Goal: Task Accomplishment & Management: Manage account settings

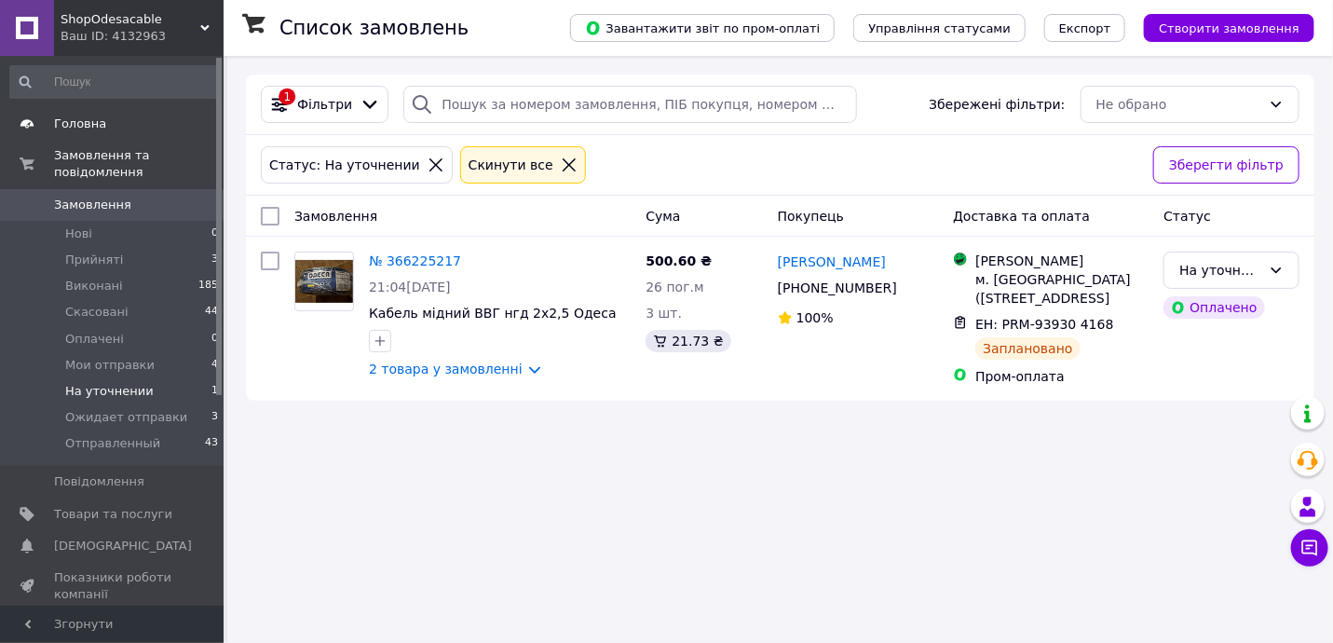
click at [104, 129] on span "Головна" at bounding box center [113, 123] width 118 height 17
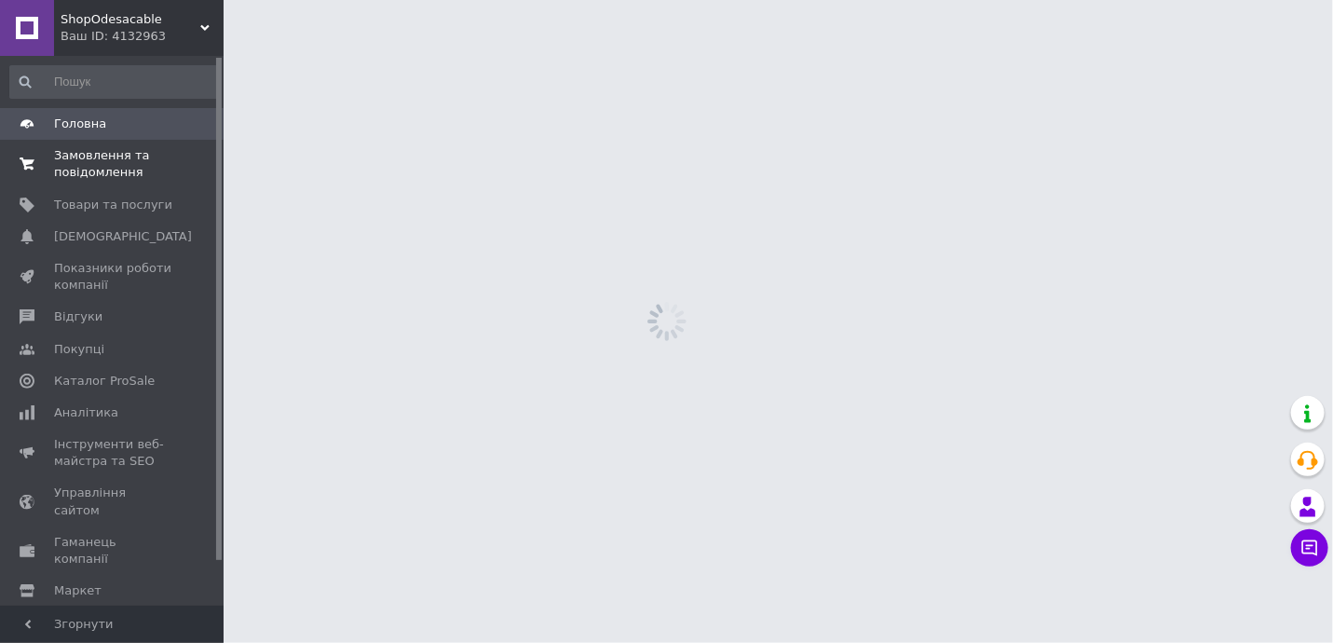
click at [128, 156] on span "Замовлення та повідомлення" at bounding box center [113, 164] width 118 height 34
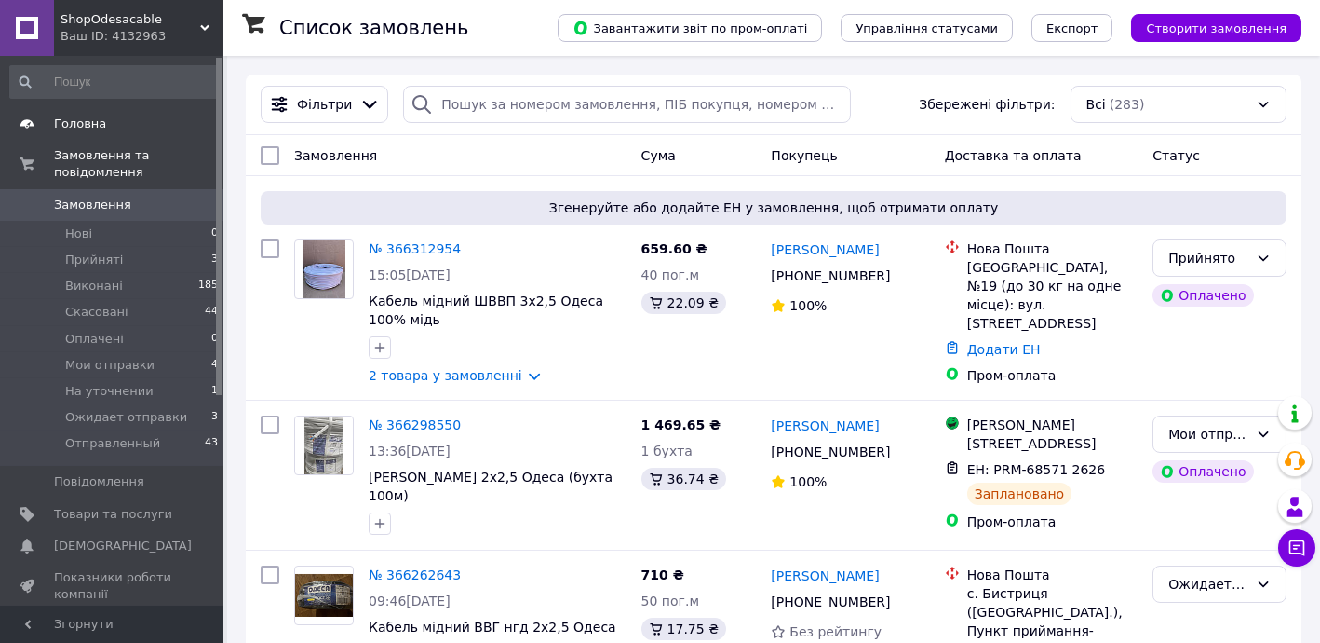
click at [84, 117] on span "Головна" at bounding box center [80, 123] width 52 height 17
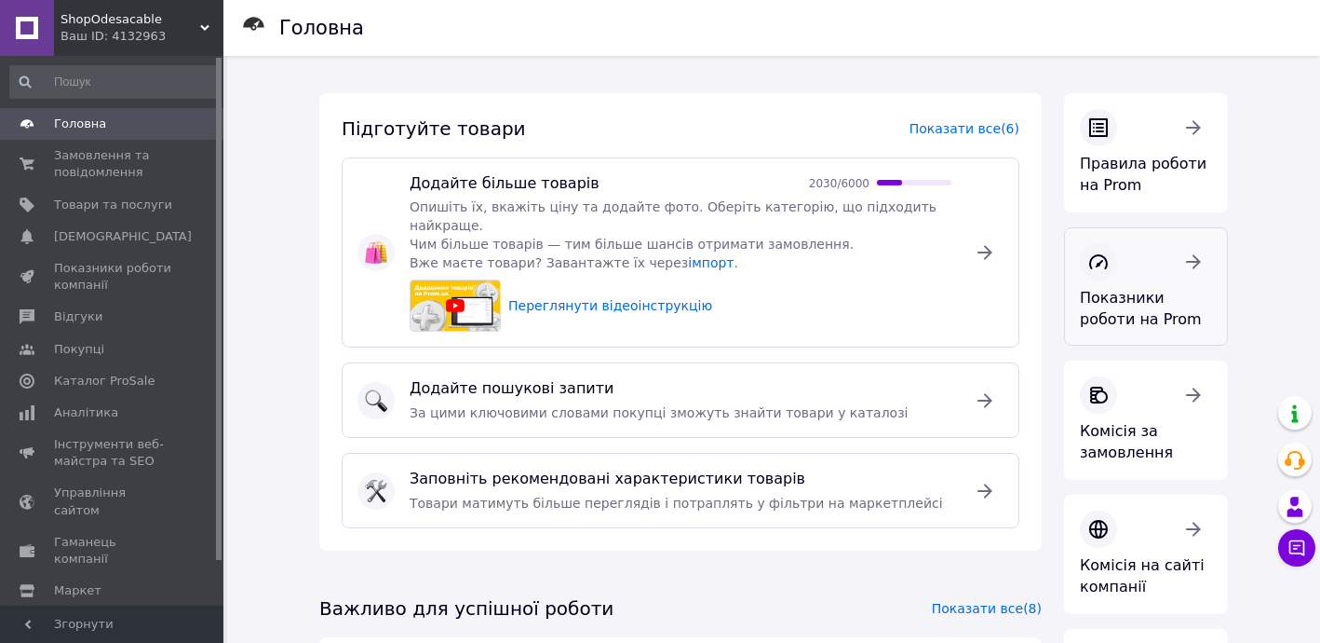
click at [1145, 291] on span "Показники роботи на Prom" at bounding box center [1141, 308] width 122 height 39
click at [128, 155] on span "Замовлення та повідомлення" at bounding box center [113, 164] width 118 height 34
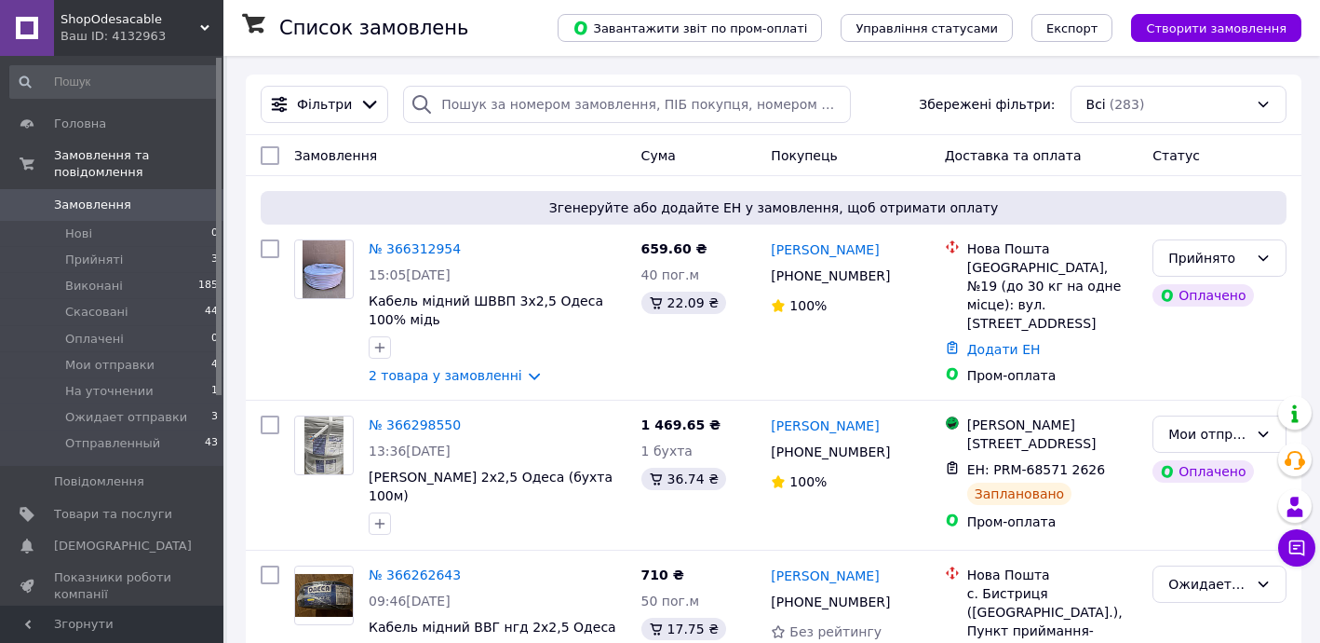
click at [127, 196] on span "Замовлення" at bounding box center [113, 204] width 118 height 17
click at [89, 251] on span "Прийняті" at bounding box center [94, 259] width 58 height 17
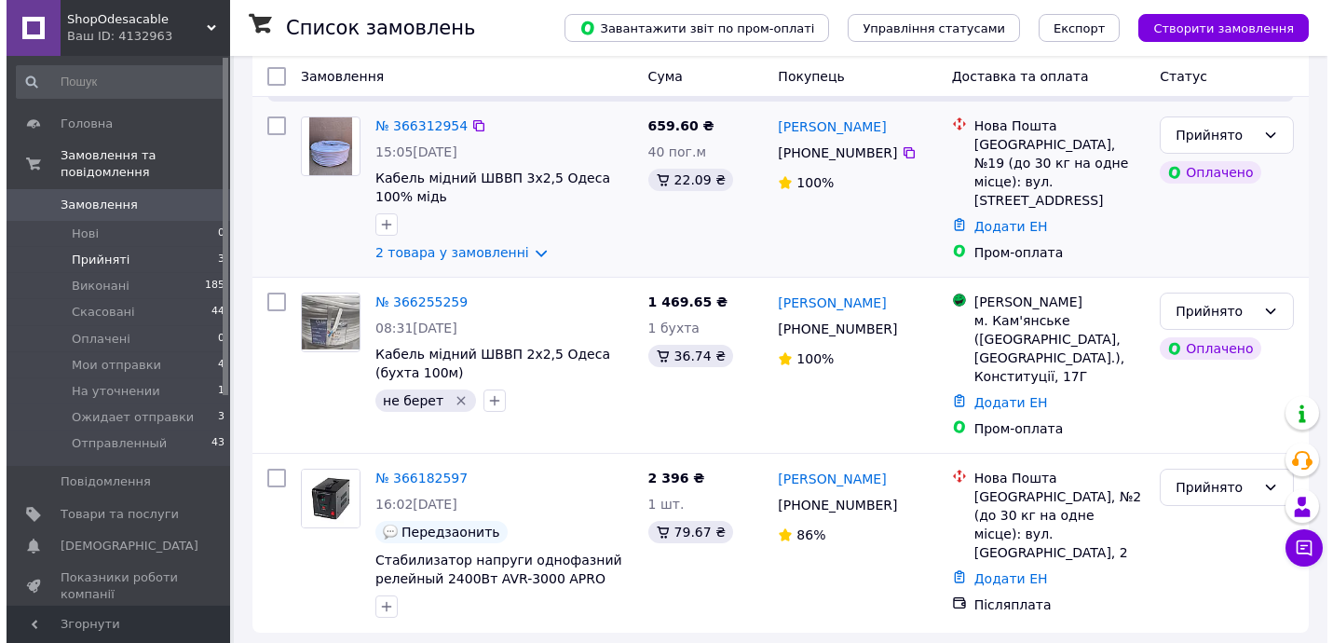
scroll to position [190, 0]
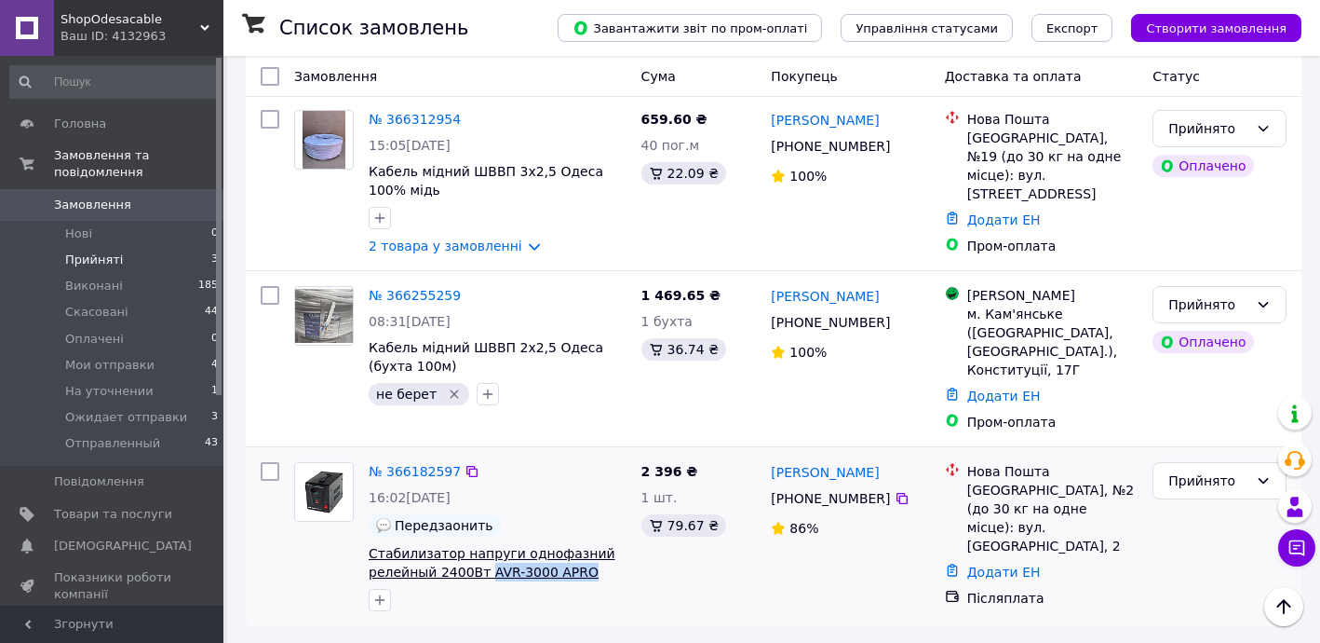
drag, startPoint x: 569, startPoint y: 574, endPoint x: 478, endPoint y: 576, distance: 91.3
click at [478, 576] on span "Стабилизатор напруги однофазний релейный 2400Вт AVR-3000 APRO" at bounding box center [498, 562] width 258 height 37
copy span "AVR-3000 APRO"
drag, startPoint x: 896, startPoint y: 467, endPoint x: 765, endPoint y: 473, distance: 131.4
click at [765, 473] on div "Світлана Волкодав +380 95 837 61 40 86%" at bounding box center [850, 536] width 173 height 164
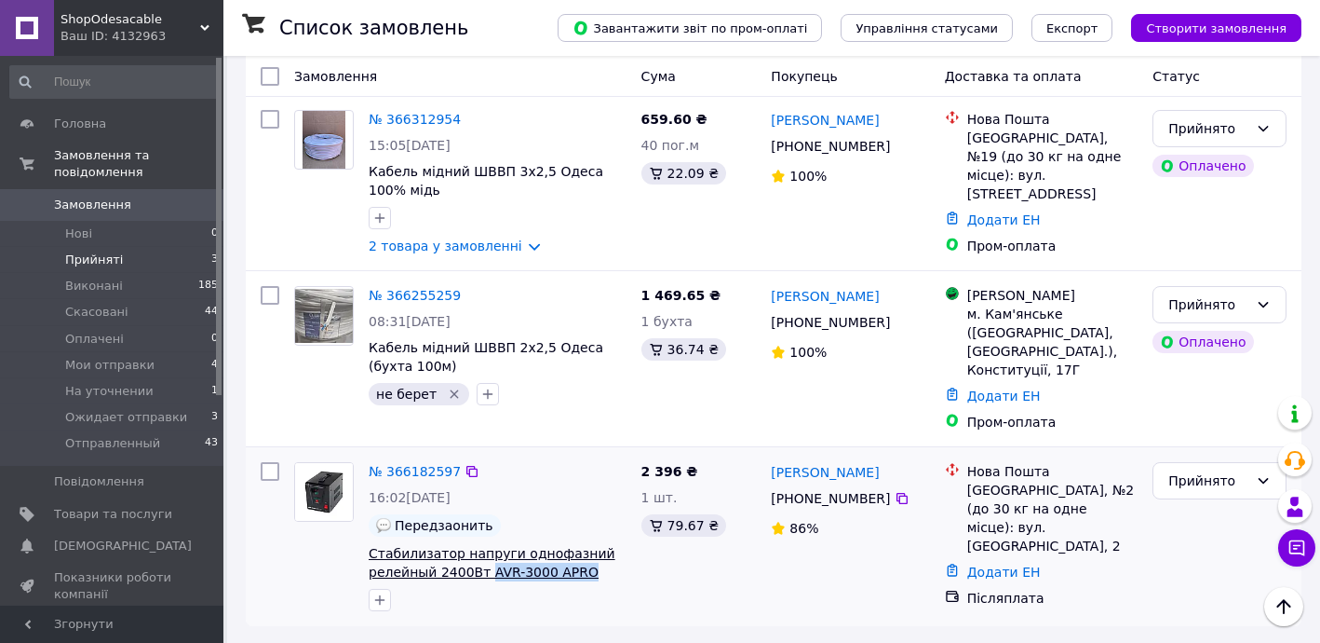
copy link "[PERSON_NAME]"
click at [419, 465] on link "№ 366182597" at bounding box center [415, 471] width 92 height 15
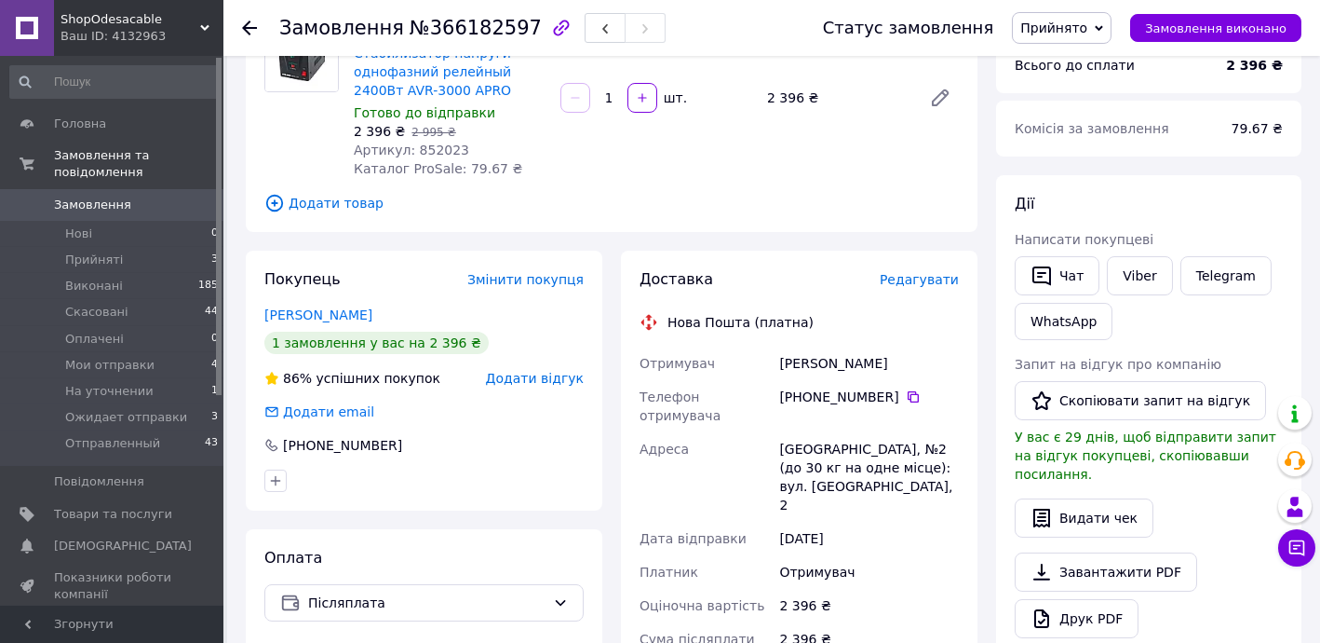
click at [927, 272] on span "Редагувати" at bounding box center [919, 279] width 79 height 15
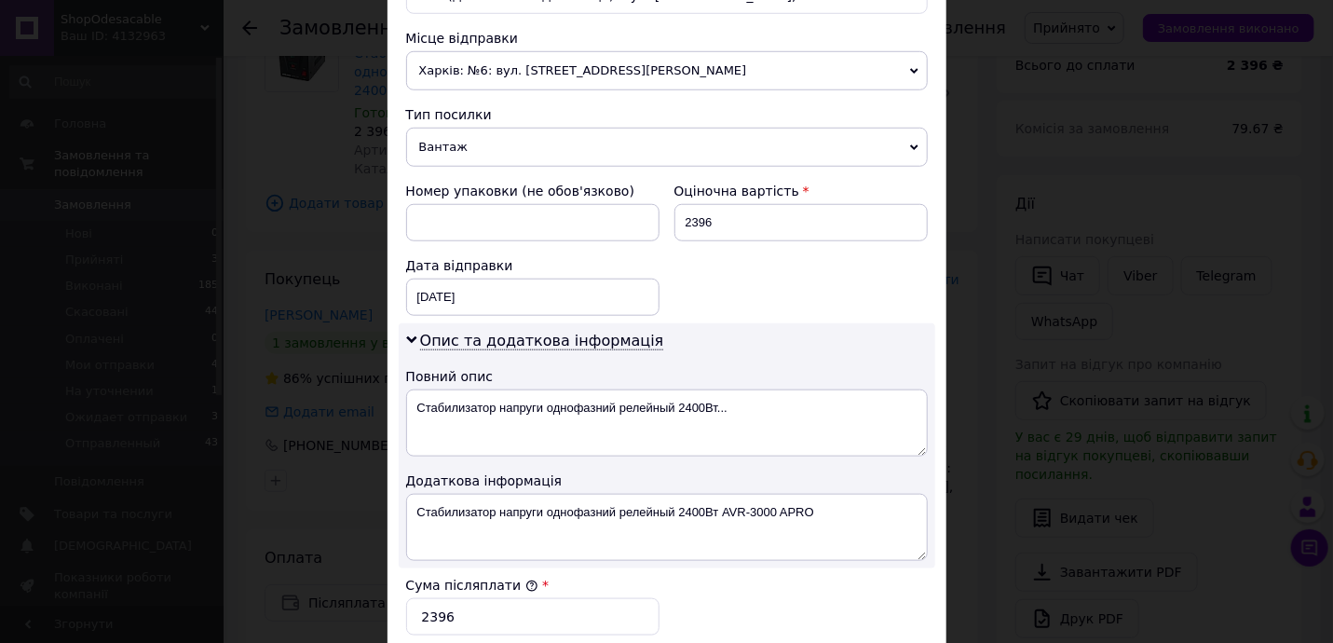
scroll to position [677, 0]
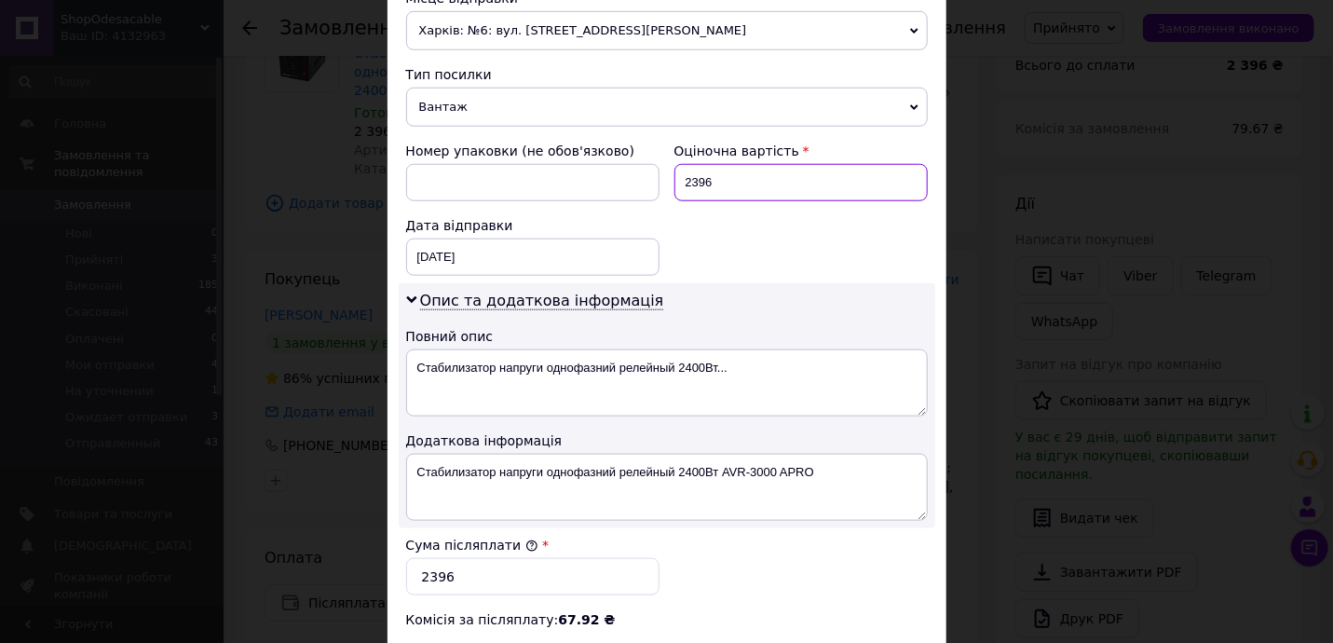
drag, startPoint x: 691, startPoint y: 173, endPoint x: 750, endPoint y: 180, distance: 59.0
click at [746, 180] on input "2396" at bounding box center [800, 182] width 253 height 37
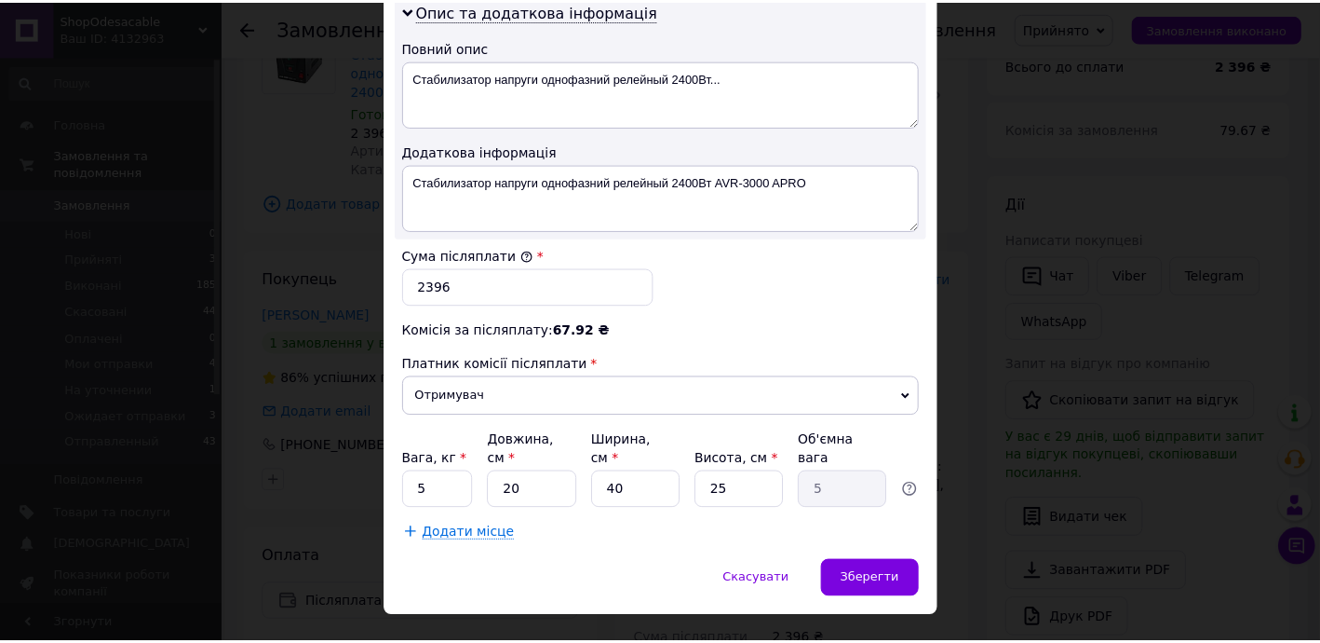
scroll to position [978, 0]
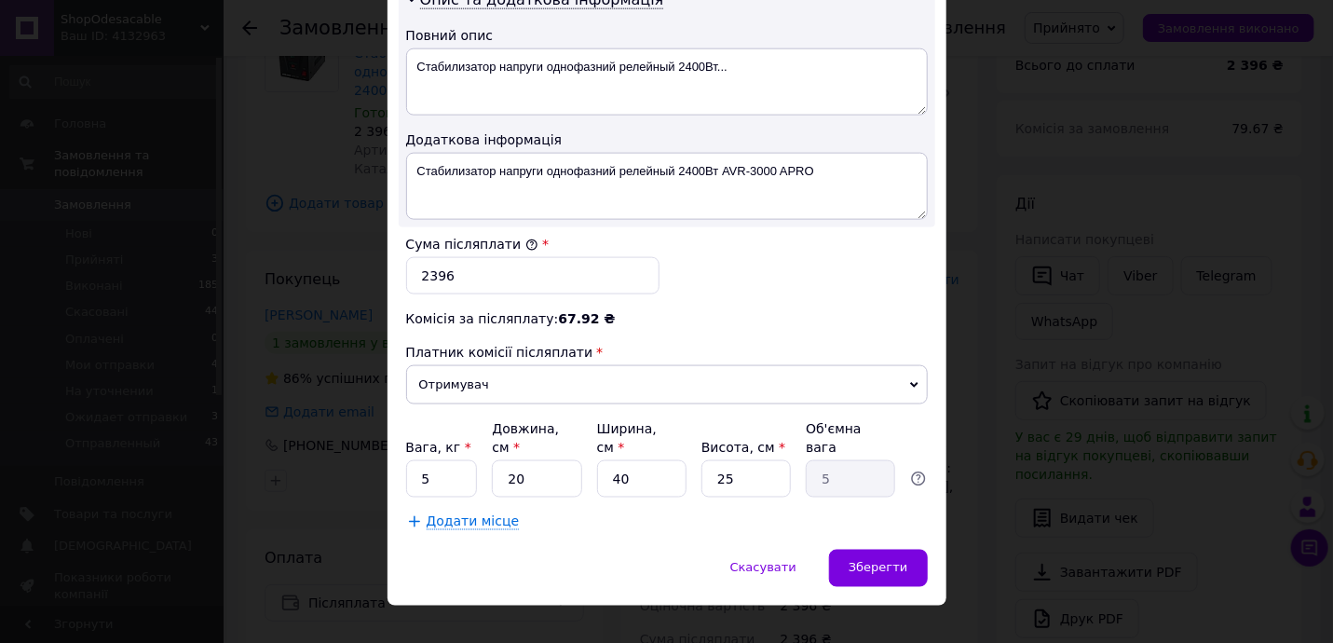
type input "2480"
drag, startPoint x: 427, startPoint y: 267, endPoint x: 552, endPoint y: 277, distance: 125.1
click at [520, 277] on input "2396" at bounding box center [532, 275] width 253 height 37
type input "2480"
drag, startPoint x: 467, startPoint y: 450, endPoint x: 528, endPoint y: 444, distance: 60.8
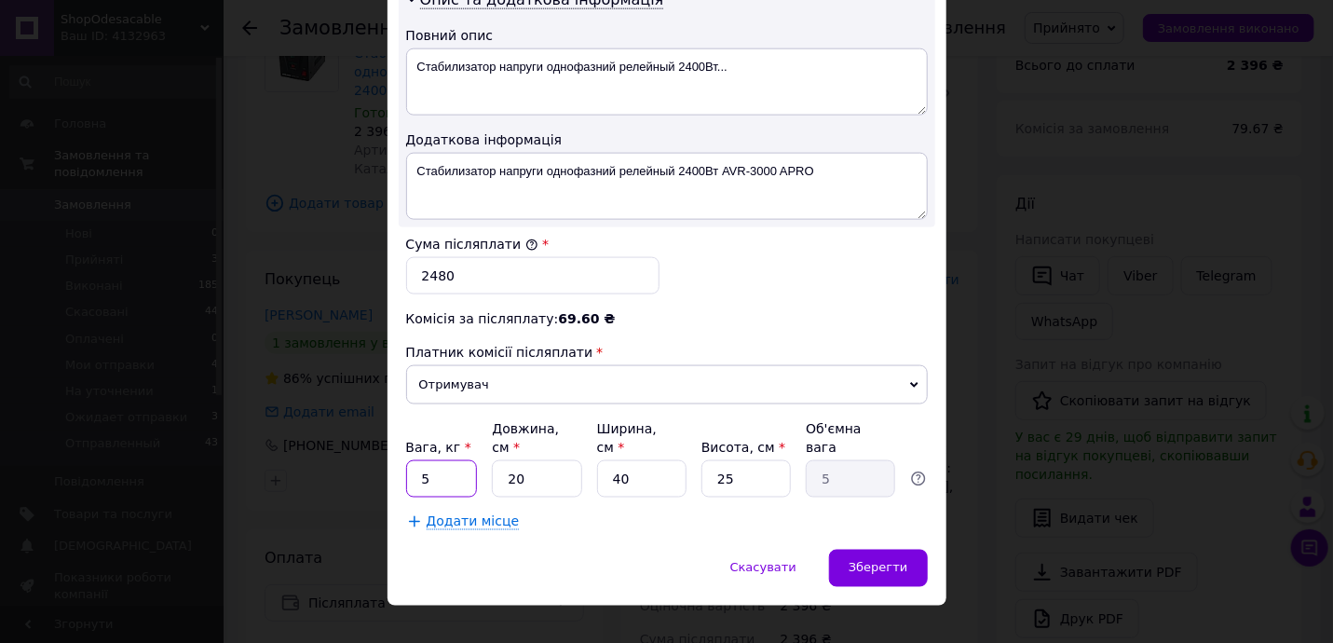
click at [483, 450] on div "Вага, кг * 5 Довжина, см * 20 Ширина, см * 40 Висота, см * 25 Об'ємна вага 5" at bounding box center [666, 458] width 521 height 78
click at [882, 561] on span "Зберегти" at bounding box center [877, 568] width 59 height 14
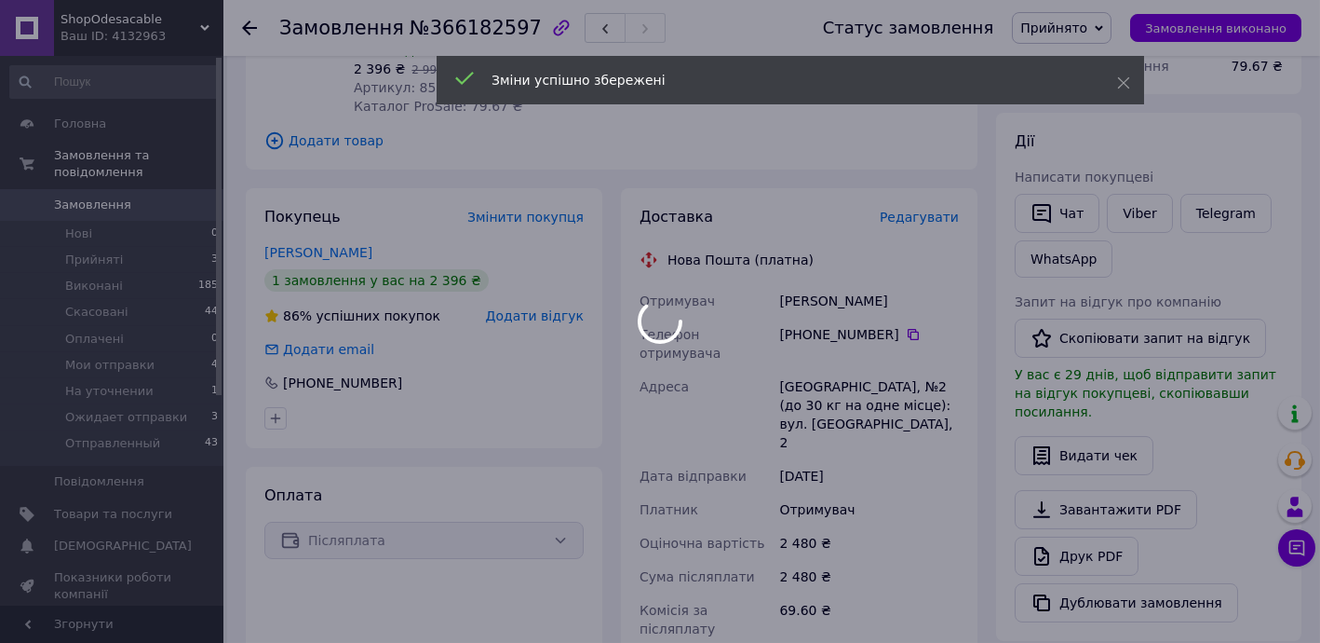
scroll to position [643, 0]
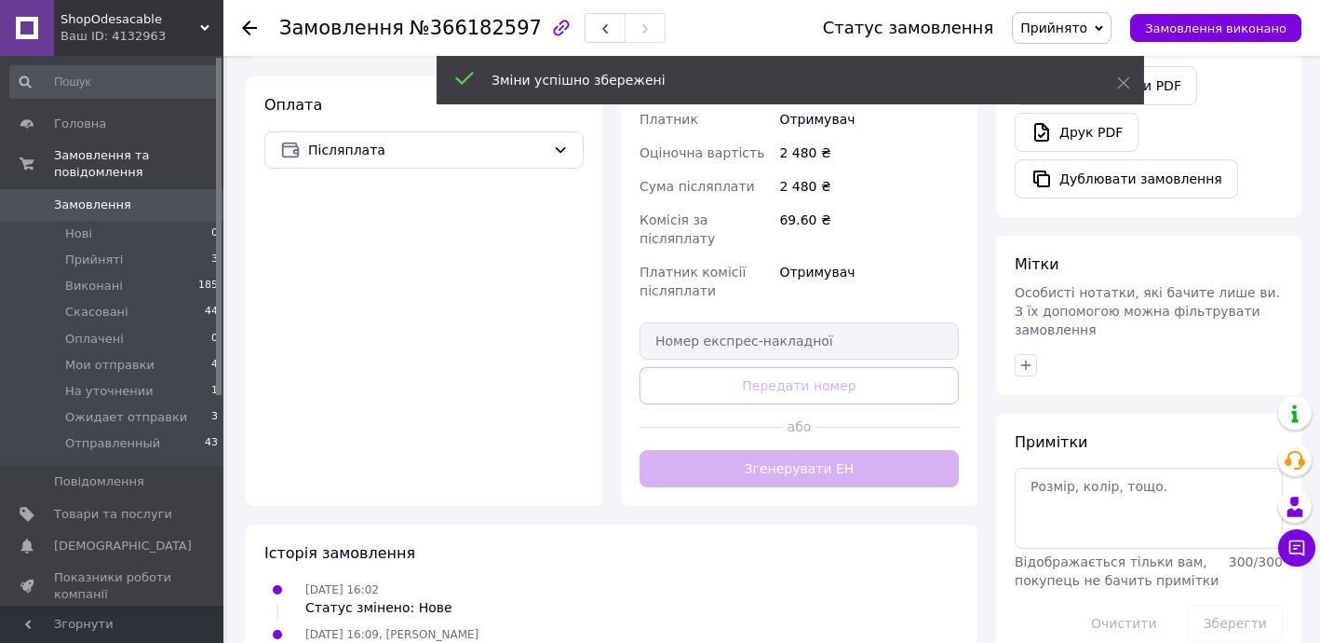
click at [859, 450] on button "Згенерувати ЕН" at bounding box center [799, 468] width 319 height 37
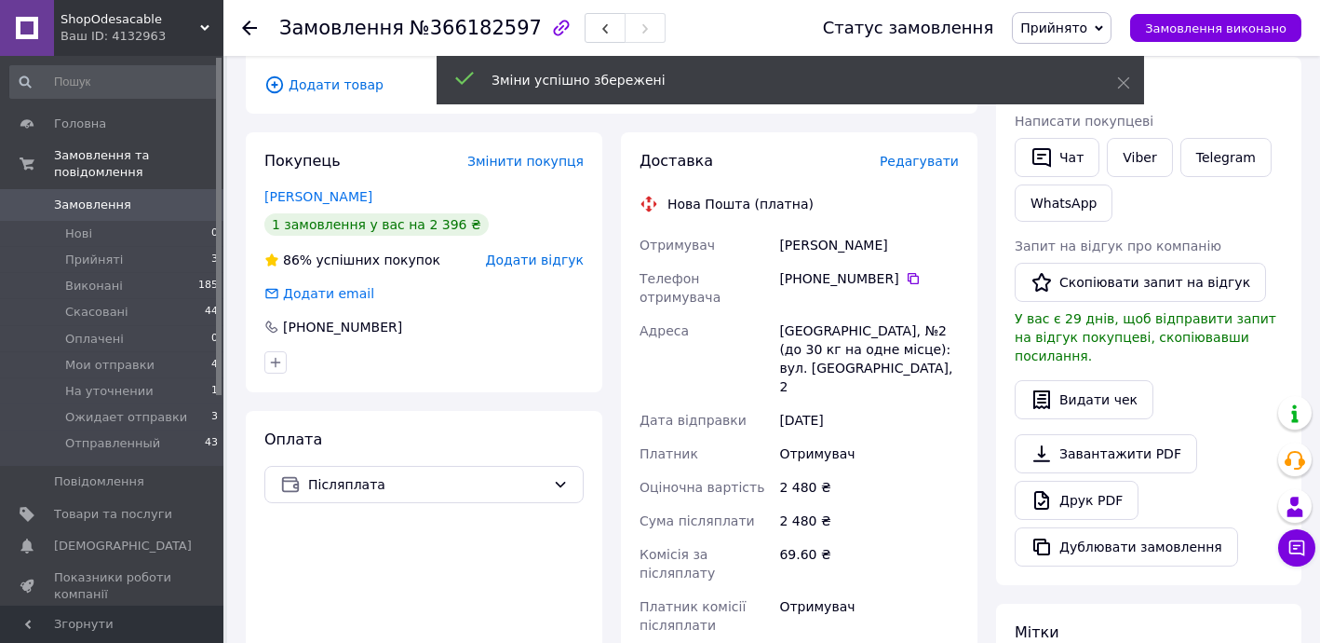
scroll to position [304, 0]
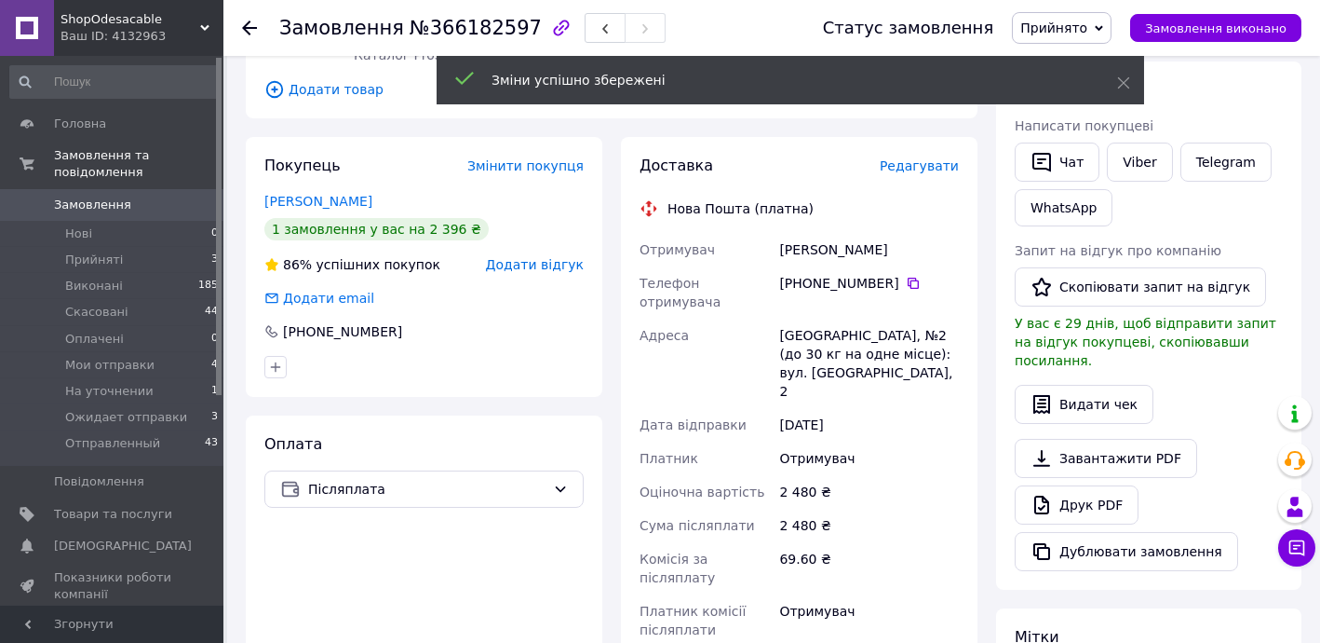
click at [936, 260] on div "Отримувач Волкодав Світлана Телефон отримувача +380 95 837 61 40   Адреса Крама…" at bounding box center [799, 439] width 327 height 413
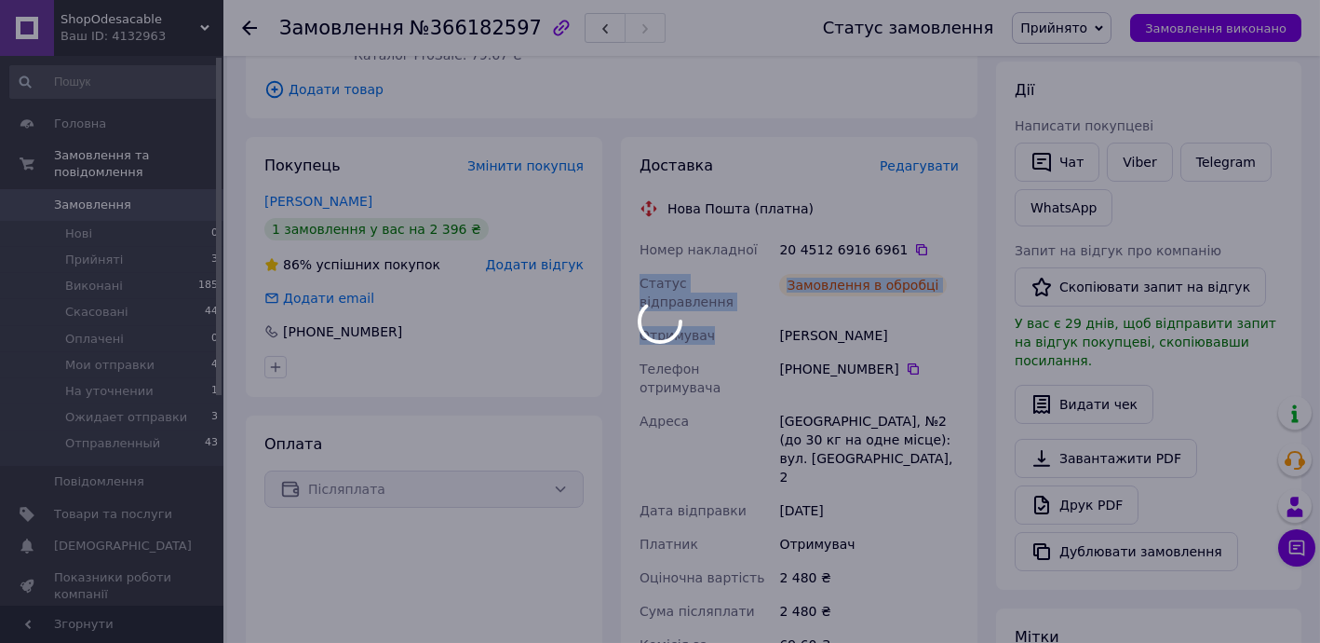
copy div "Статус відправлення Замовлення в обробці Отримувач"
click at [875, 280] on div at bounding box center [660, 321] width 1320 height 643
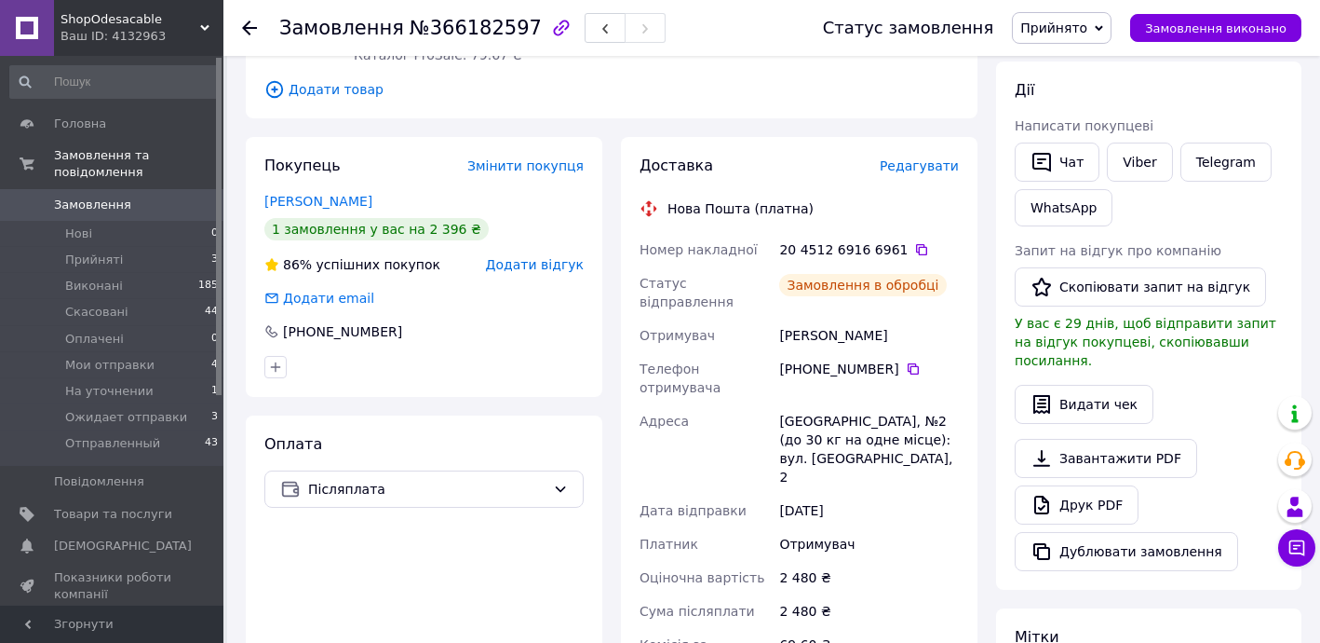
drag, startPoint x: 842, startPoint y: 316, endPoint x: 778, endPoint y: 318, distance: 63.3
click at [778, 318] on div "Волкодав Світлана" at bounding box center [869, 335] width 187 height 34
copy div "Волкодав Світлана"
click at [916, 248] on icon at bounding box center [921, 249] width 11 height 11
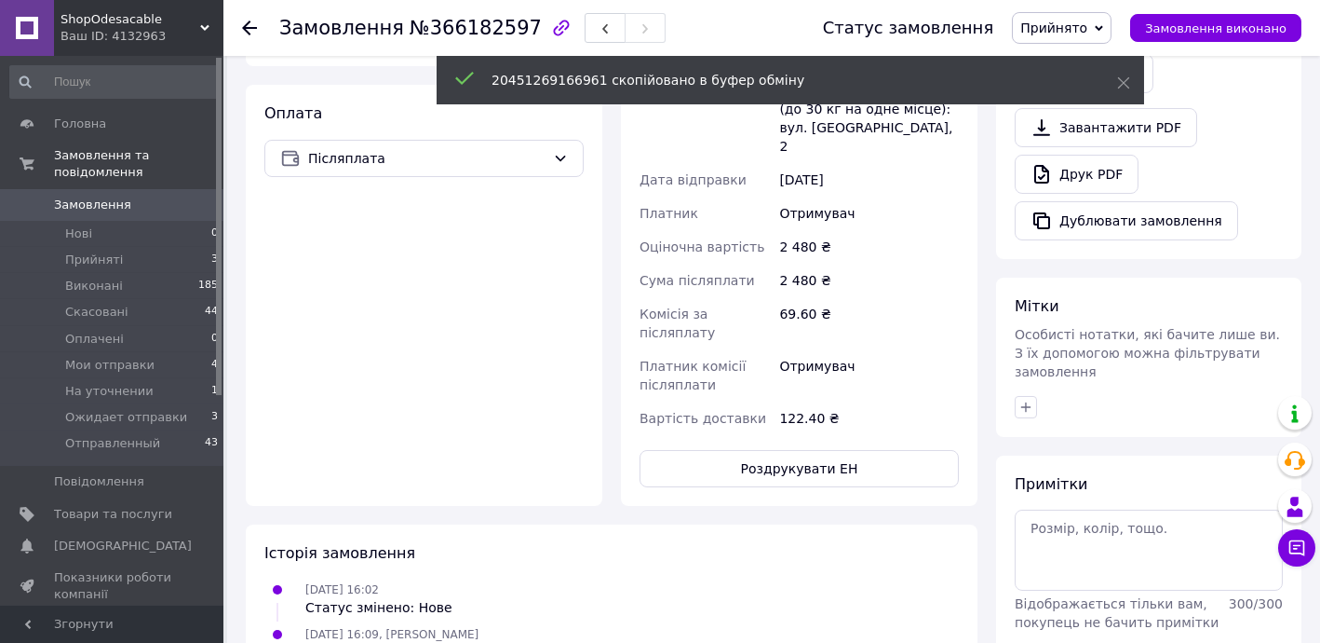
scroll to position [643, 0]
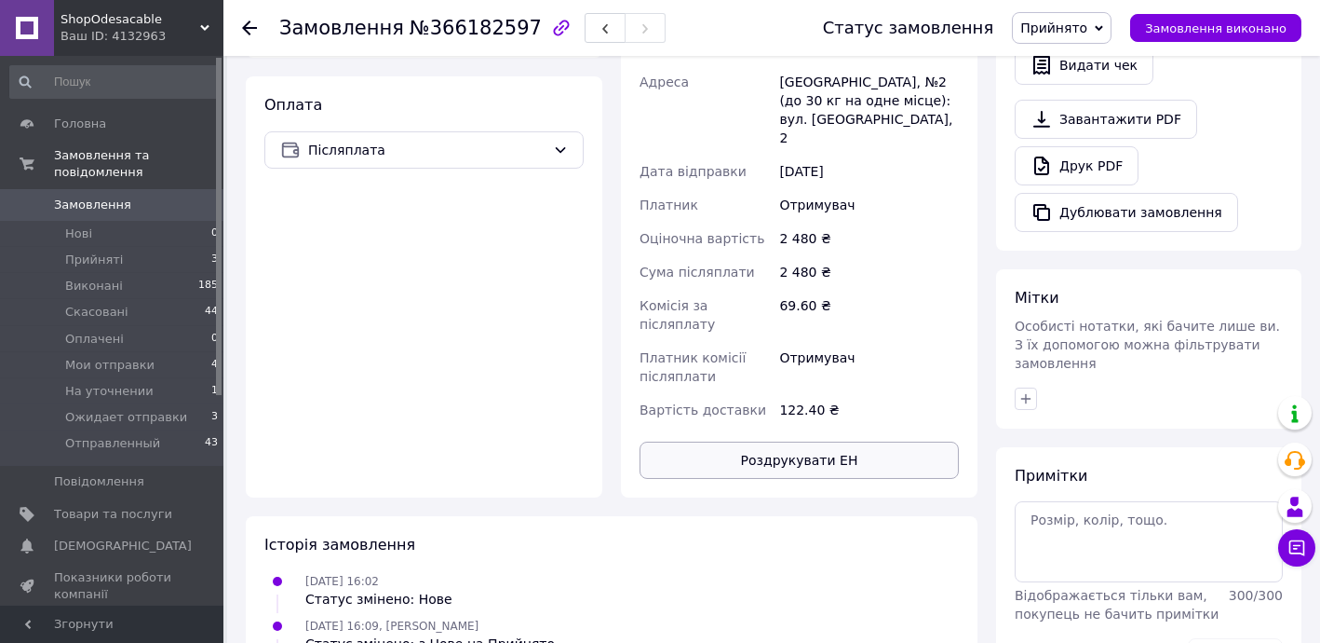
click at [834, 441] on button "Роздрукувати ЕН" at bounding box center [799, 459] width 319 height 37
click at [1059, 21] on span "Прийнято" at bounding box center [1054, 27] width 67 height 15
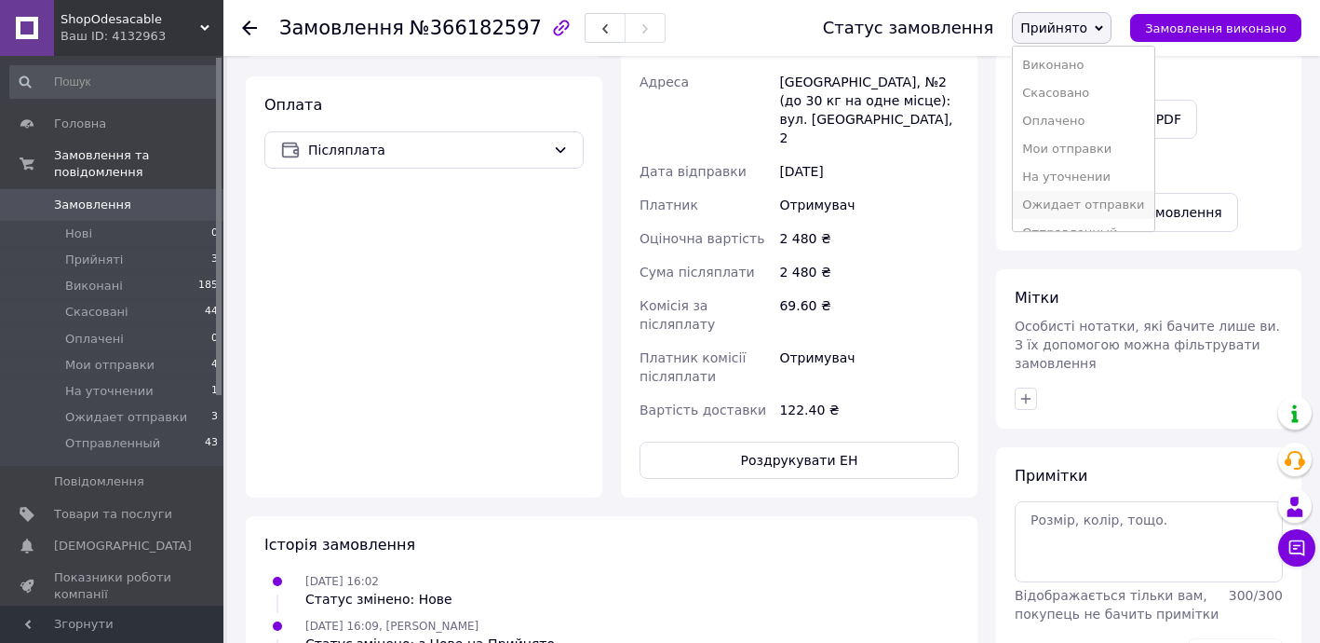
click at [1076, 203] on li "Ожидает отправки" at bounding box center [1083, 205] width 141 height 28
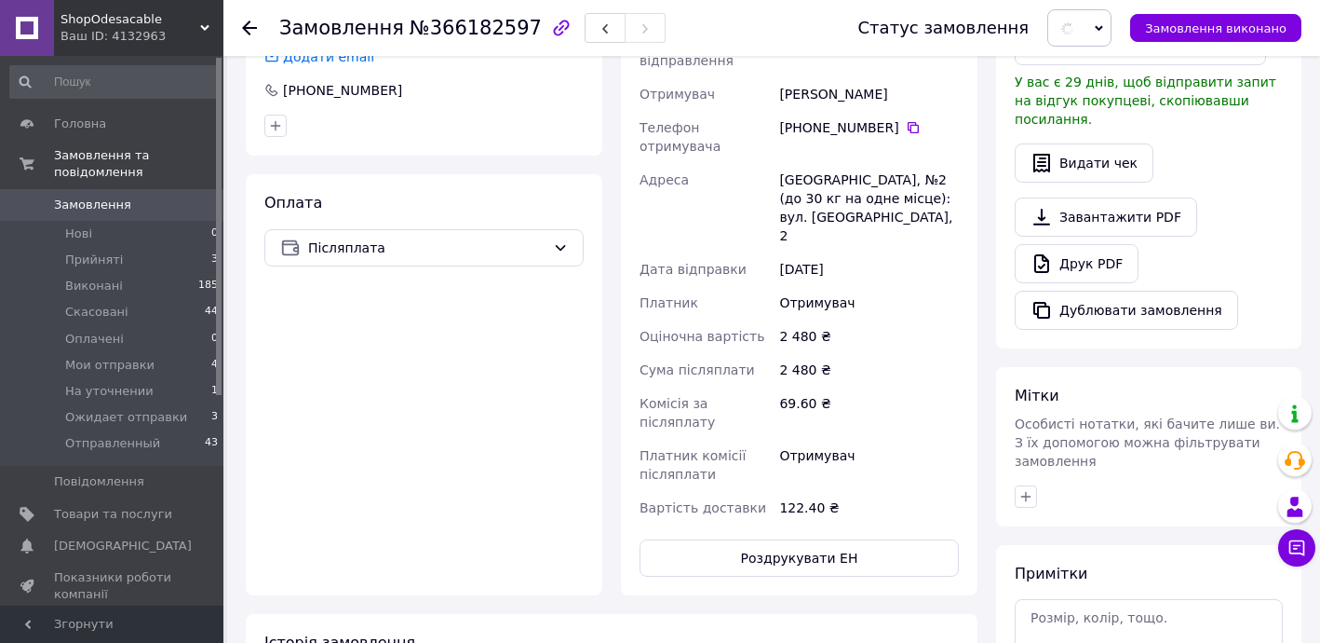
scroll to position [0, 0]
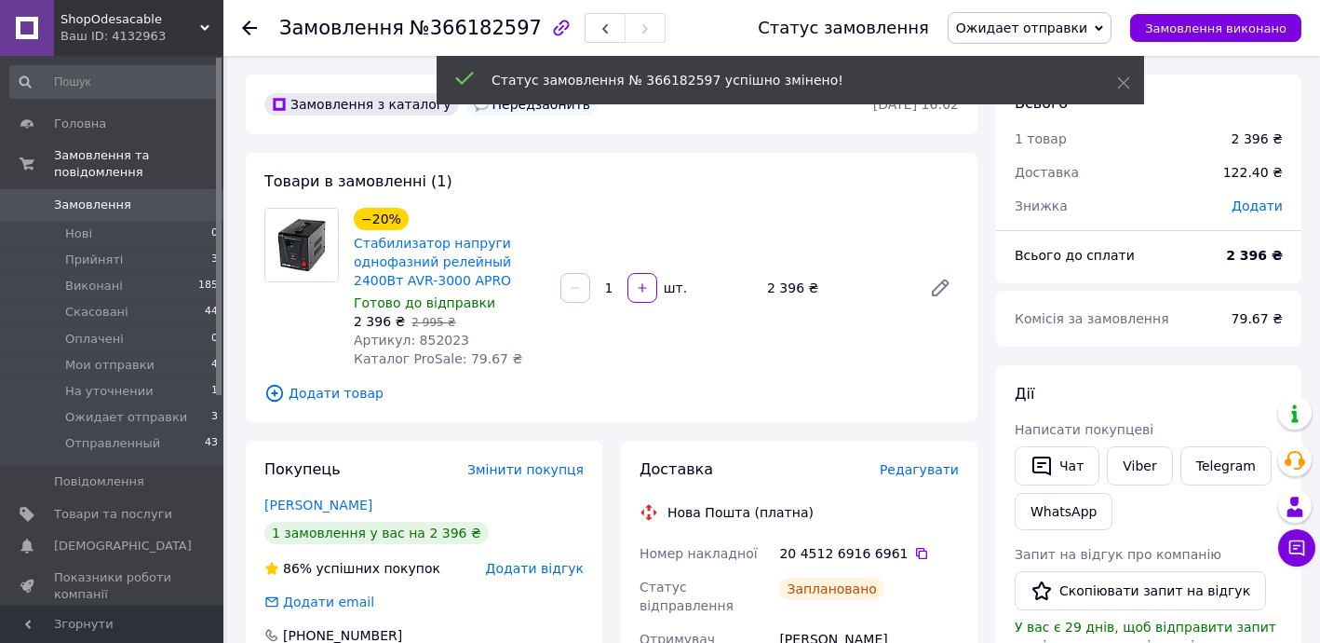
click at [247, 25] on icon at bounding box center [249, 27] width 15 height 15
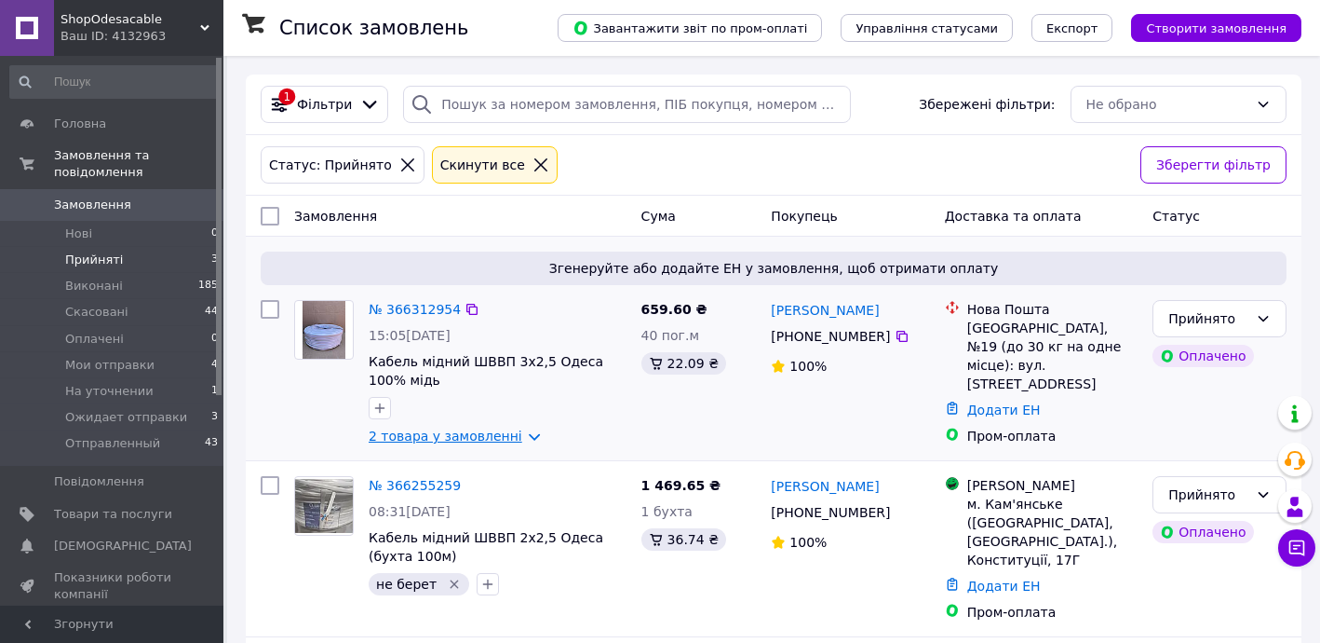
click at [457, 428] on link "2 товара у замовленні" at bounding box center [446, 435] width 154 height 15
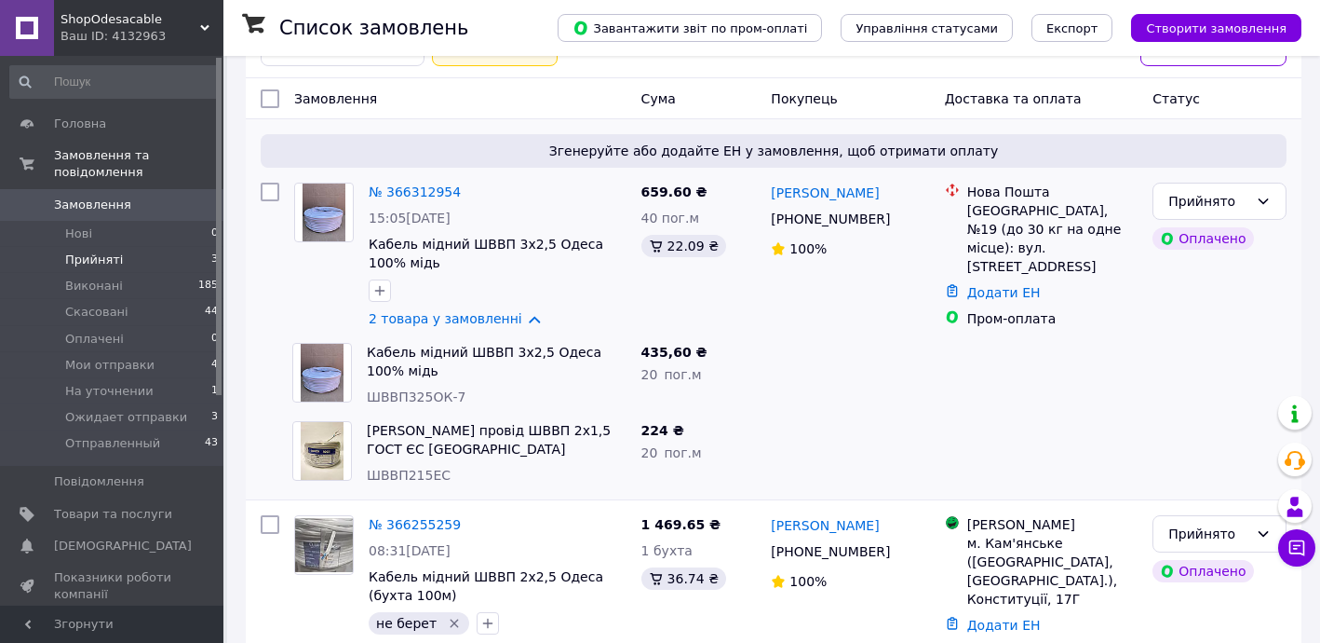
scroll to position [121, 0]
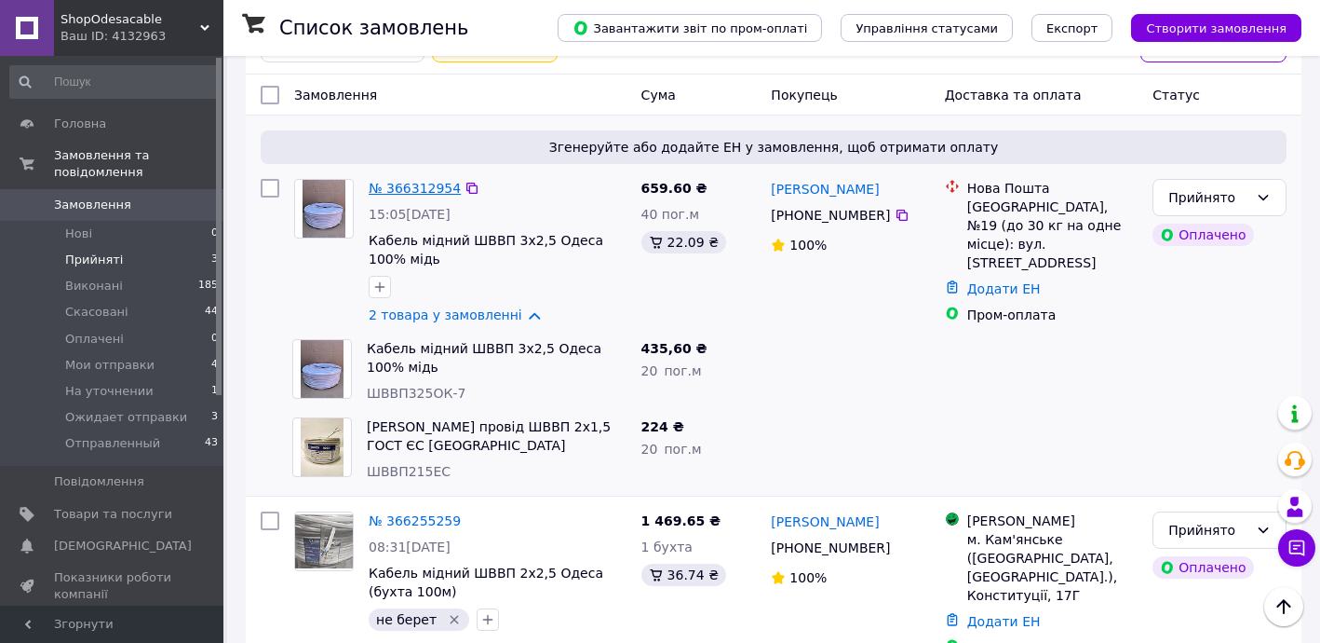
click at [419, 181] on link "№ 366312954" at bounding box center [415, 188] width 92 height 15
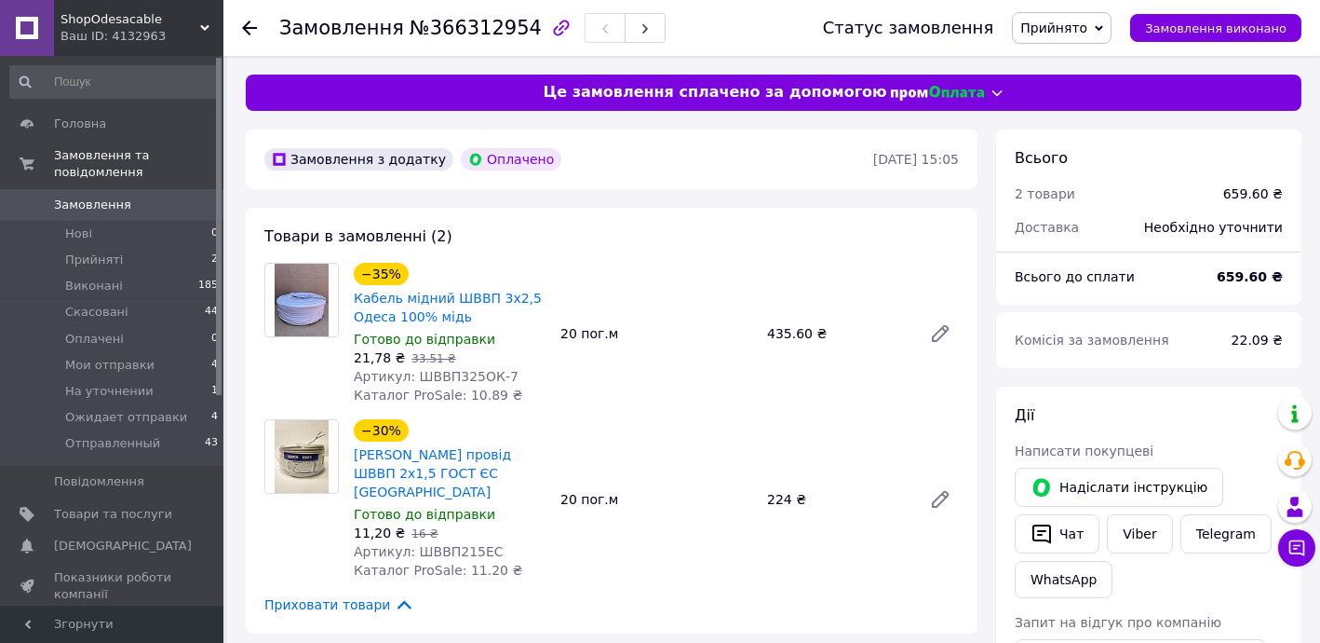
click at [246, 22] on icon at bounding box center [249, 27] width 15 height 15
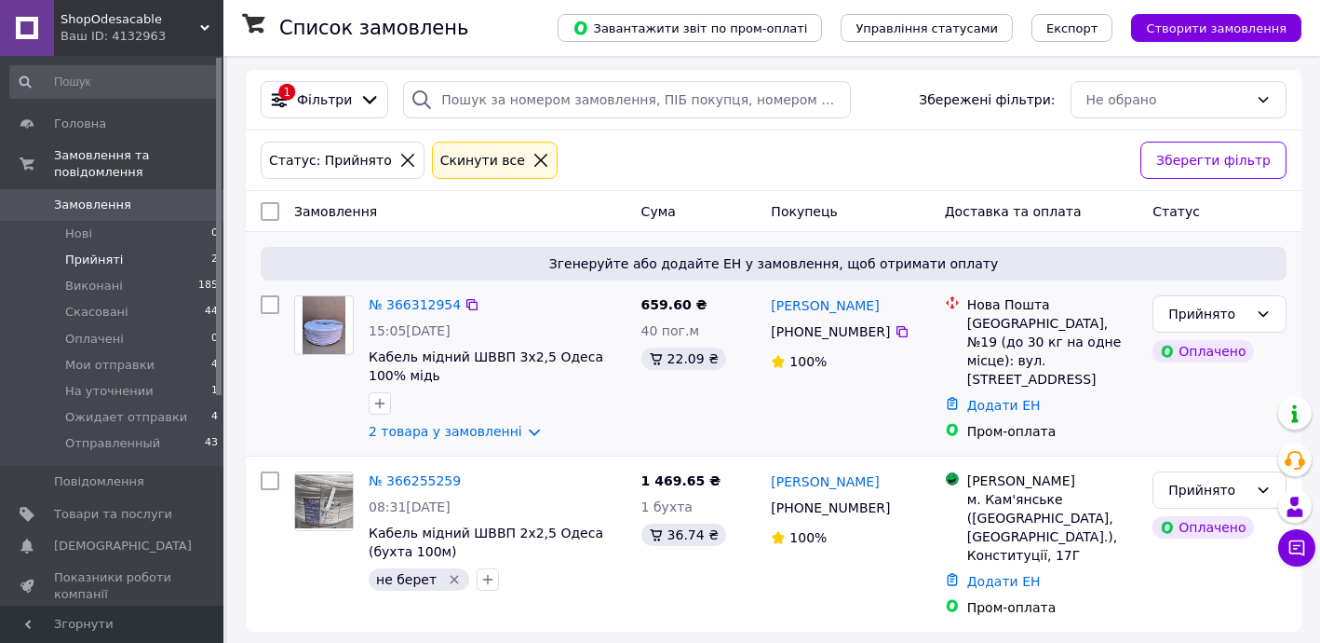
scroll to position [10, 0]
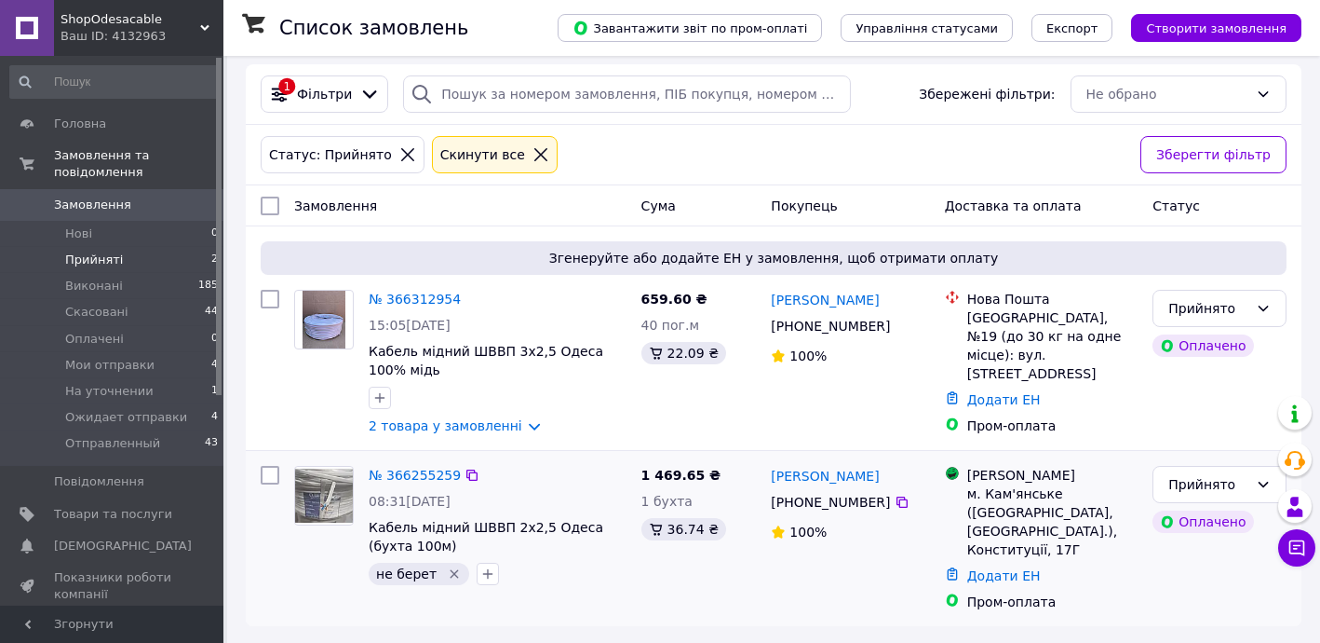
click at [447, 568] on icon "Видалити мітку" at bounding box center [454, 573] width 15 height 15
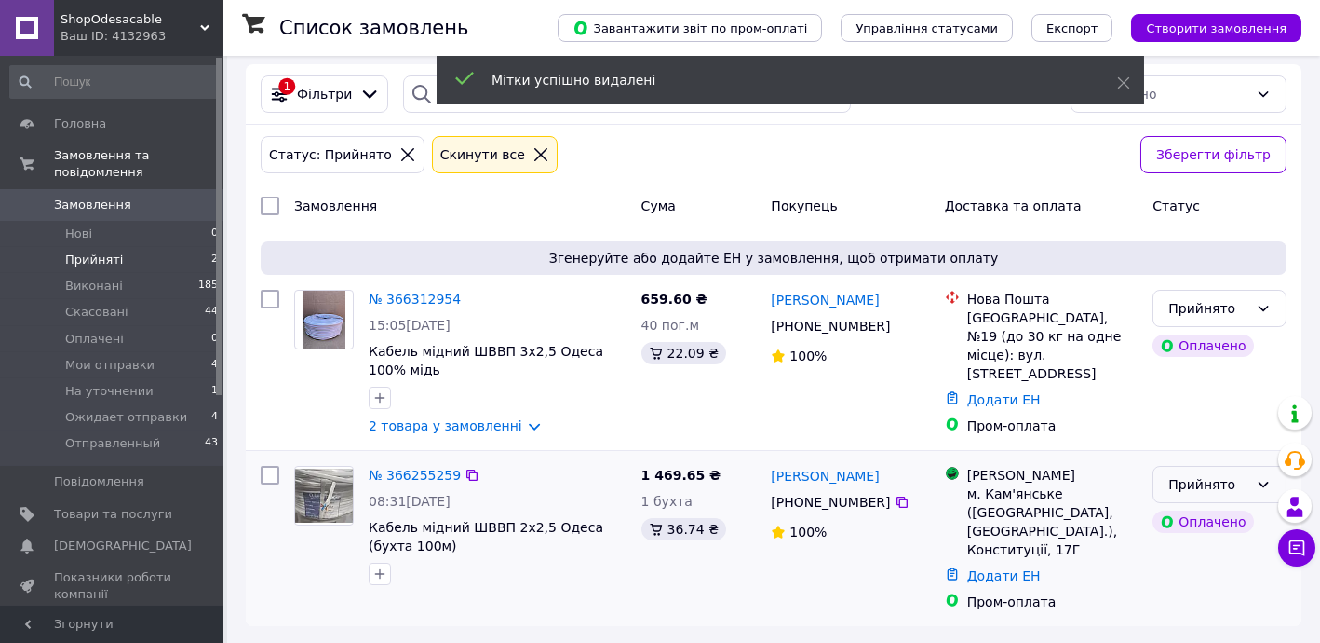
click at [1204, 481] on div "Прийнято" at bounding box center [1209, 484] width 80 height 20
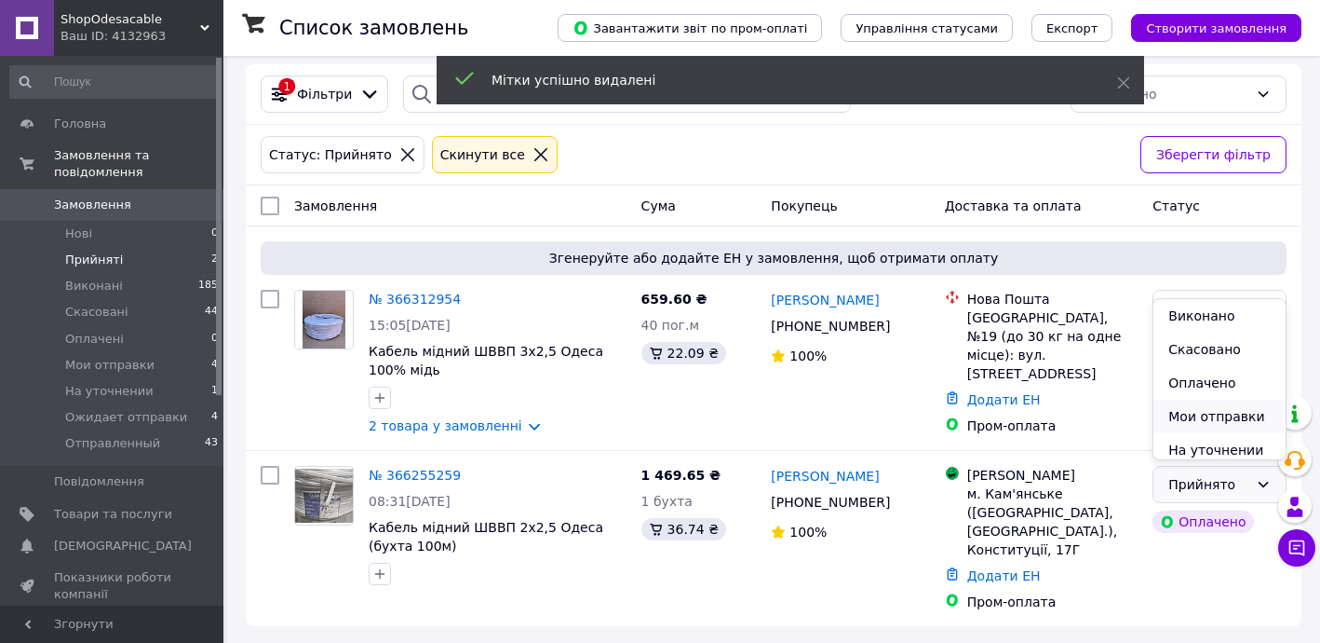
click at [1205, 403] on li "Мои отправки" at bounding box center [1220, 416] width 132 height 34
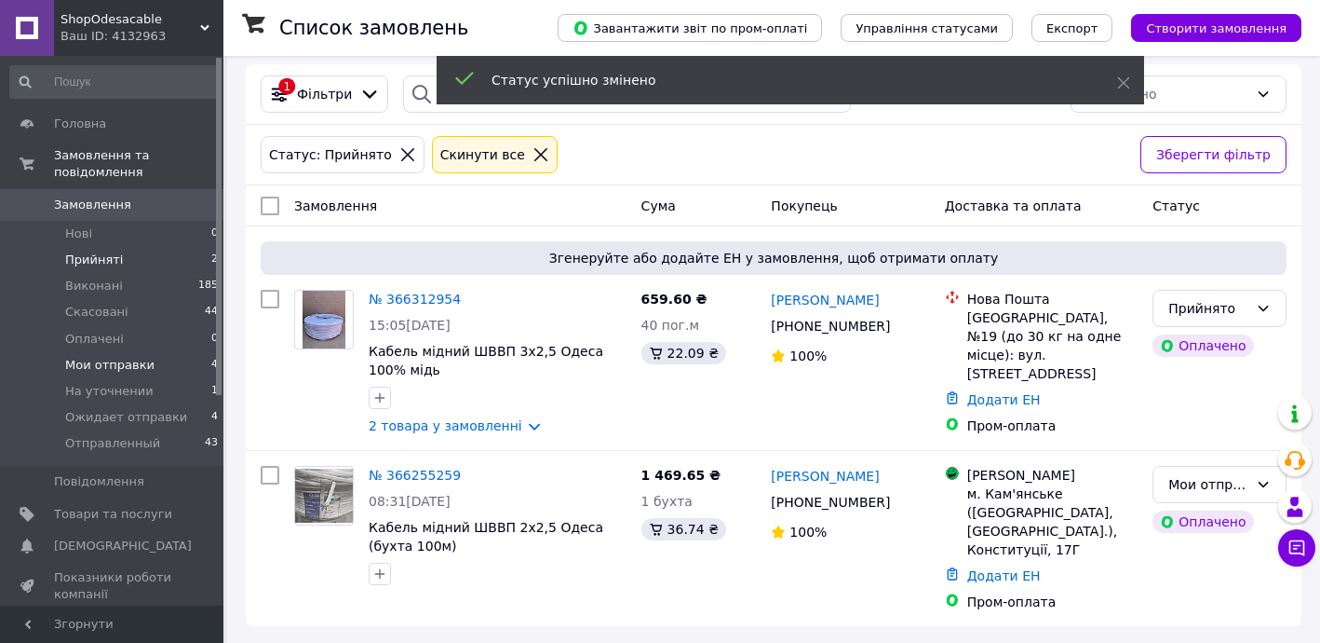
click at [132, 352] on li "Мои отправки 4" at bounding box center [114, 365] width 229 height 26
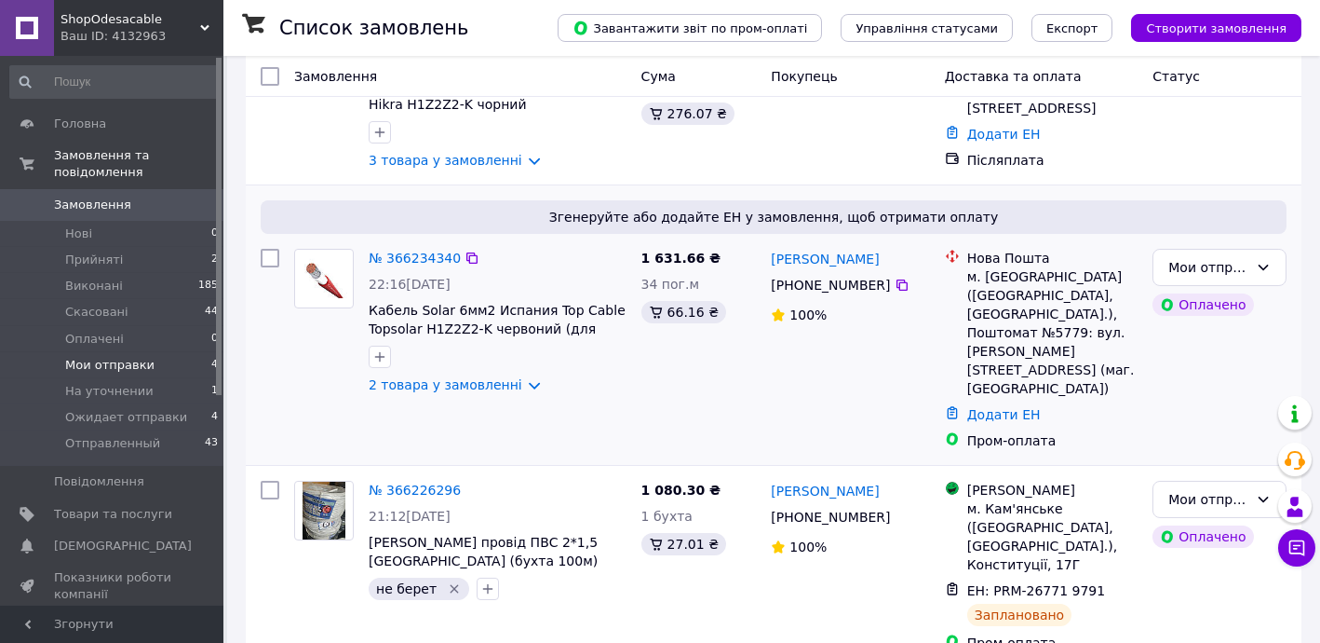
scroll to position [378, 0]
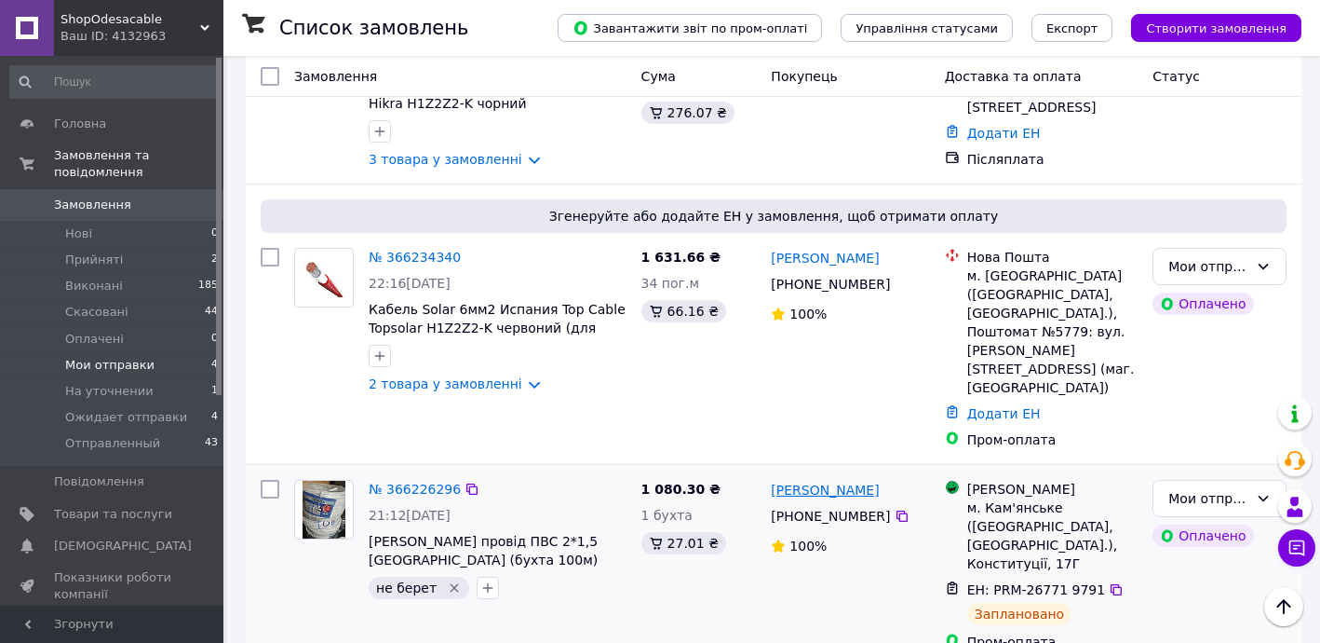
click at [822, 481] on link "[PERSON_NAME]" at bounding box center [825, 490] width 108 height 19
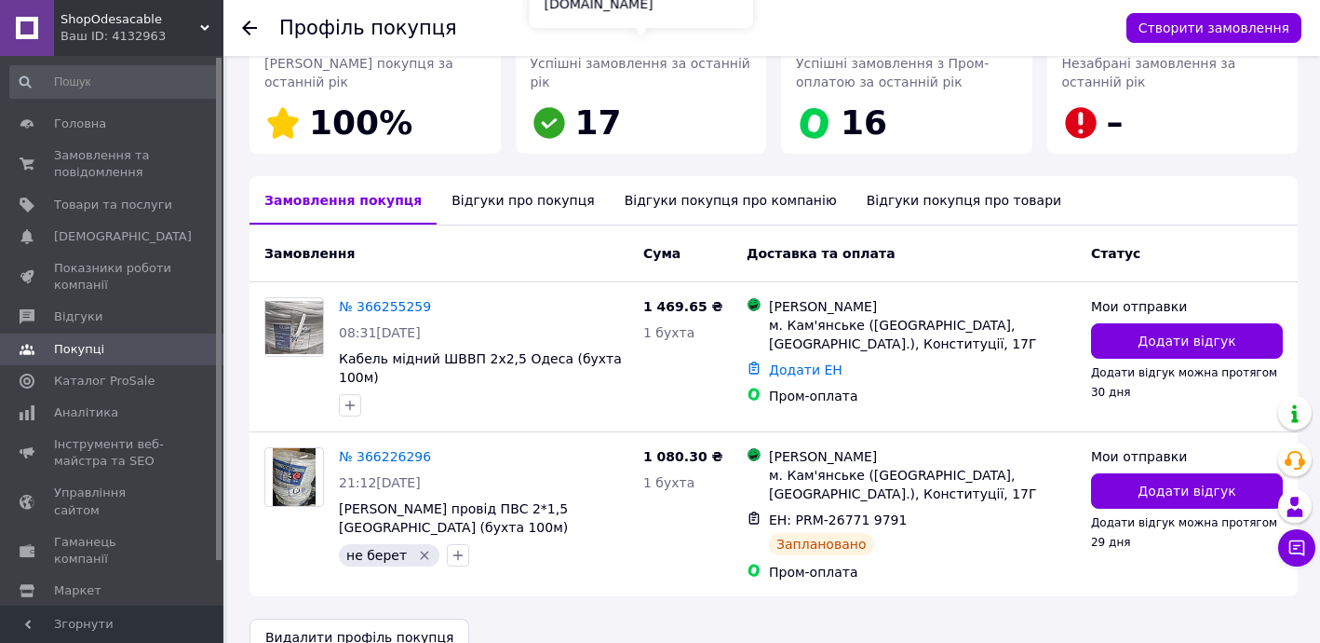
scroll to position [323, 0]
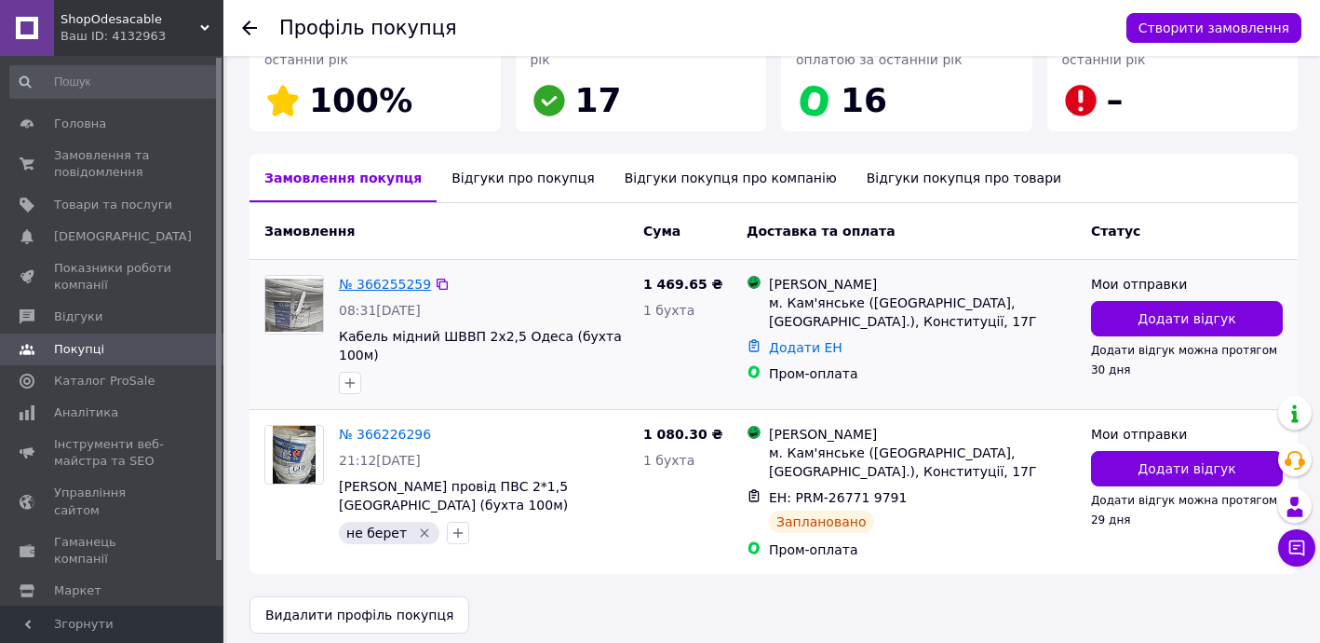
click at [388, 282] on link "№ 366255259" at bounding box center [385, 284] width 92 height 15
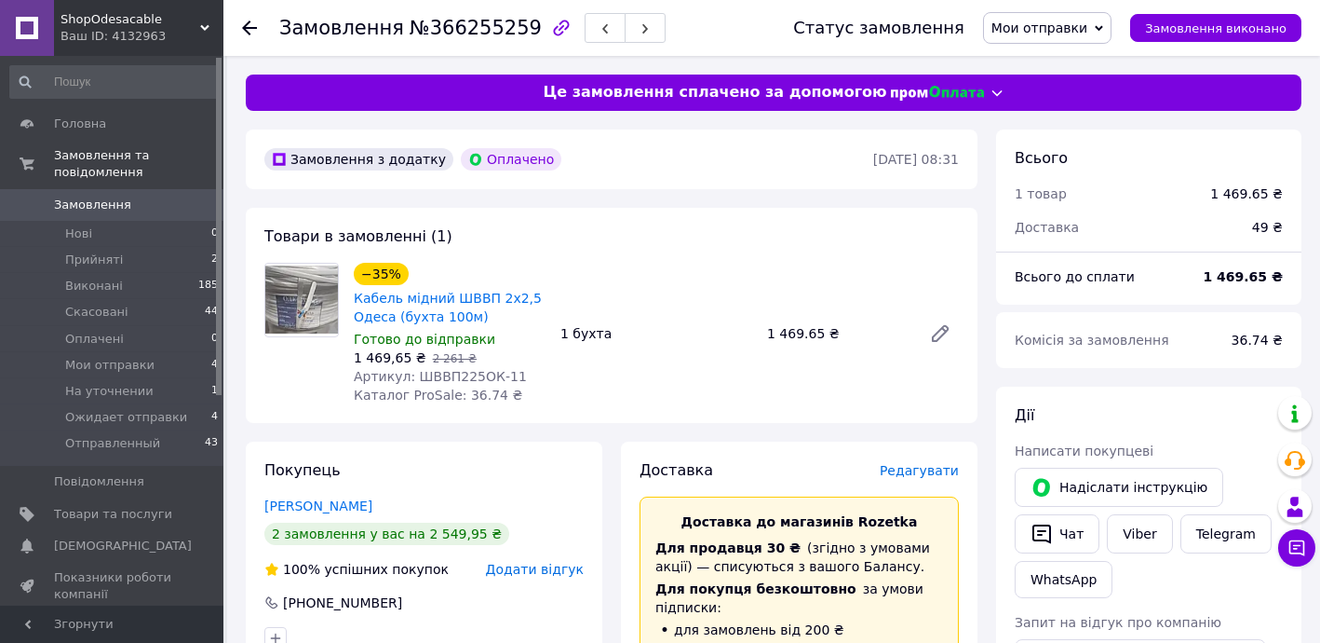
click at [321, 502] on link "кузин александр" at bounding box center [318, 505] width 108 height 15
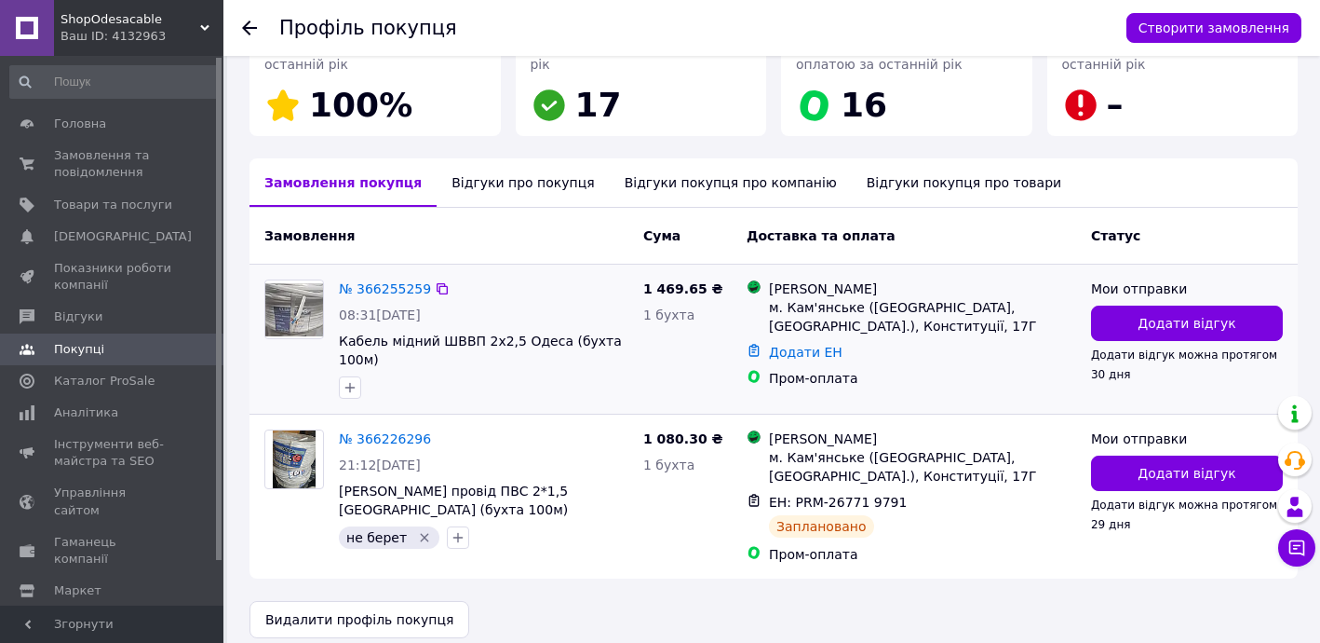
scroll to position [323, 0]
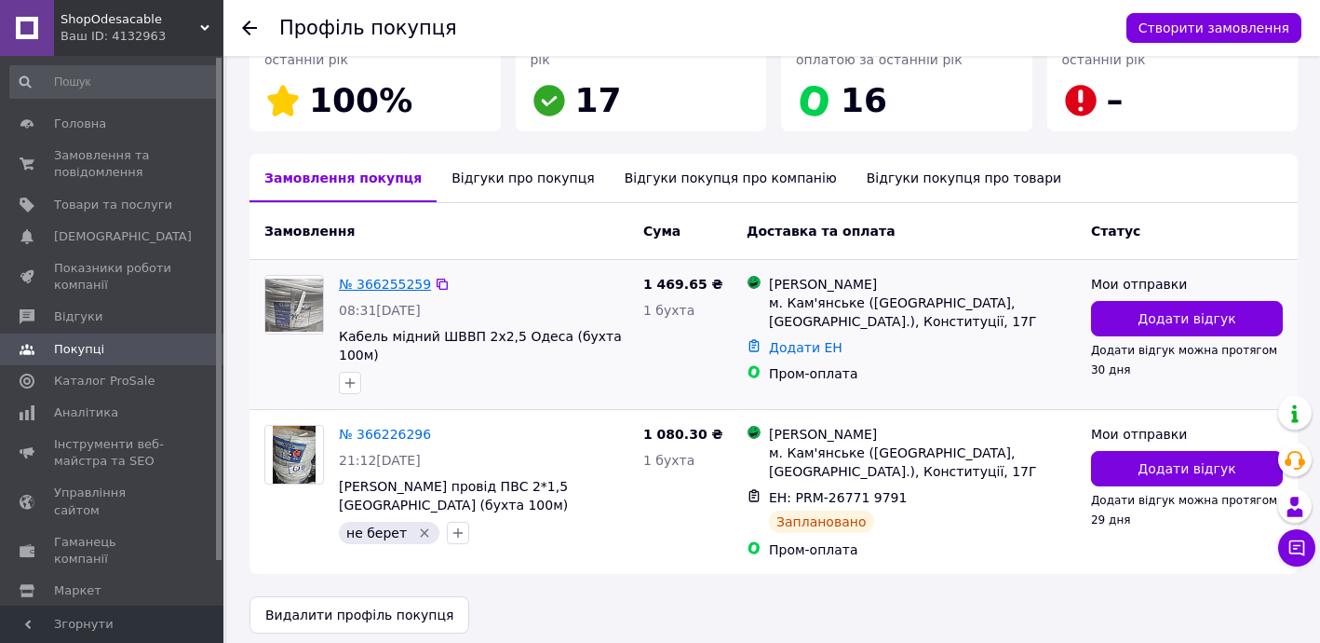
click at [359, 277] on link "№ 366255259" at bounding box center [385, 284] width 92 height 15
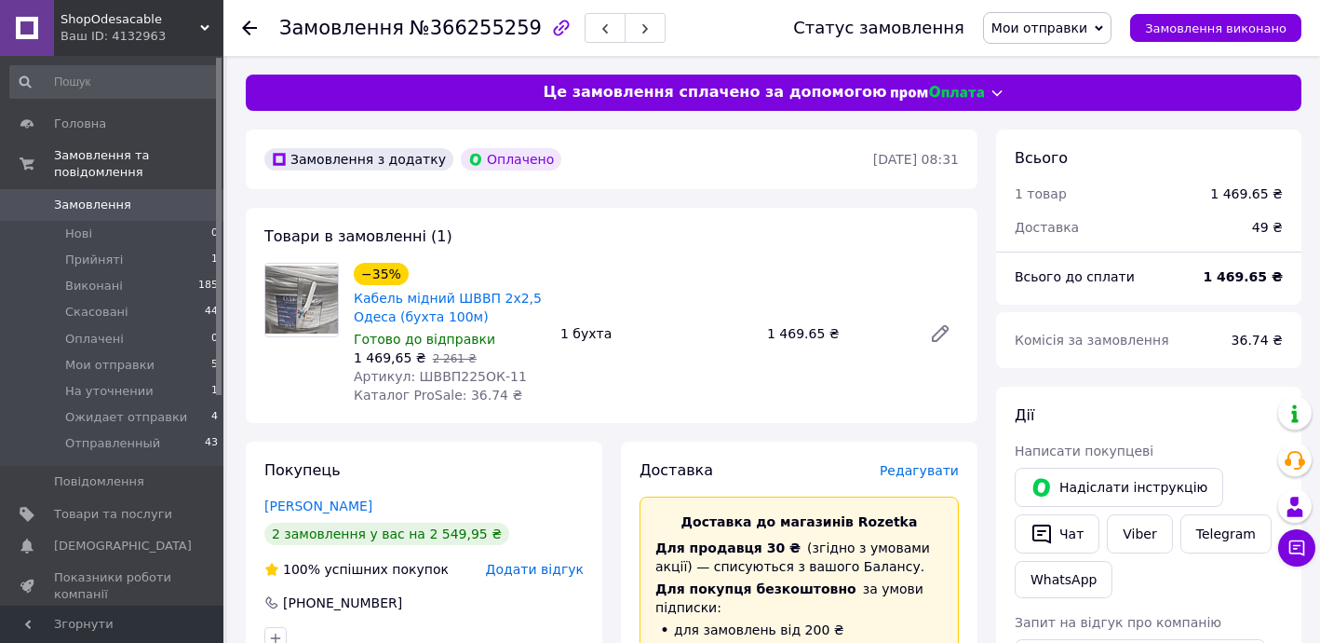
click at [246, 23] on use at bounding box center [249, 27] width 15 height 15
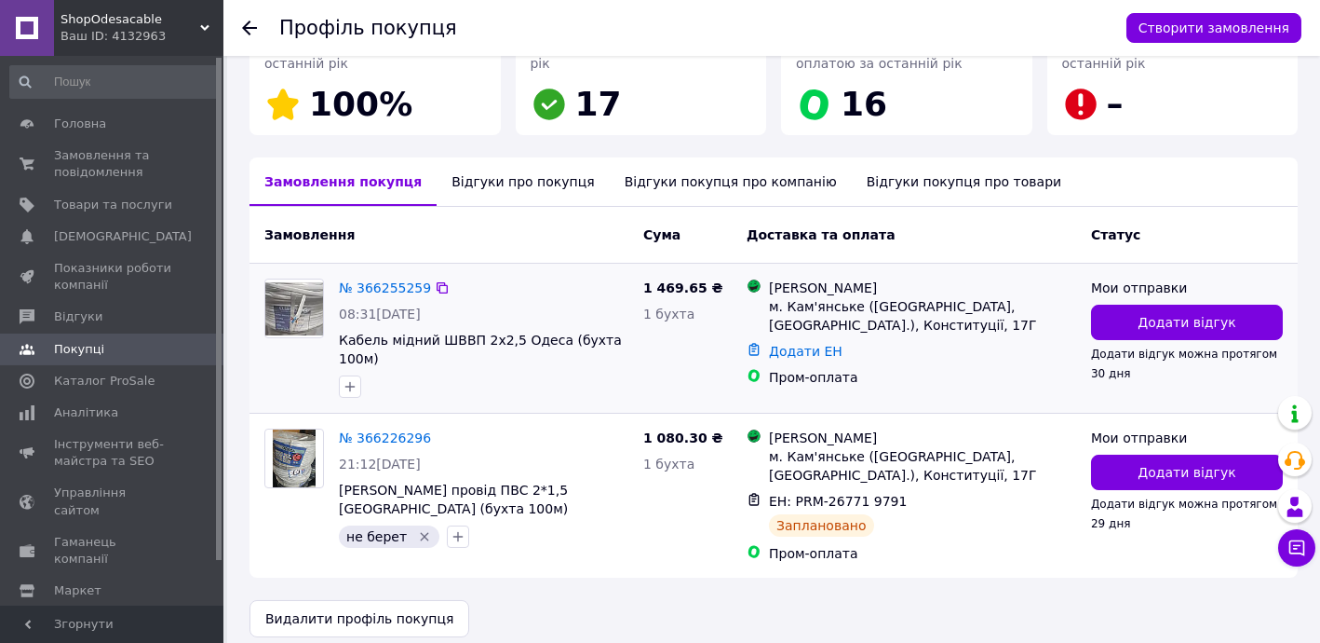
scroll to position [323, 0]
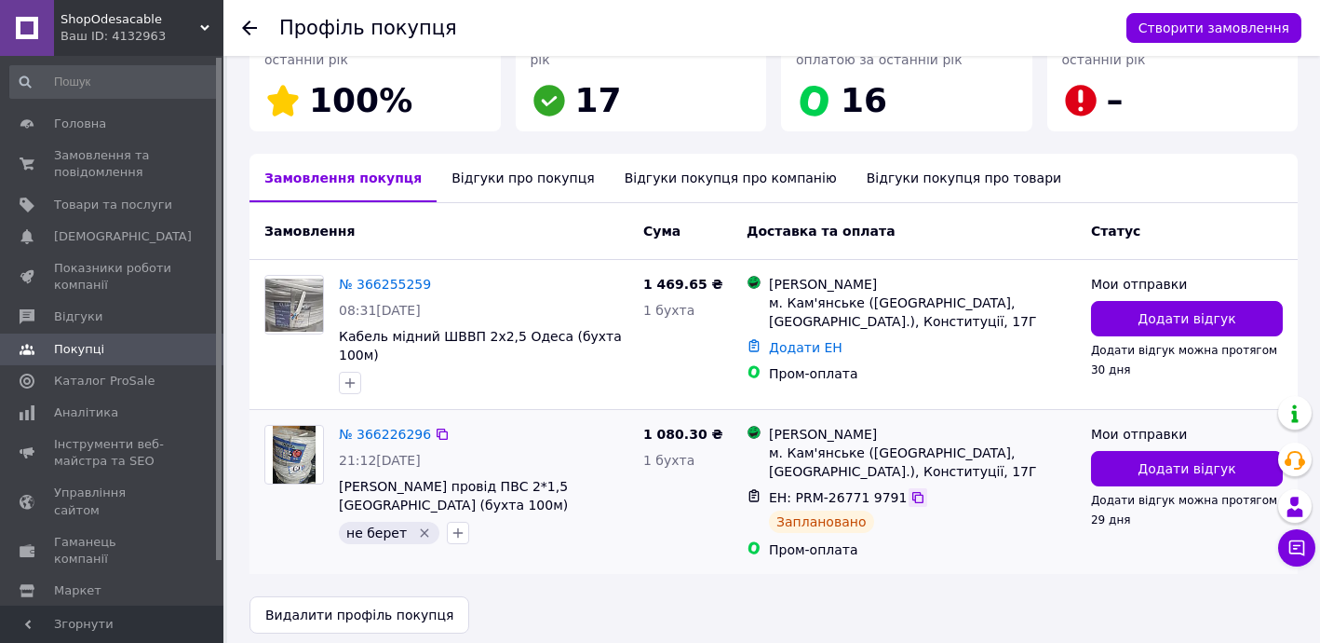
click at [913, 492] on icon at bounding box center [918, 497] width 11 height 11
click at [389, 277] on link "№ 366255259" at bounding box center [385, 284] width 92 height 15
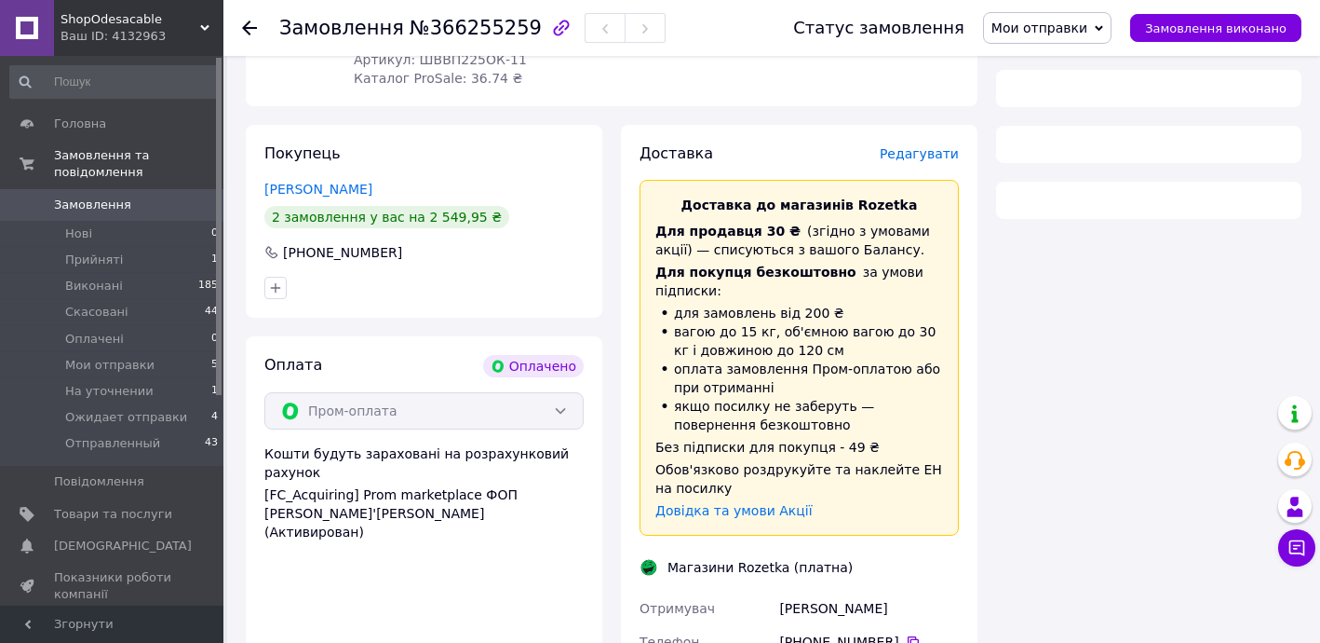
scroll to position [452, 0]
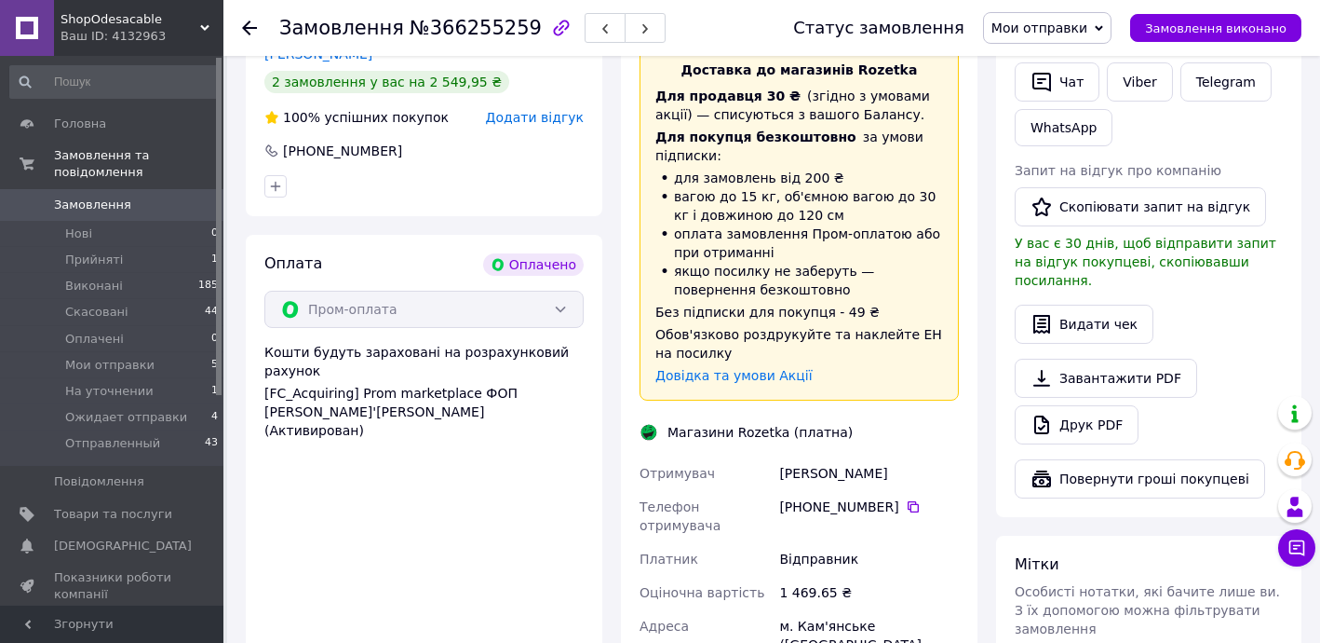
click at [251, 24] on icon at bounding box center [249, 27] width 15 height 15
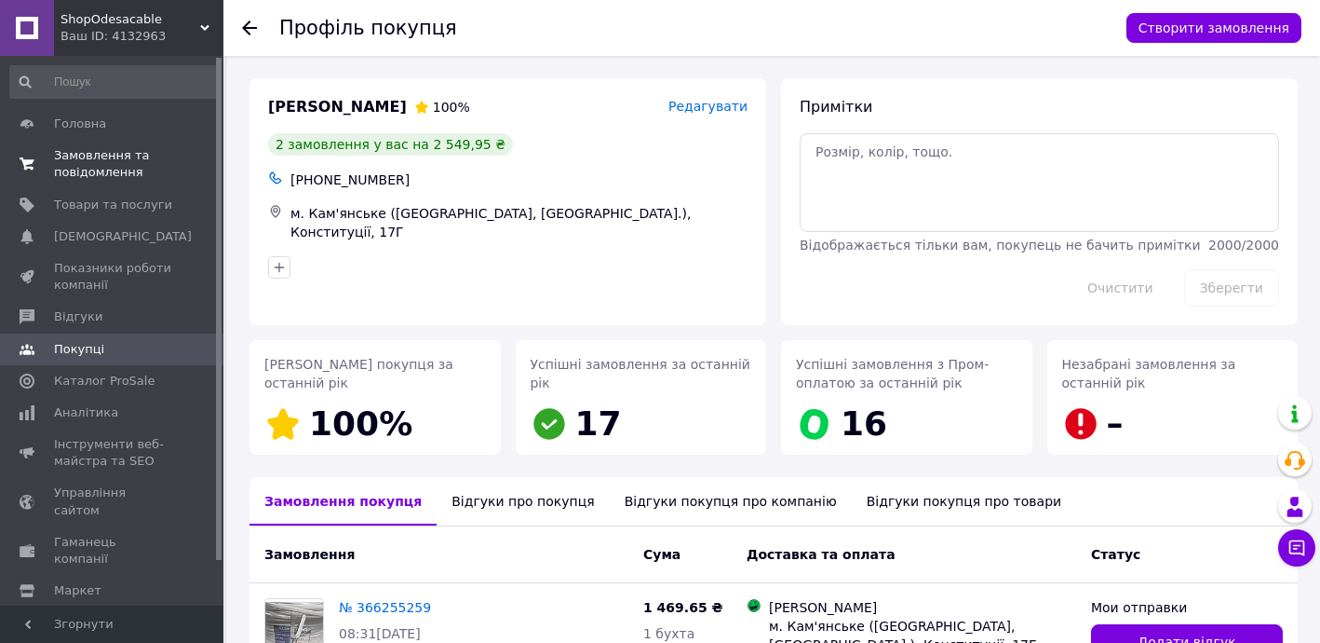
click at [124, 152] on span "Замовлення та повідомлення" at bounding box center [113, 164] width 118 height 34
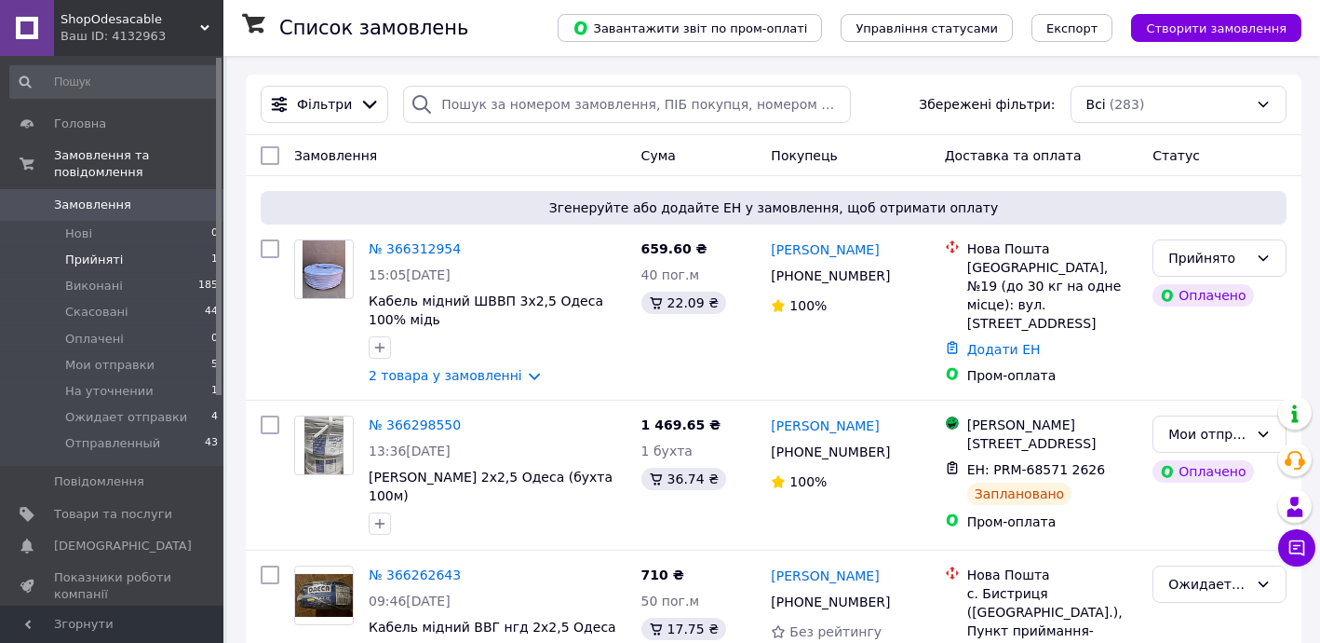
click at [100, 251] on span "Прийняті" at bounding box center [94, 259] width 58 height 17
click at [101, 251] on span "Прийняті" at bounding box center [94, 259] width 58 height 17
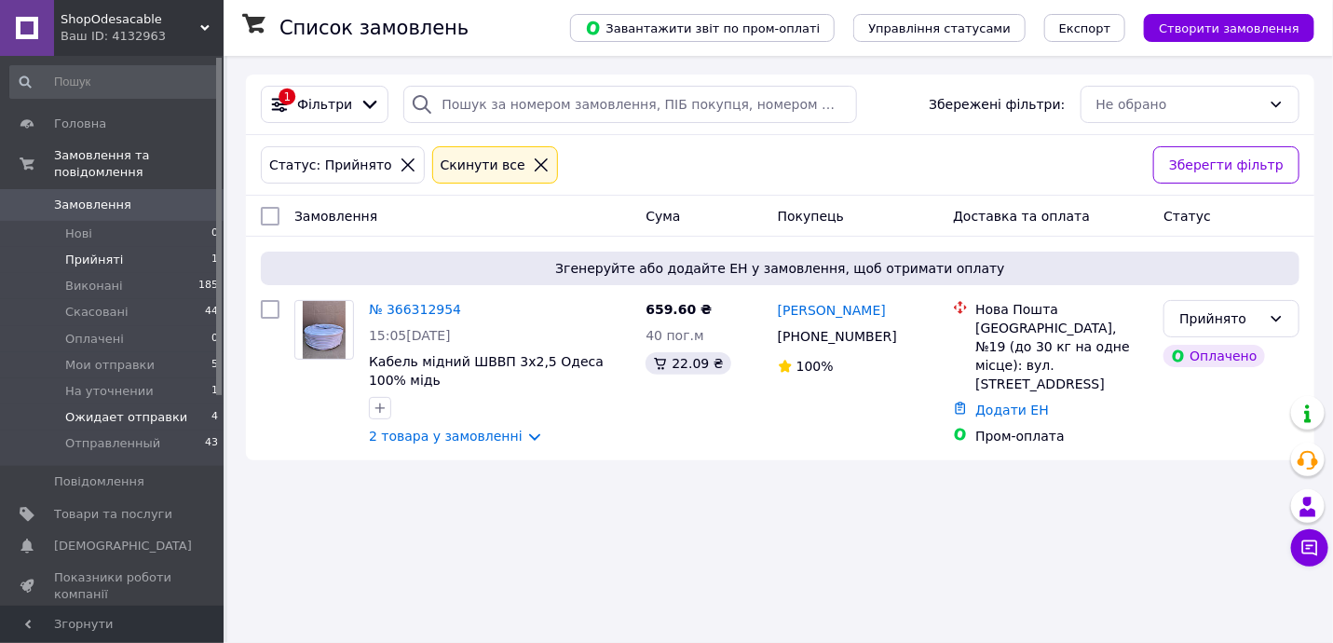
click at [111, 409] on span "Ожидает отправки" at bounding box center [126, 417] width 122 height 17
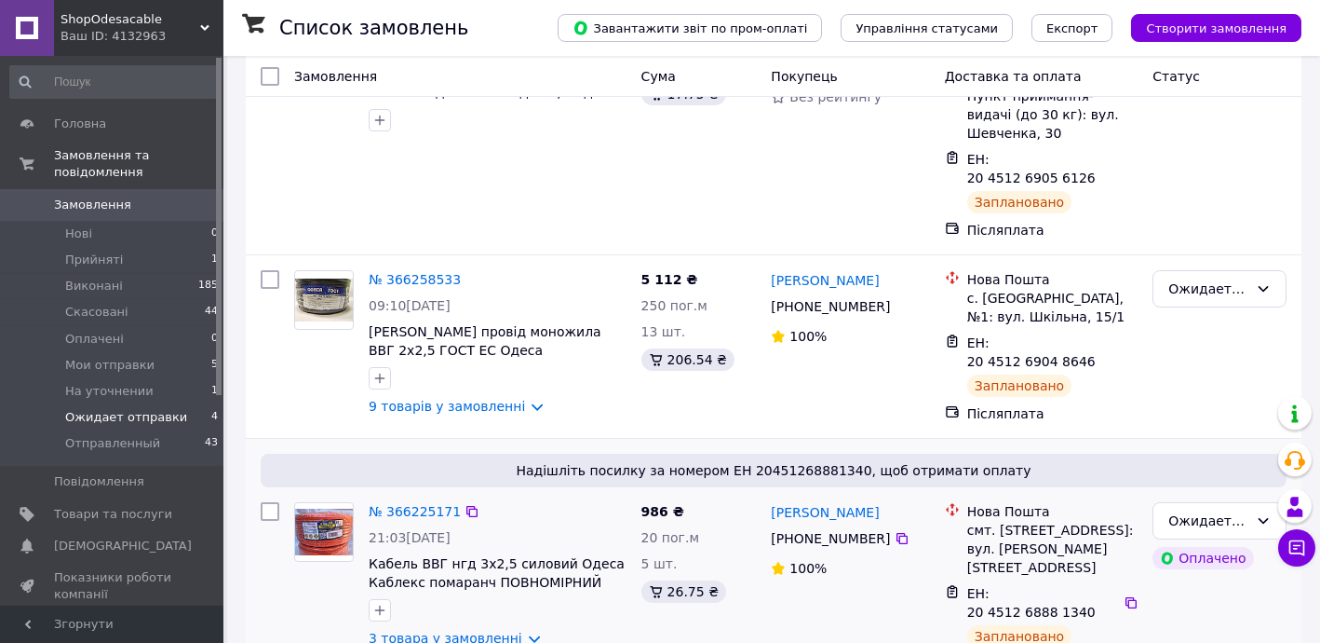
scroll to position [338, 0]
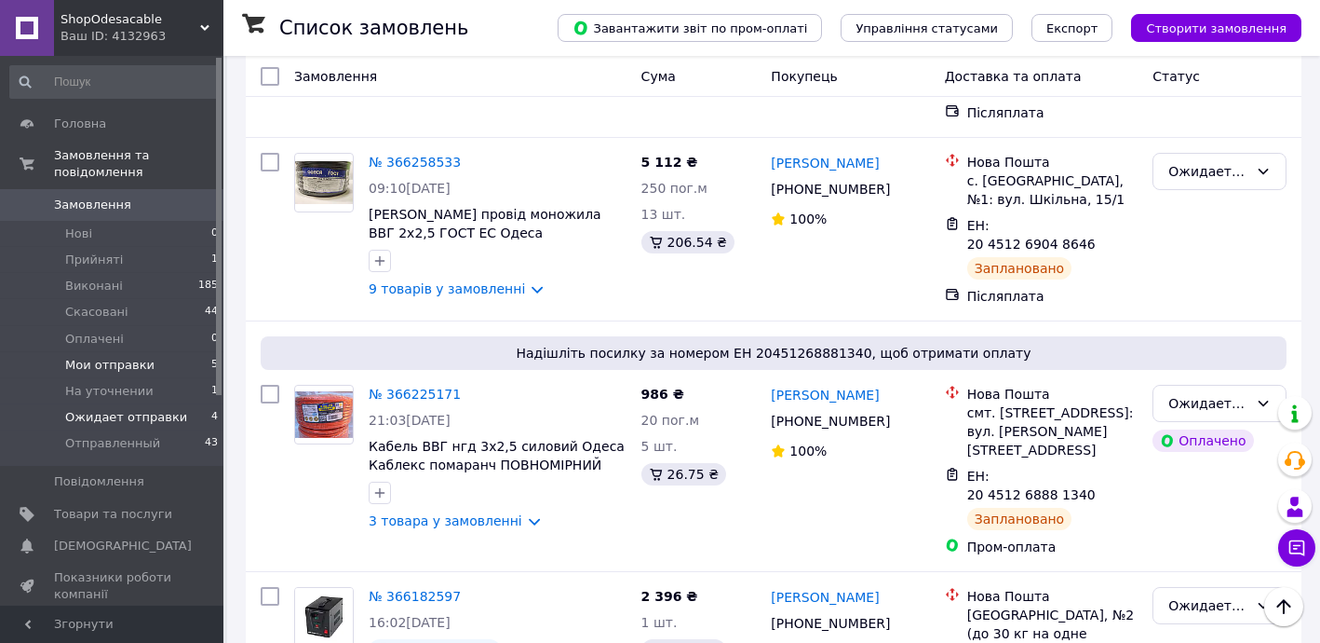
click at [128, 357] on span "Мои отправки" at bounding box center [109, 365] width 89 height 17
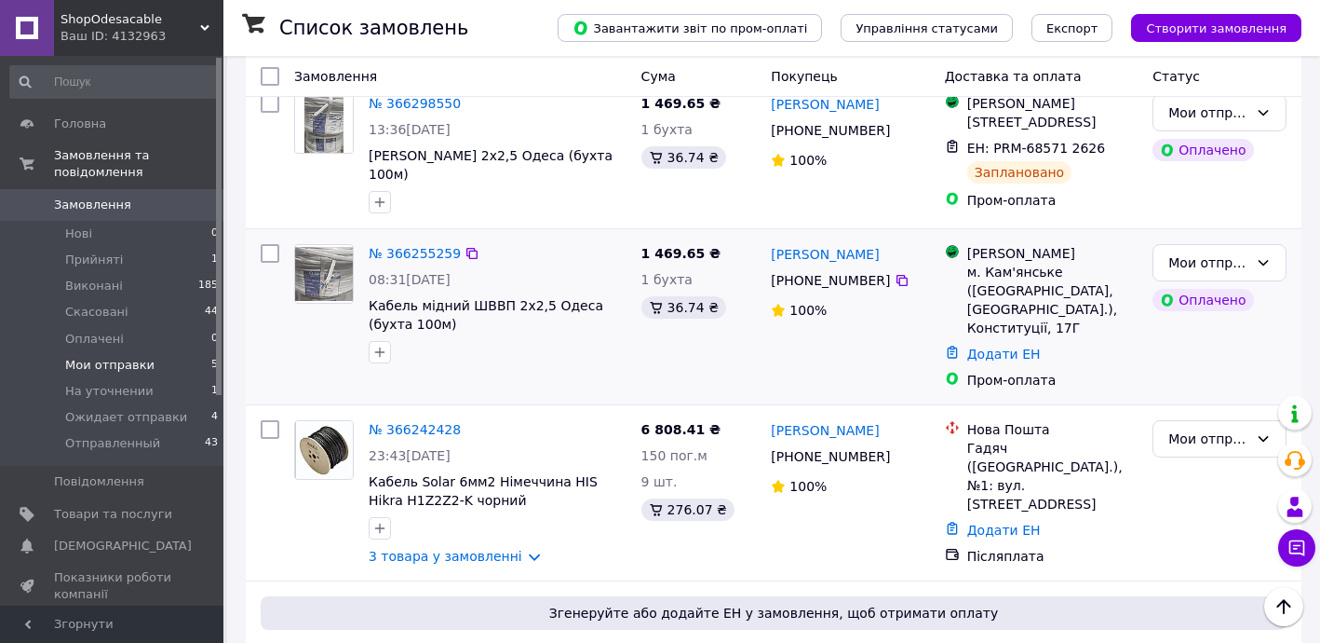
scroll to position [225, 0]
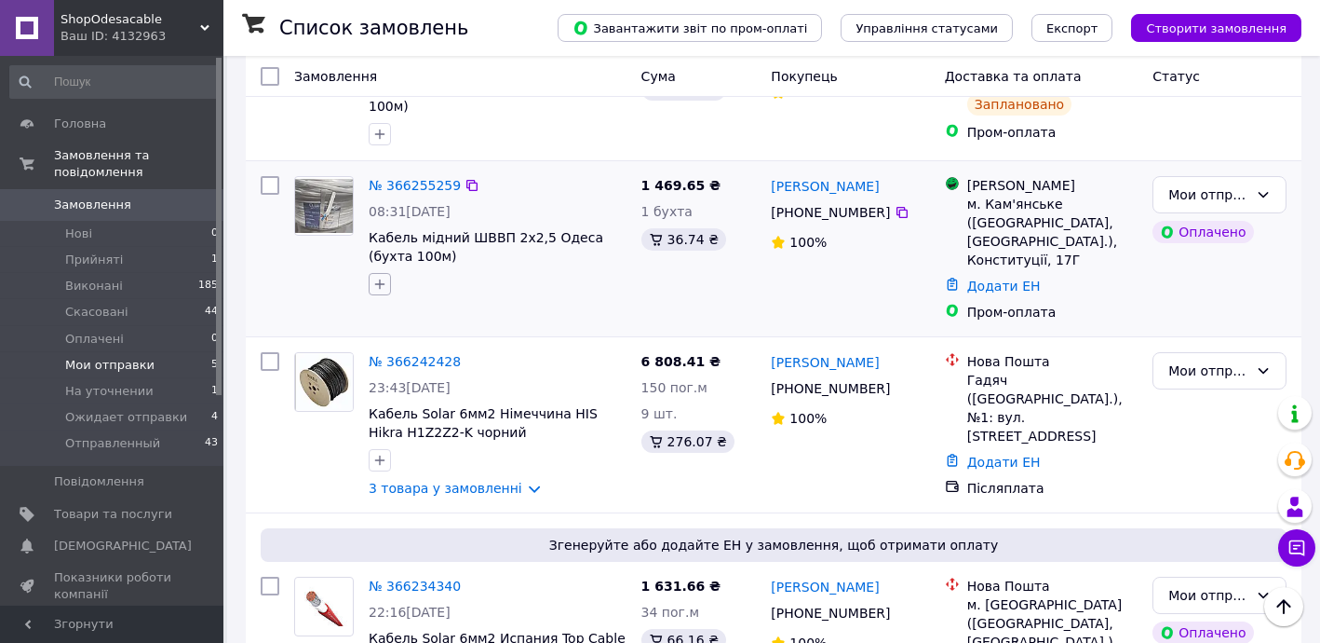
click at [379, 290] on icon "button" at bounding box center [380, 284] width 10 height 10
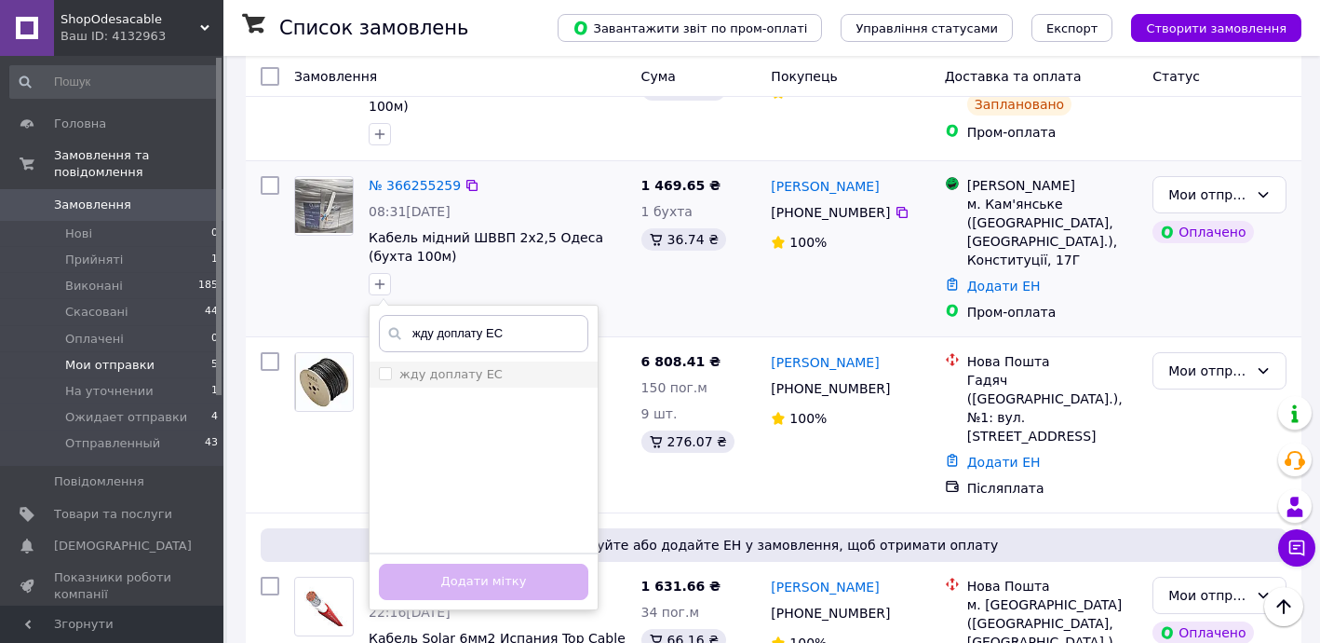
type input "жду доплату ЕС"
drag, startPoint x: 495, startPoint y: 384, endPoint x: 535, endPoint y: 435, distance: 64.4
click at [495, 382] on div "жду доплату ЕС" at bounding box center [484, 374] width 210 height 17
checkbox input "true"
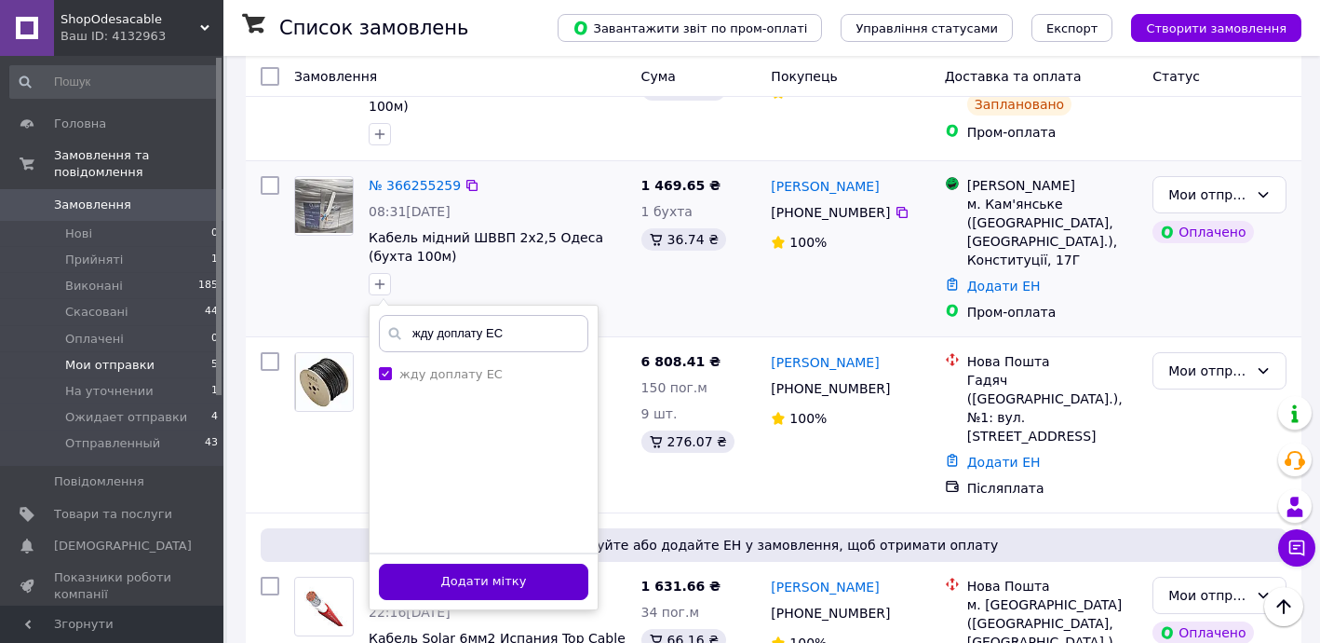
click at [541, 591] on button "Додати мітку" at bounding box center [484, 581] width 210 height 36
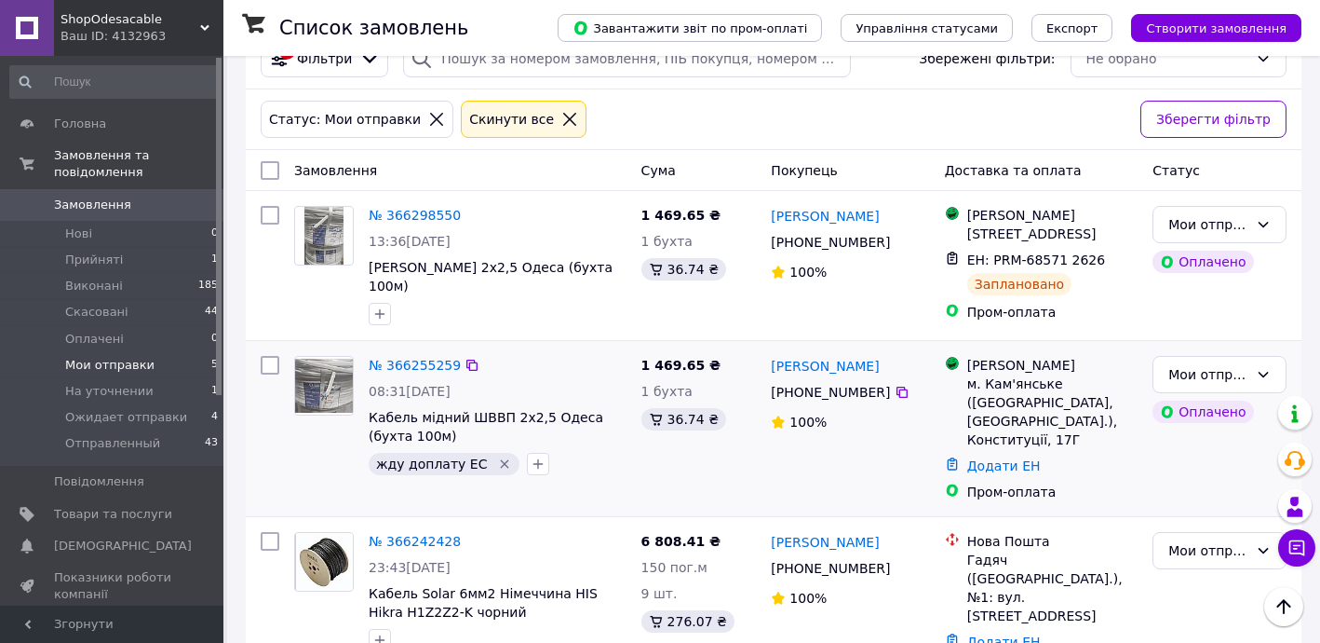
scroll to position [0, 0]
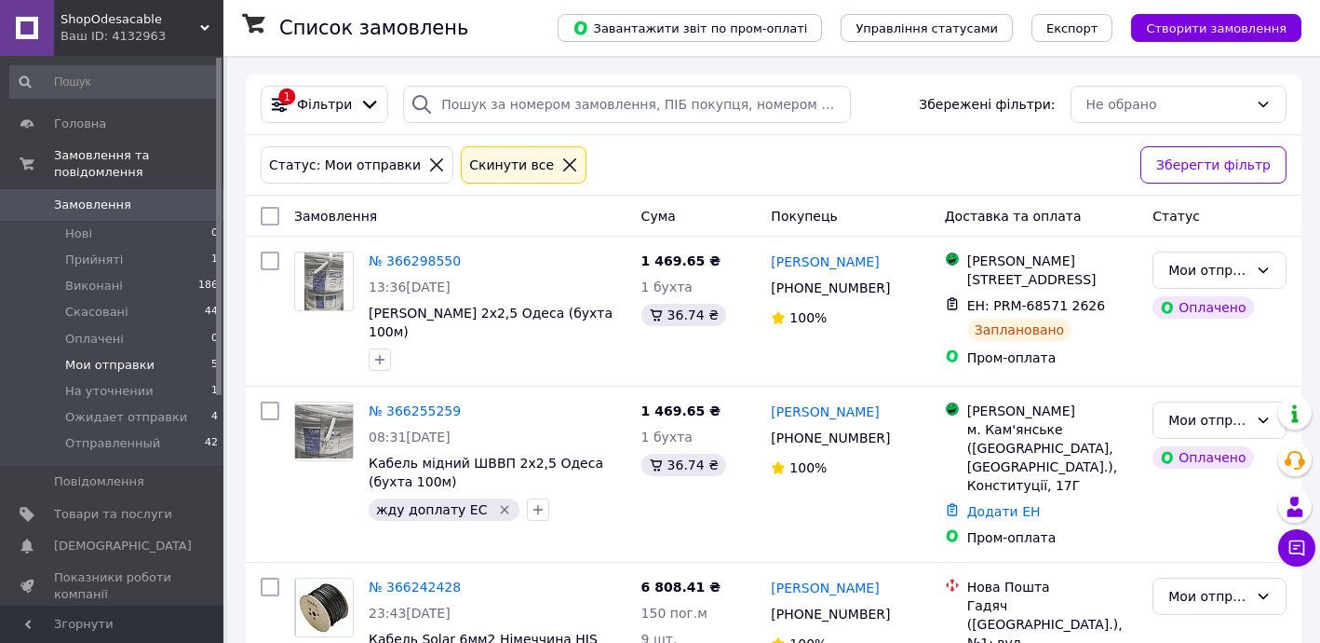
click at [123, 357] on span "Мои отправки" at bounding box center [109, 365] width 89 height 17
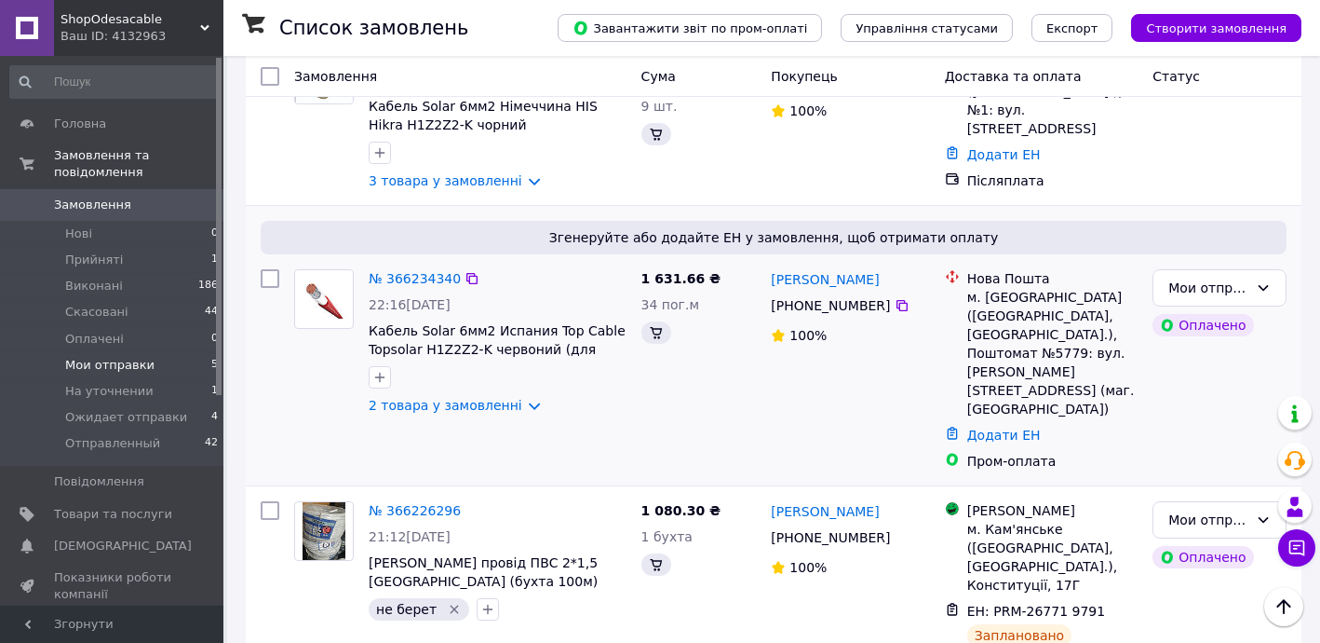
scroll to position [553, 0]
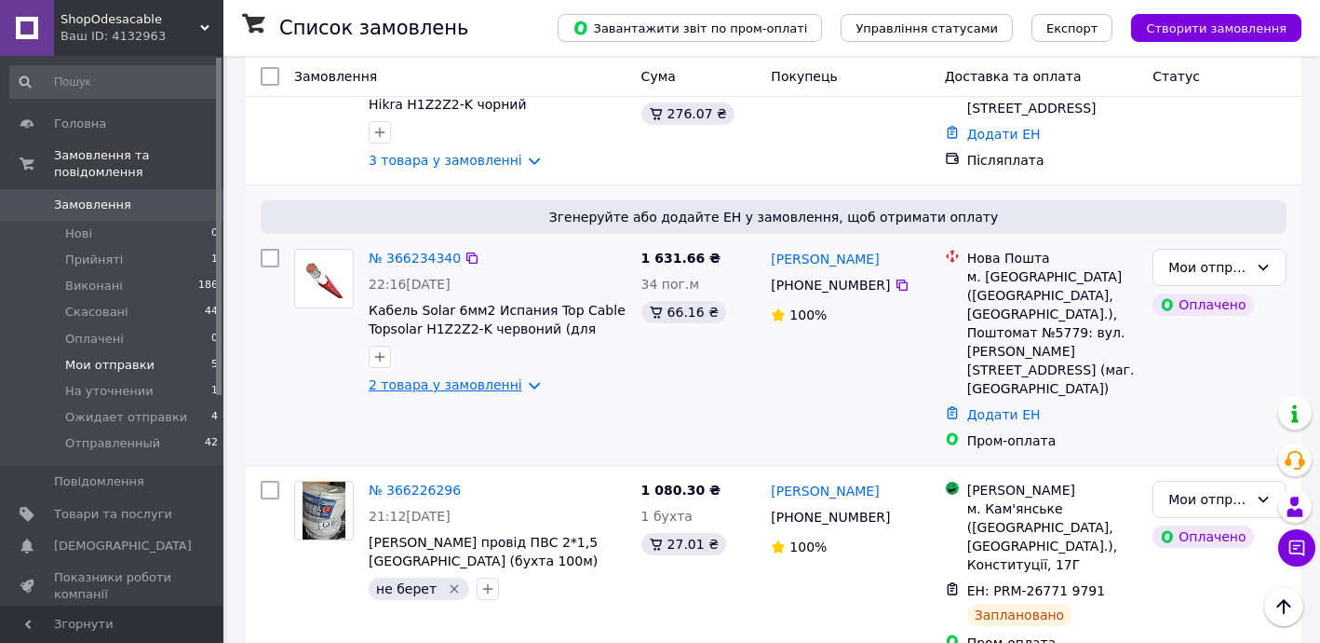
click at [438, 388] on link "2 товара у замовленні" at bounding box center [446, 384] width 154 height 15
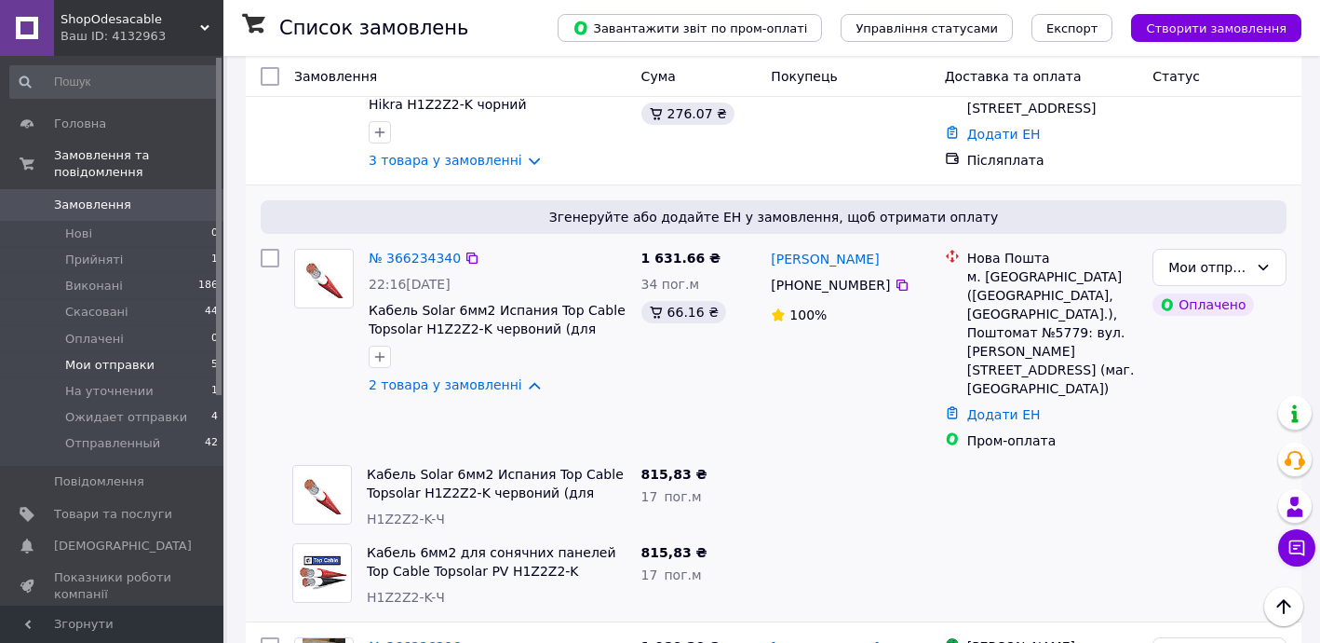
click at [419, 282] on div "№ 366234340 22:16[DATE] Кабель Solar 6мм2 Испания Top Cable Topsolar H1Z2Z2-K ч…" at bounding box center [497, 321] width 273 height 160
click at [416, 265] on link "№ 366234340" at bounding box center [415, 257] width 92 height 15
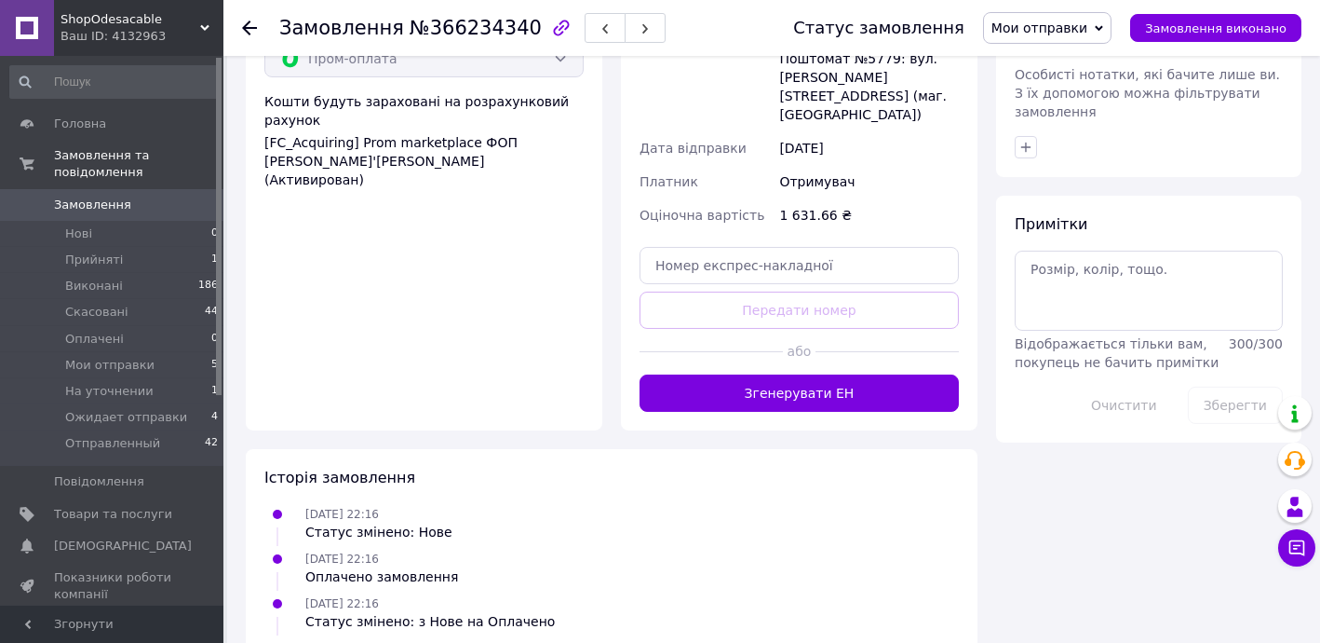
click at [814, 374] on button "Згенерувати ЕН" at bounding box center [799, 392] width 319 height 37
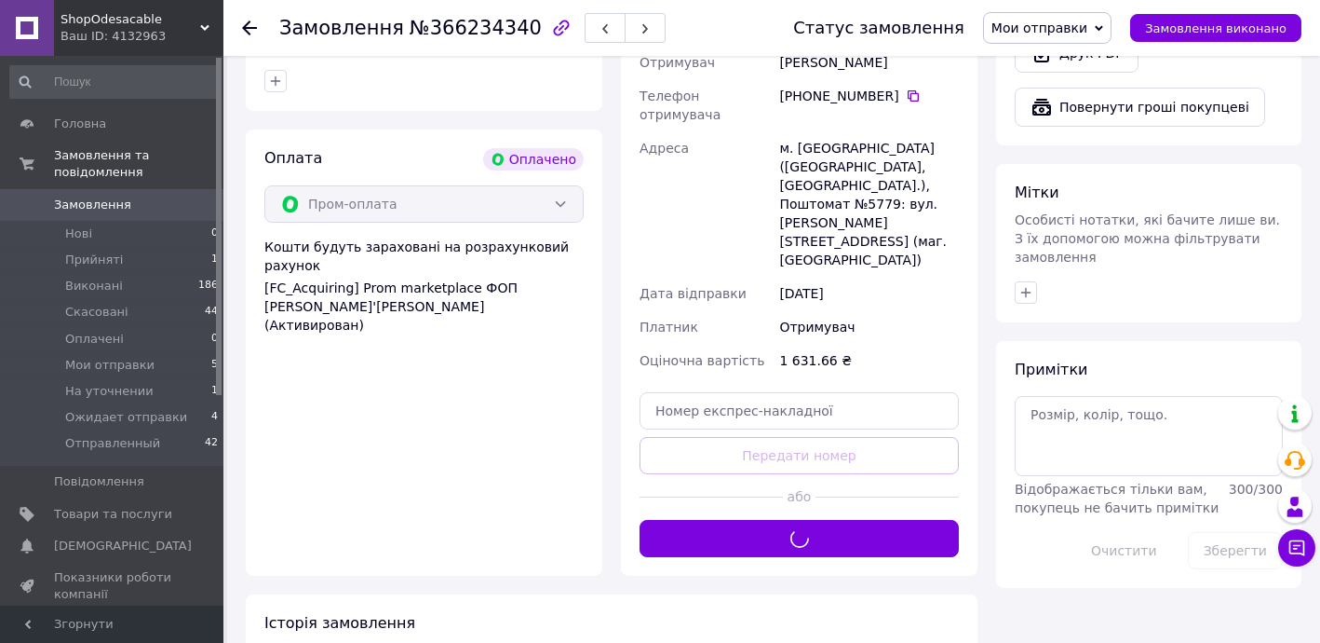
scroll to position [517, 0]
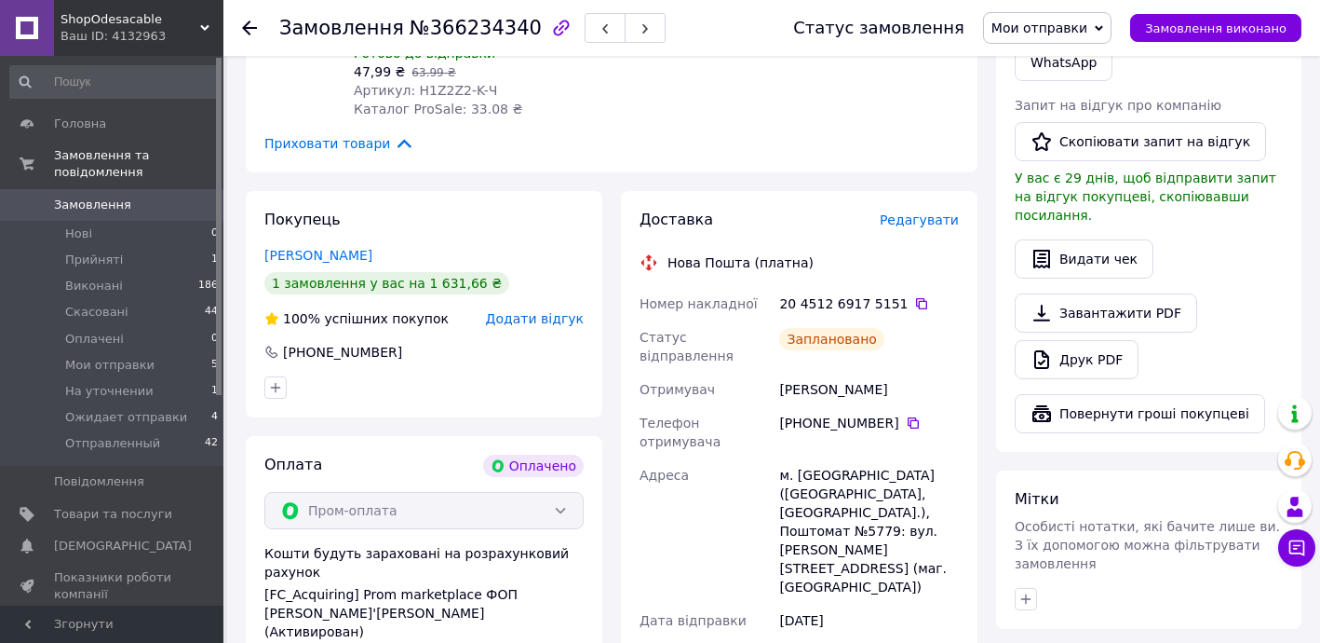
click at [247, 20] on icon at bounding box center [249, 27] width 15 height 15
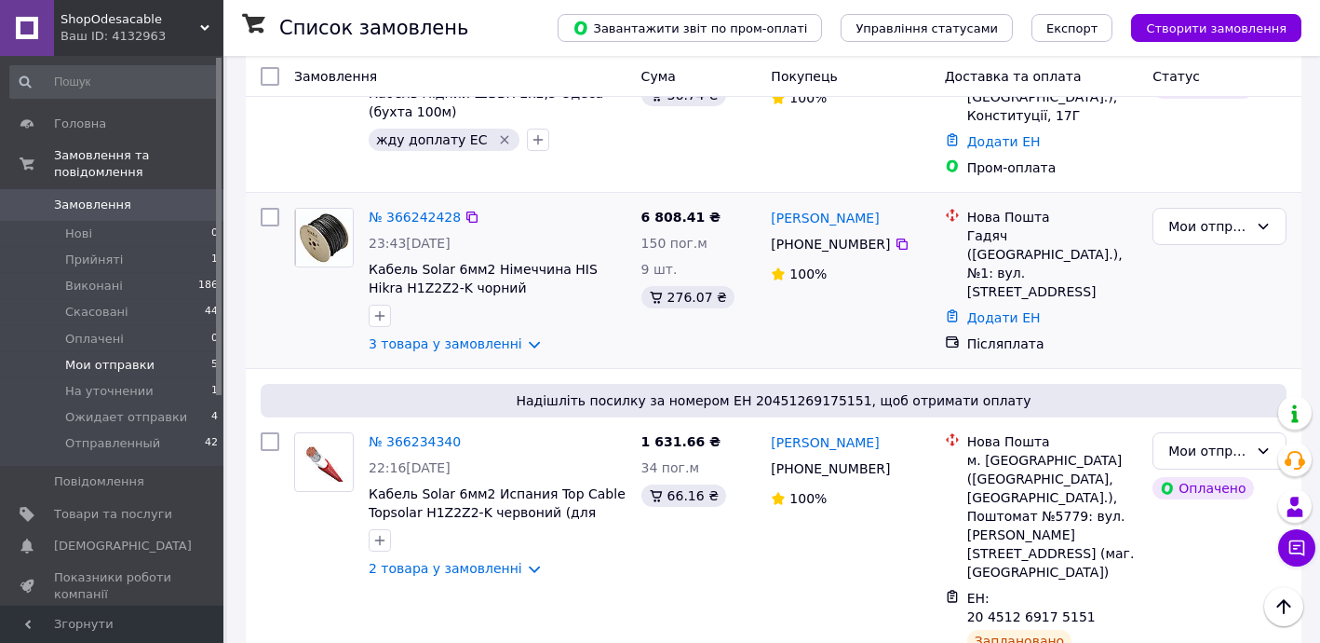
scroll to position [338, 0]
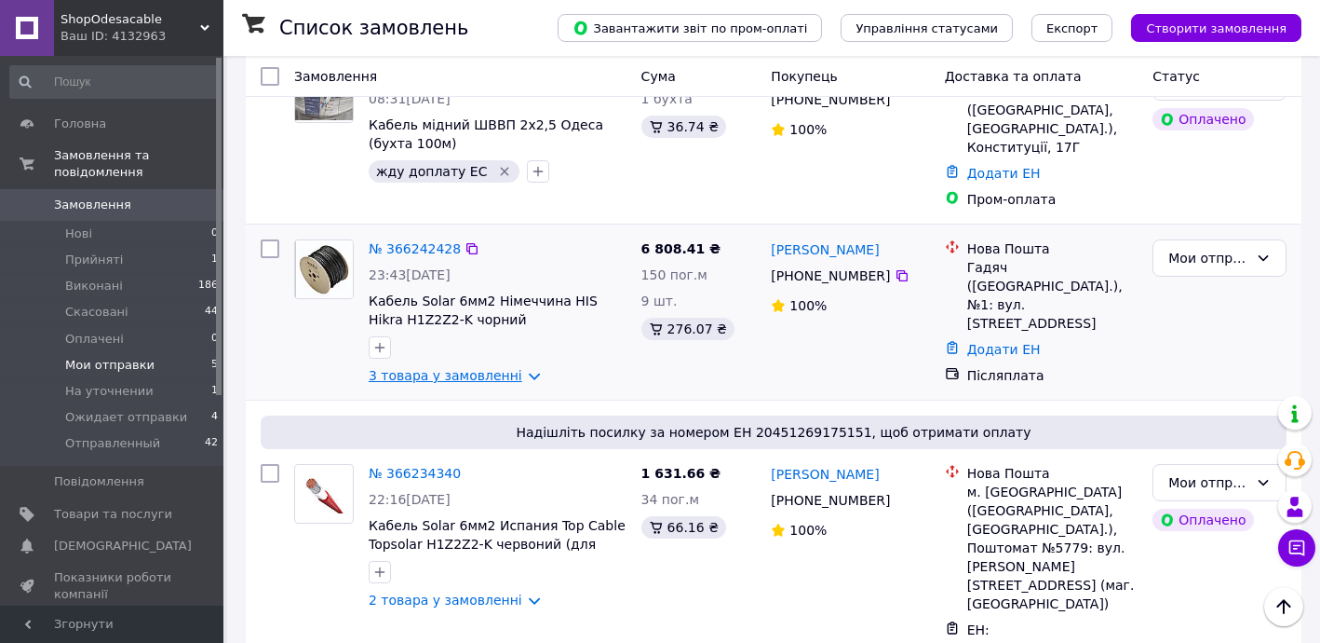
click at [442, 383] on link "3 товара у замовленні" at bounding box center [446, 375] width 154 height 15
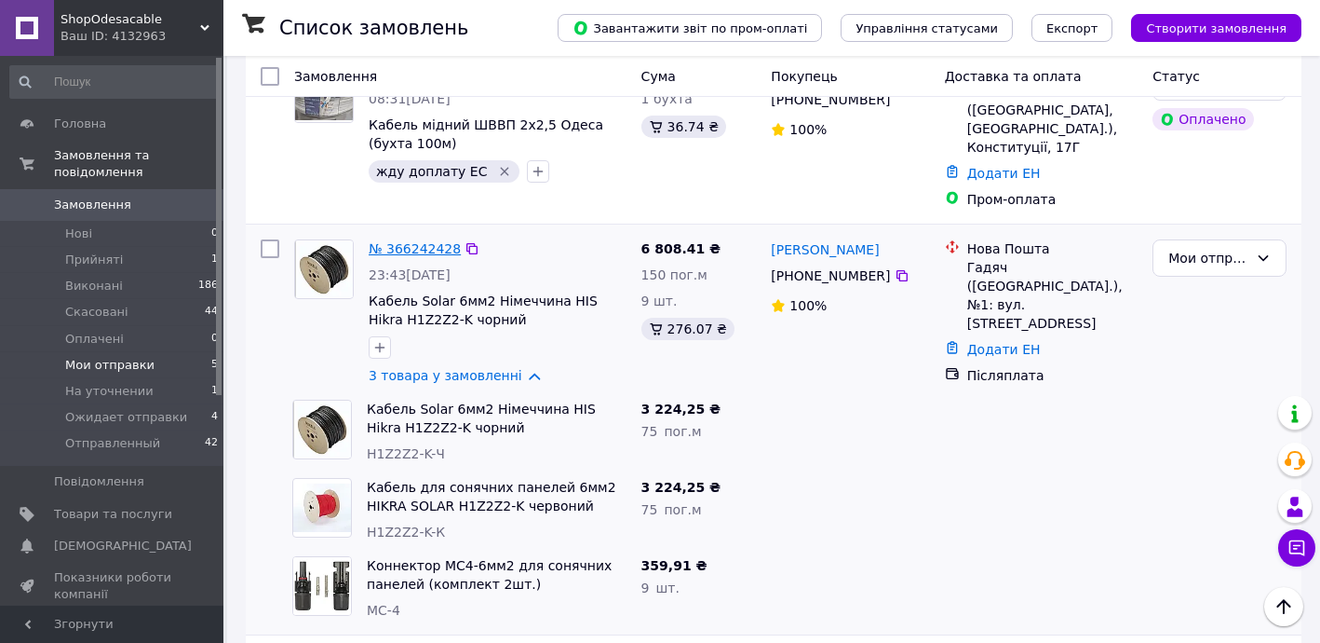
click at [416, 255] on link "№ 366242428" at bounding box center [415, 248] width 92 height 15
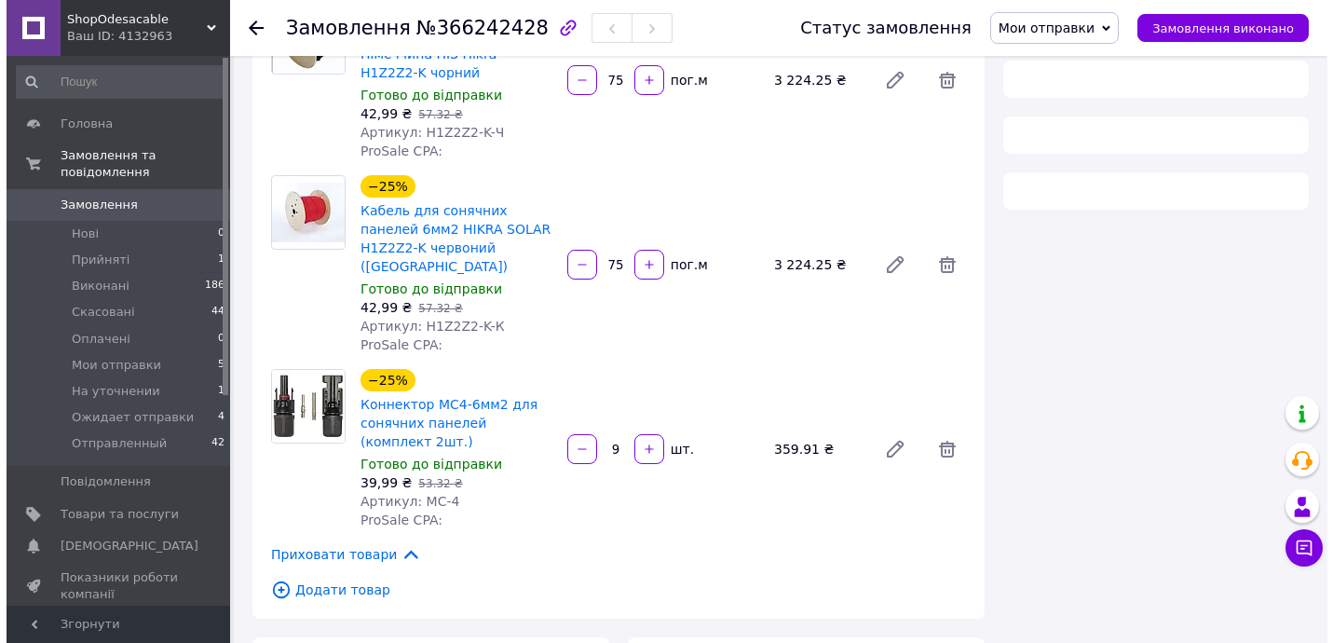
scroll to position [338, 0]
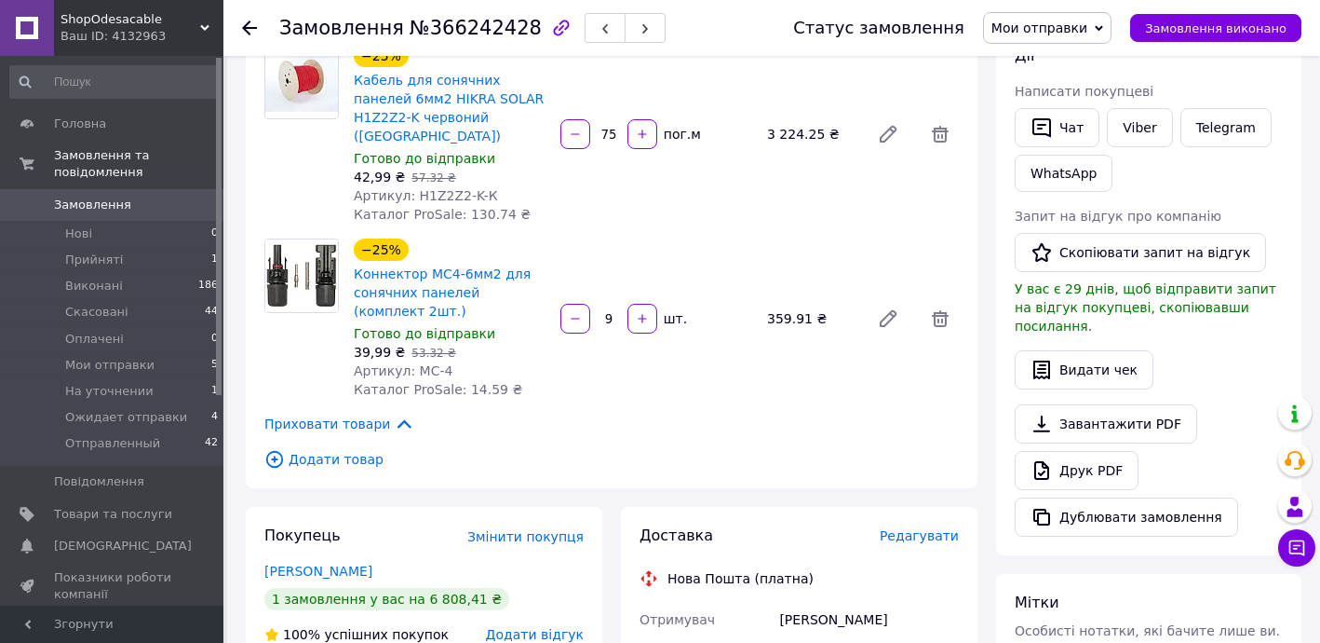
click at [910, 526] on div "Редагувати" at bounding box center [919, 535] width 79 height 19
click at [921, 528] on span "Редагувати" at bounding box center [919, 535] width 79 height 15
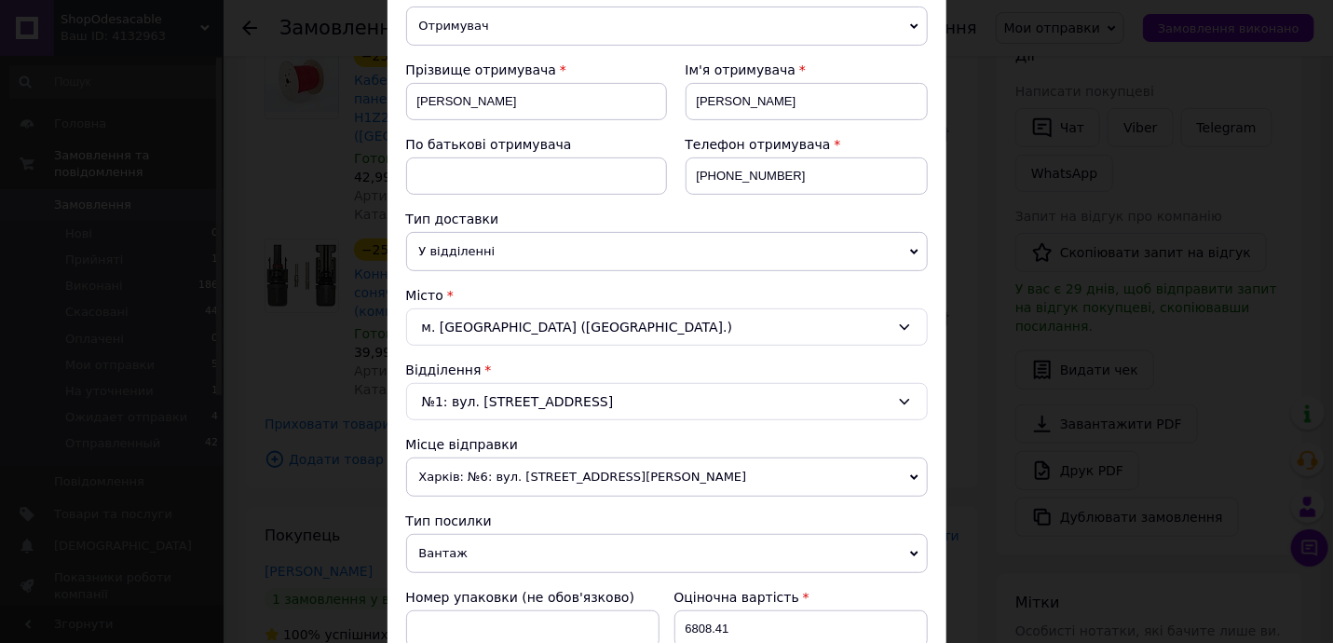
scroll to position [677, 0]
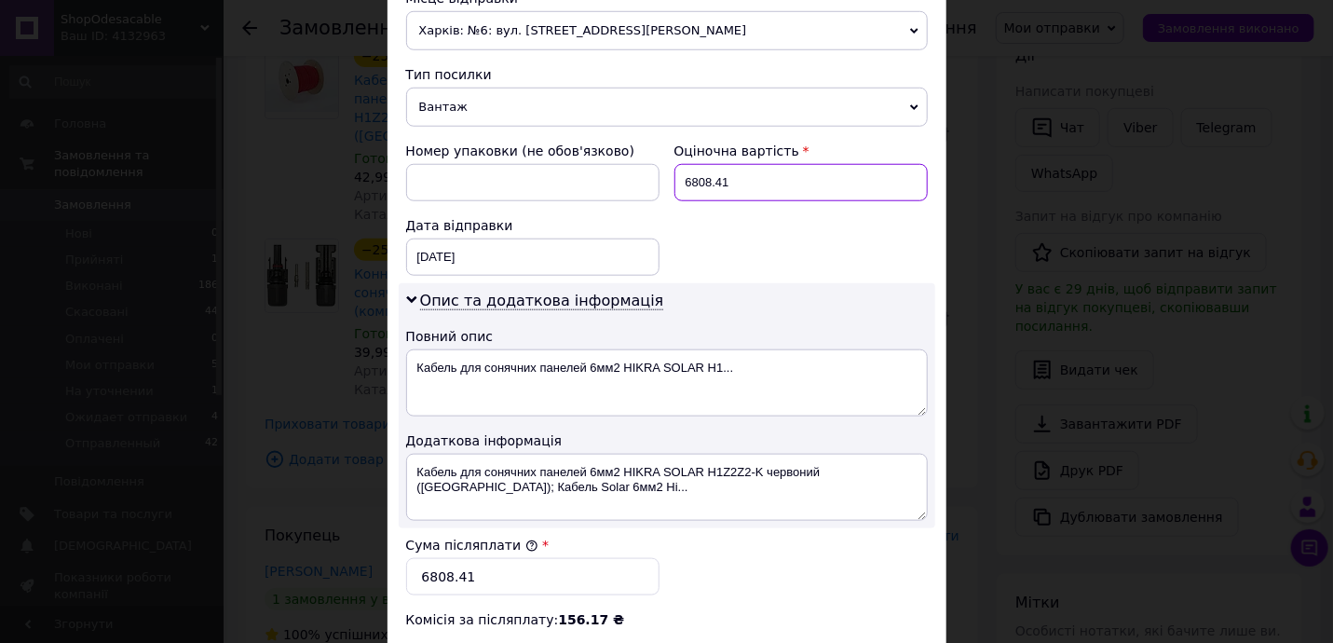
drag, startPoint x: 710, startPoint y: 183, endPoint x: 830, endPoint y: 190, distance: 120.3
click at [811, 194] on input "6808.41" at bounding box center [800, 182] width 253 height 37
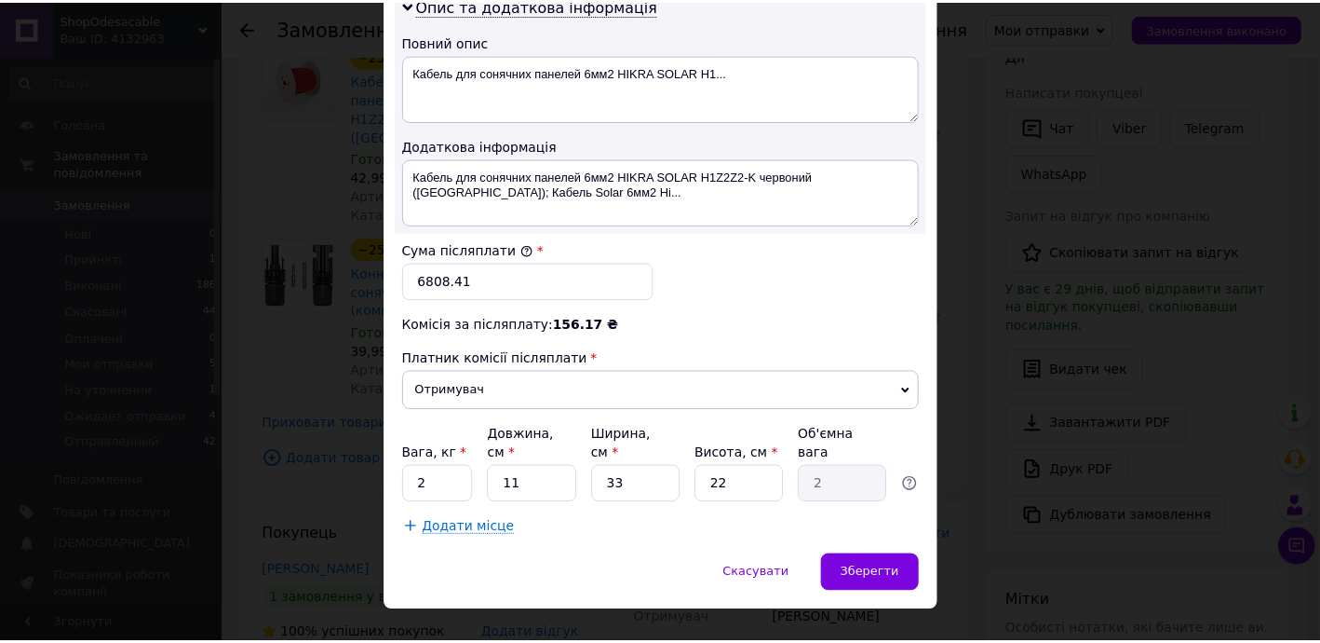
scroll to position [978, 0]
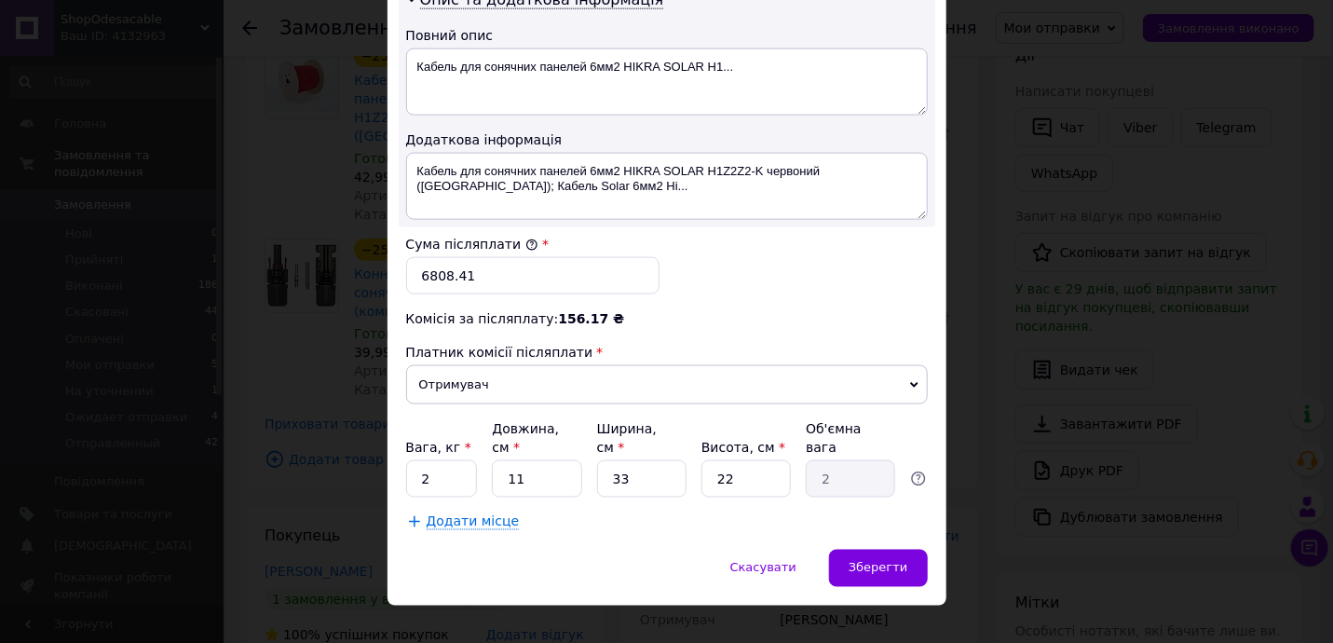
type input "7048"
drag, startPoint x: 453, startPoint y: 276, endPoint x: 590, endPoint y: 293, distance: 138.9
click at [524, 291] on div "Сума післяплати * 6808.41" at bounding box center [533, 264] width 268 height 74
type input "7048"
drag, startPoint x: 422, startPoint y: 449, endPoint x: 446, endPoint y: 447, distance: 24.3
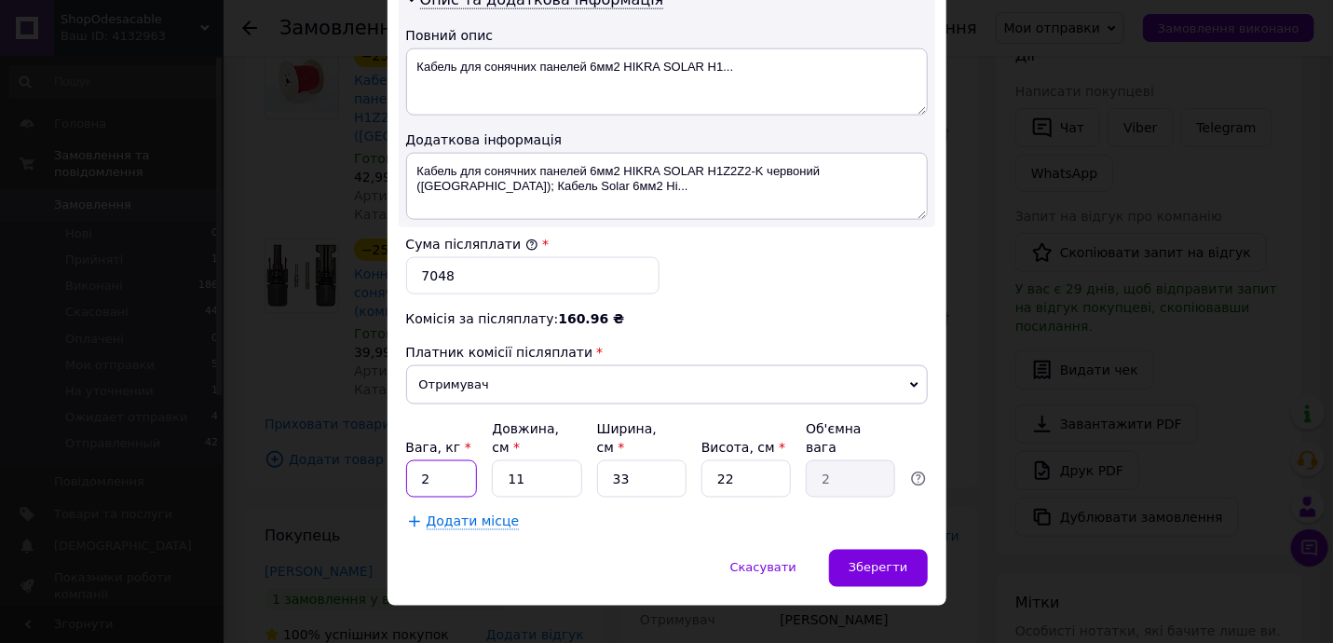
click at [446, 460] on input "2" at bounding box center [442, 478] width 72 height 37
type input "10"
click at [863, 561] on span "Зберегти" at bounding box center [877, 568] width 59 height 14
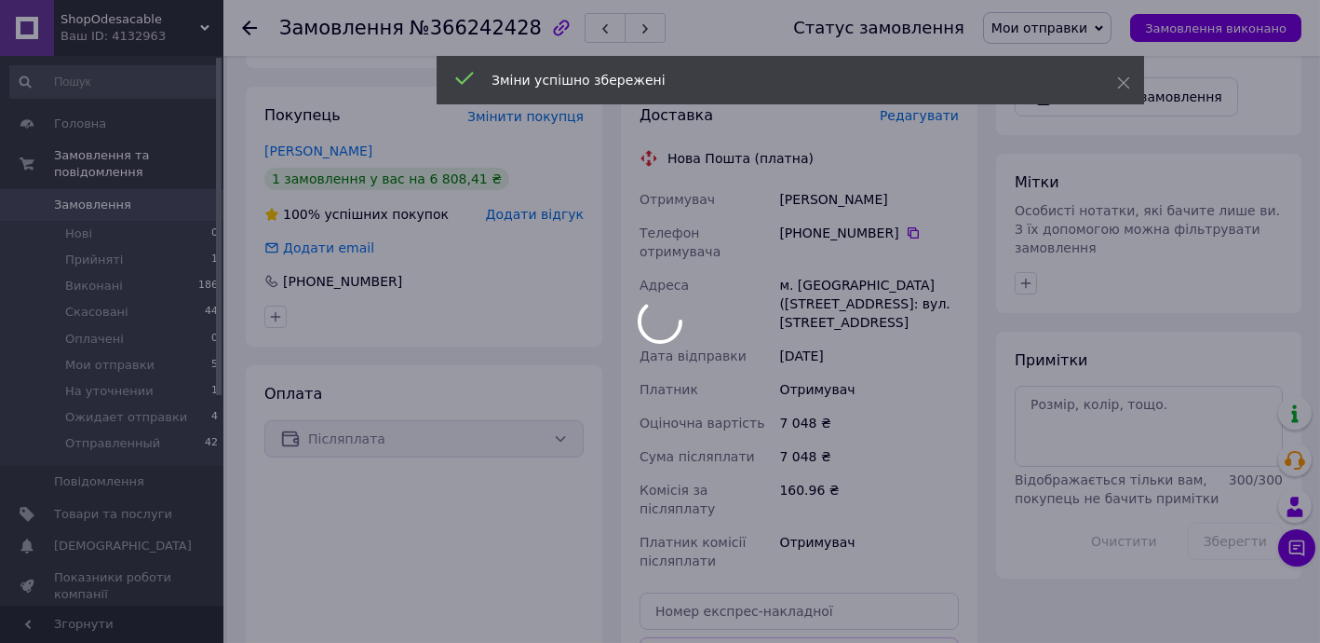
scroll to position [790, 0]
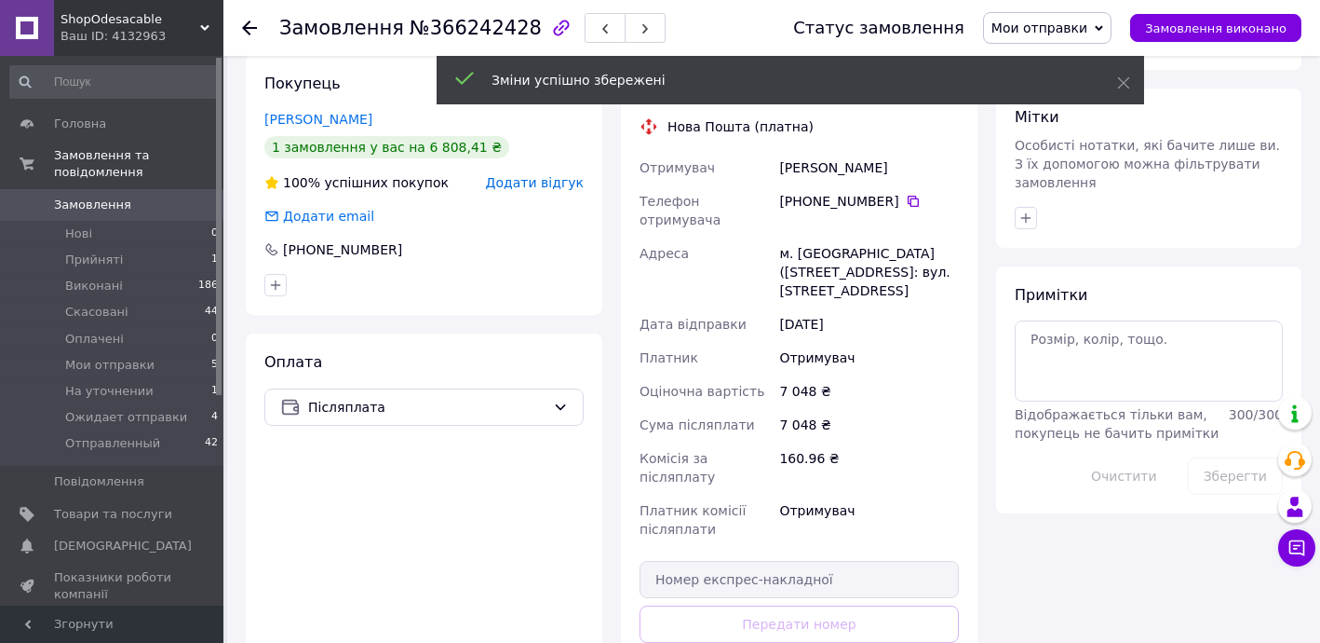
click at [841, 609] on div "Доставка Редагувати Нова Пошта (платна) Отримувач [PERSON_NAME] Телефон отримув…" at bounding box center [799, 400] width 319 height 652
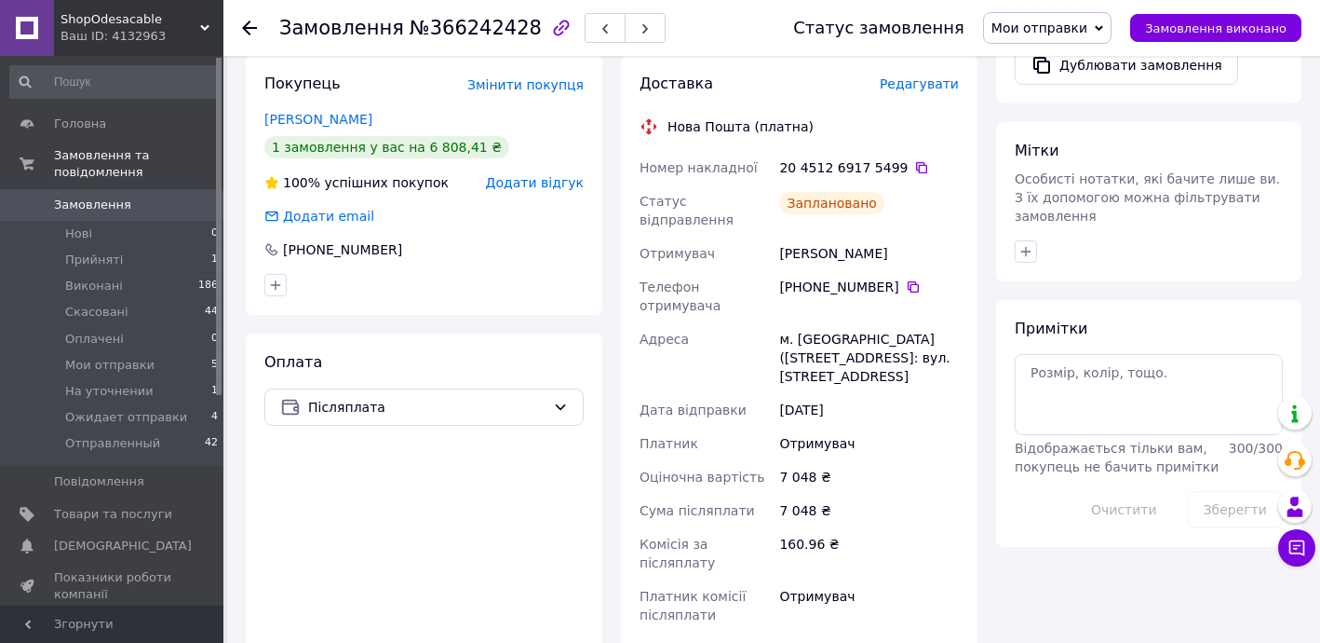
click at [252, 23] on icon at bounding box center [249, 27] width 15 height 15
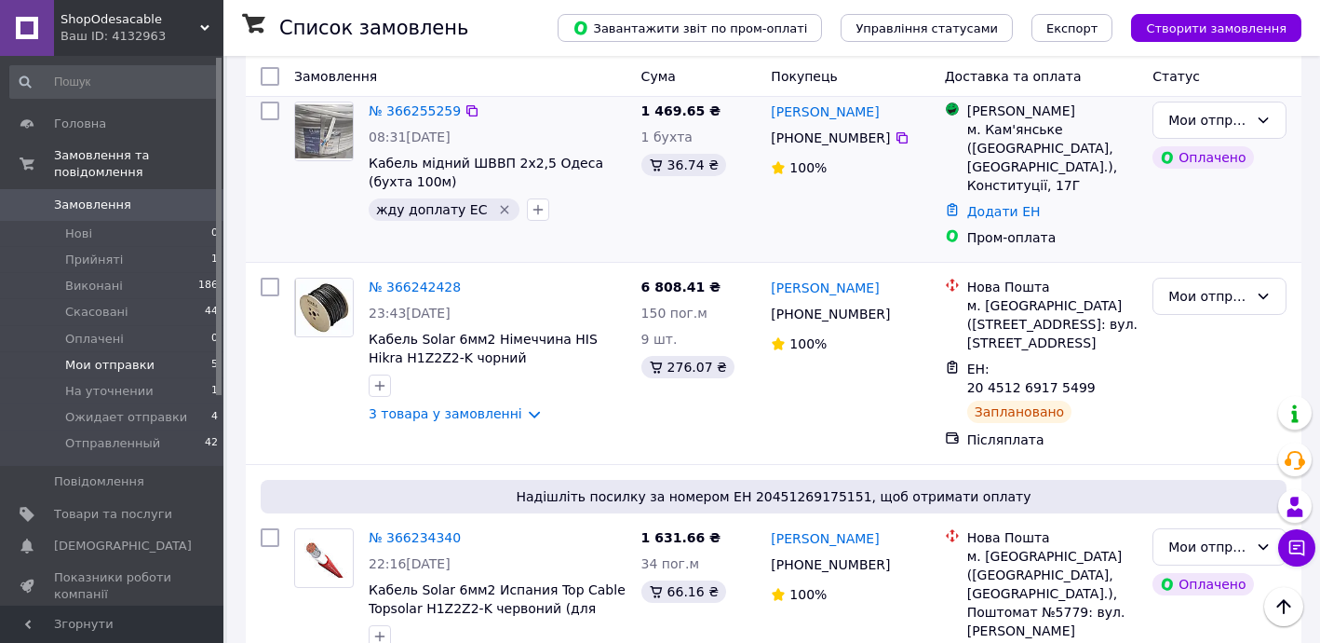
scroll to position [579, 0]
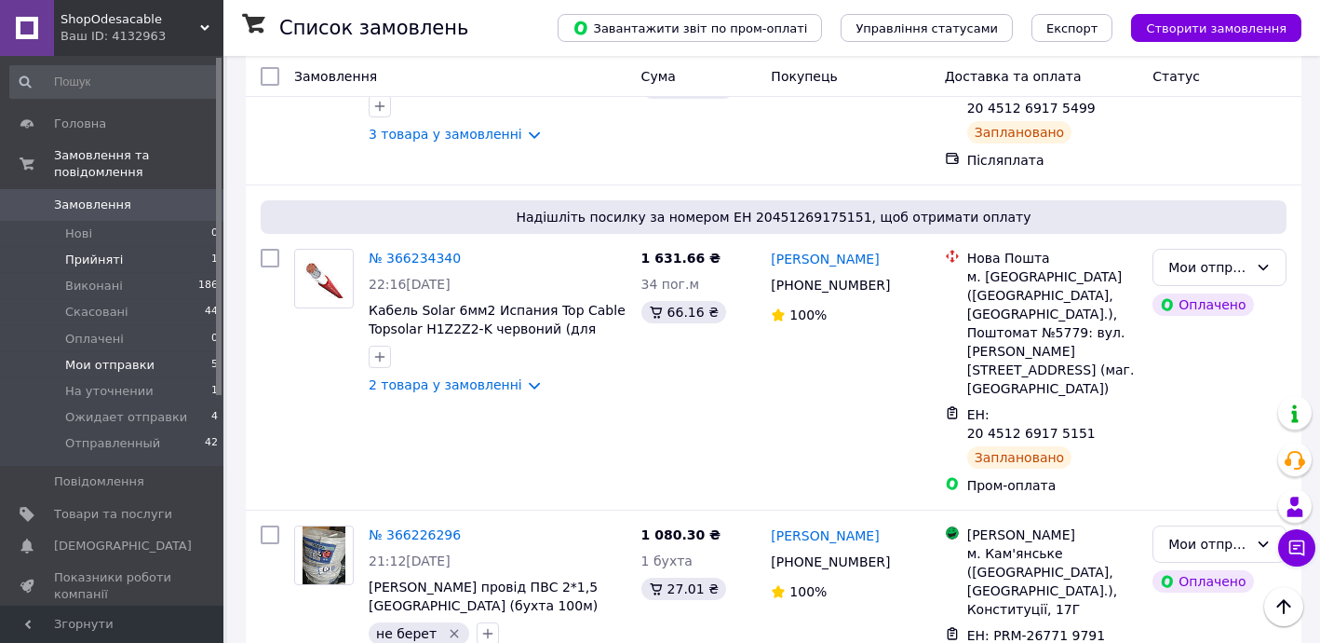
click at [141, 247] on li "Прийняті 1" at bounding box center [114, 260] width 229 height 26
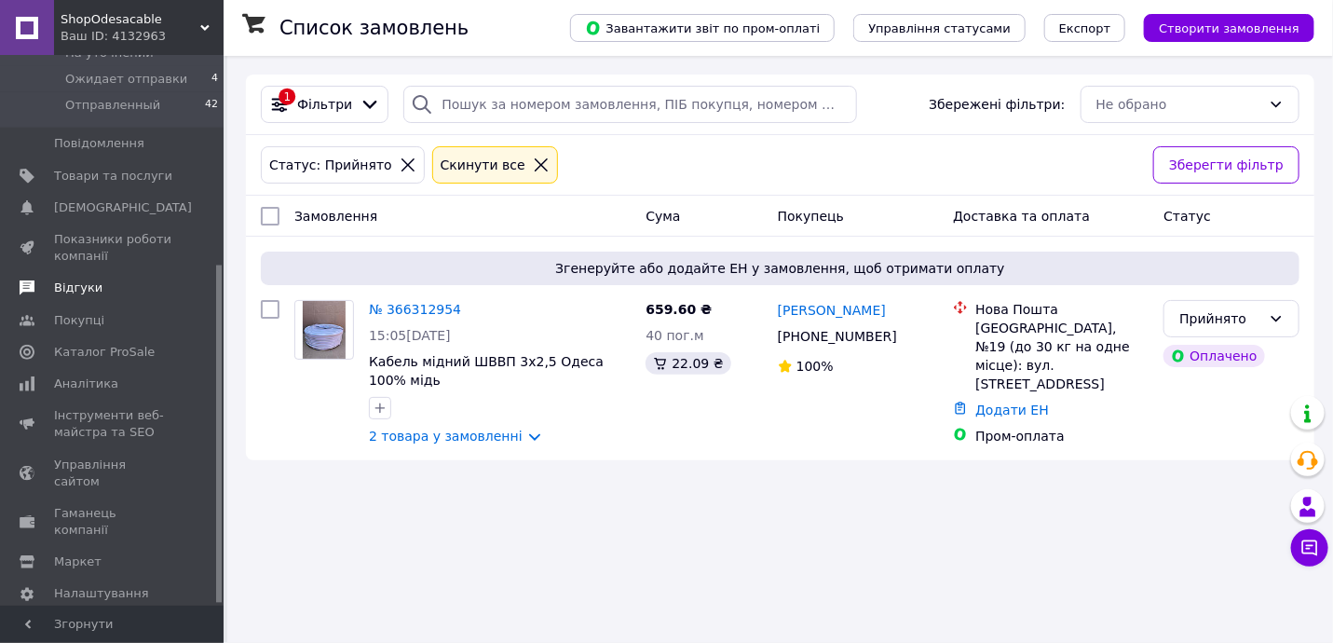
click at [119, 279] on span "Відгуки" at bounding box center [113, 287] width 118 height 17
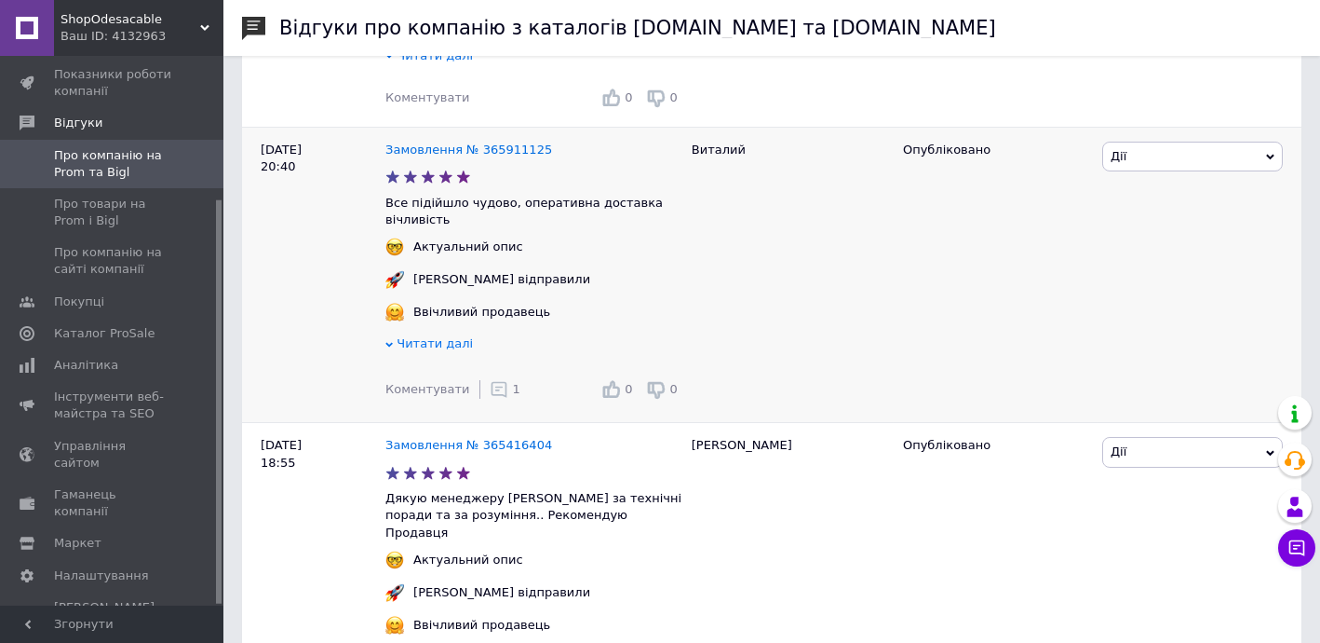
scroll to position [677, 0]
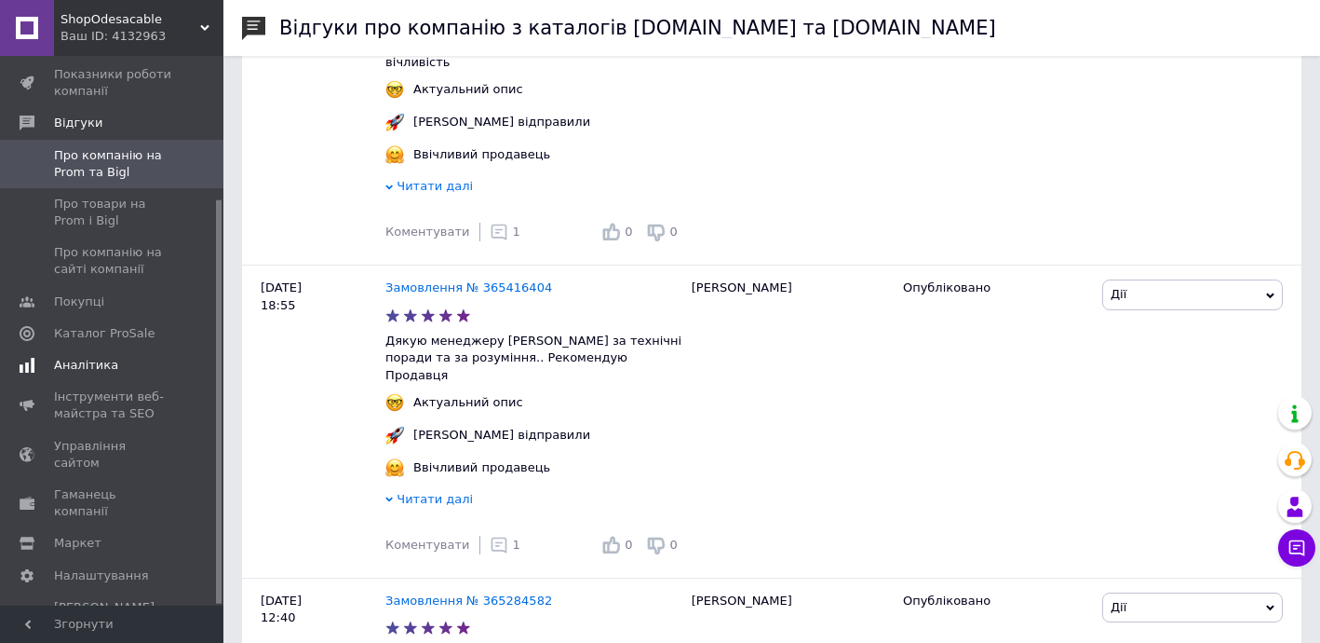
click at [114, 364] on span "Аналітика" at bounding box center [113, 365] width 118 height 17
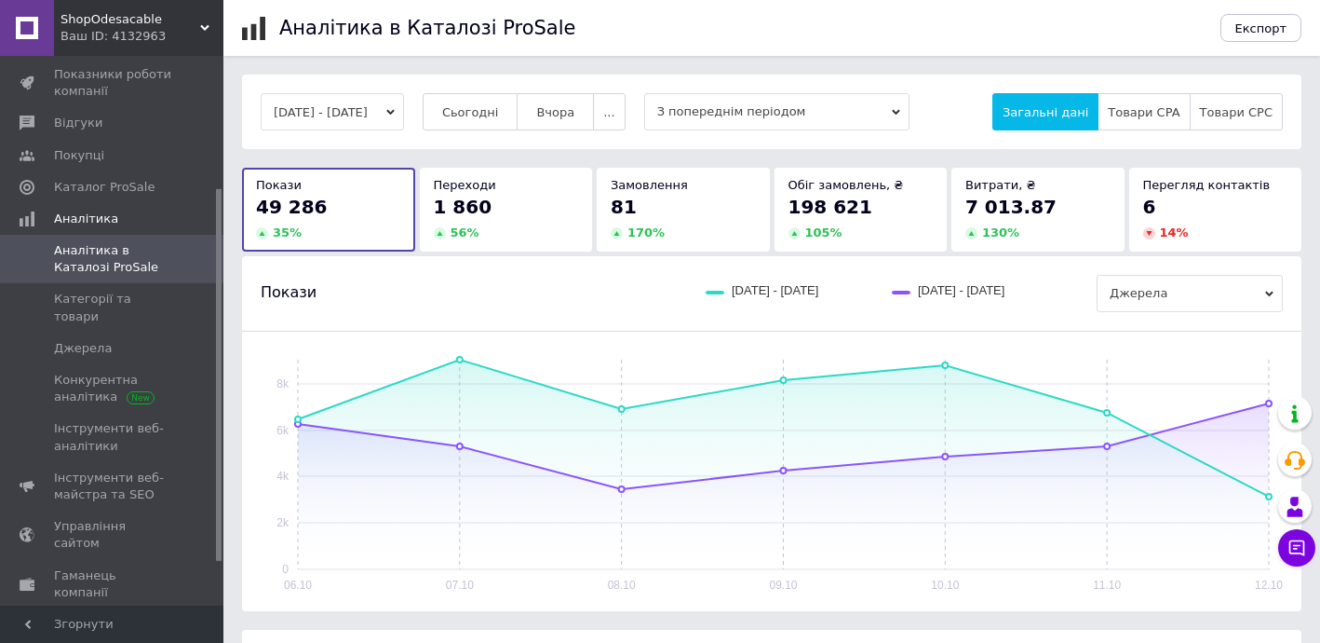
click at [522, 217] on div "1 860" at bounding box center [506, 207] width 145 height 26
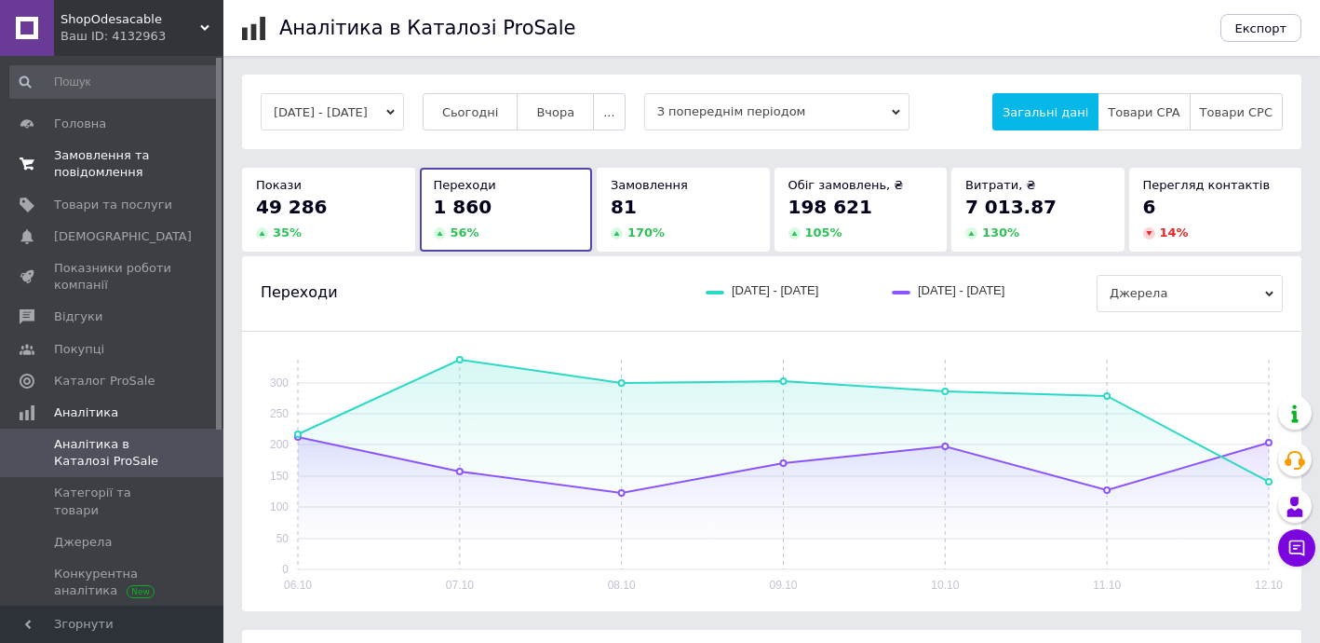
click at [106, 165] on span "Замовлення та повідомлення" at bounding box center [113, 164] width 118 height 34
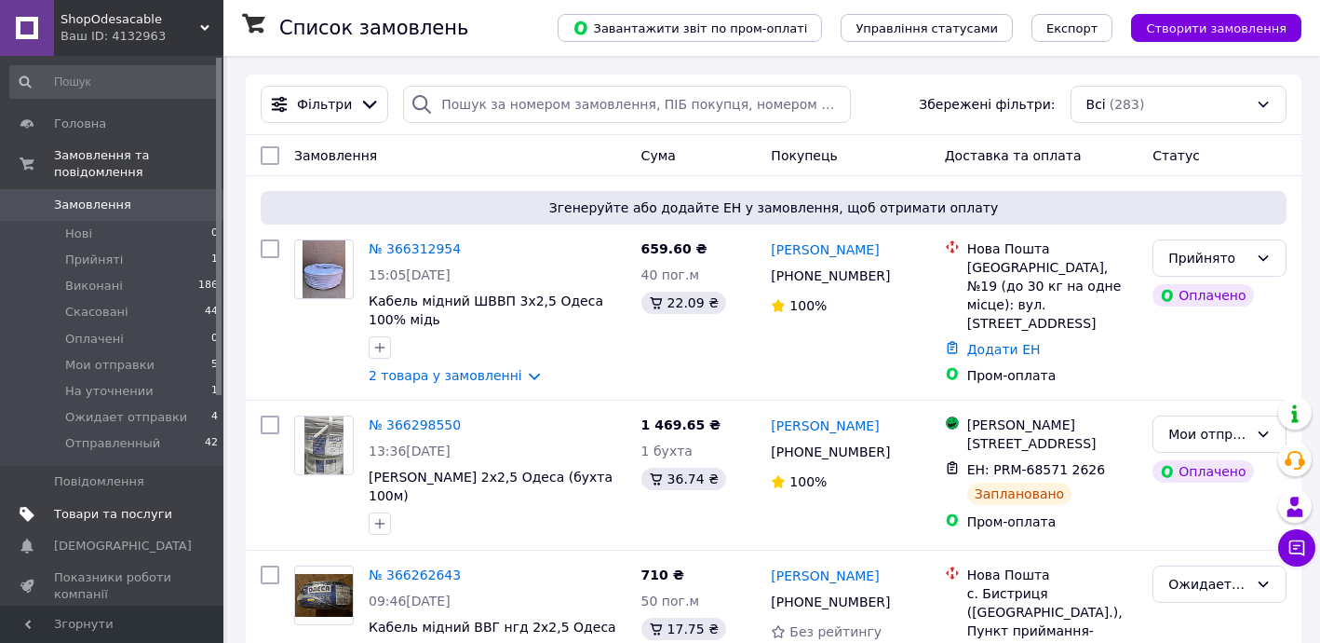
click at [136, 506] on span "Товари та послуги" at bounding box center [113, 514] width 118 height 17
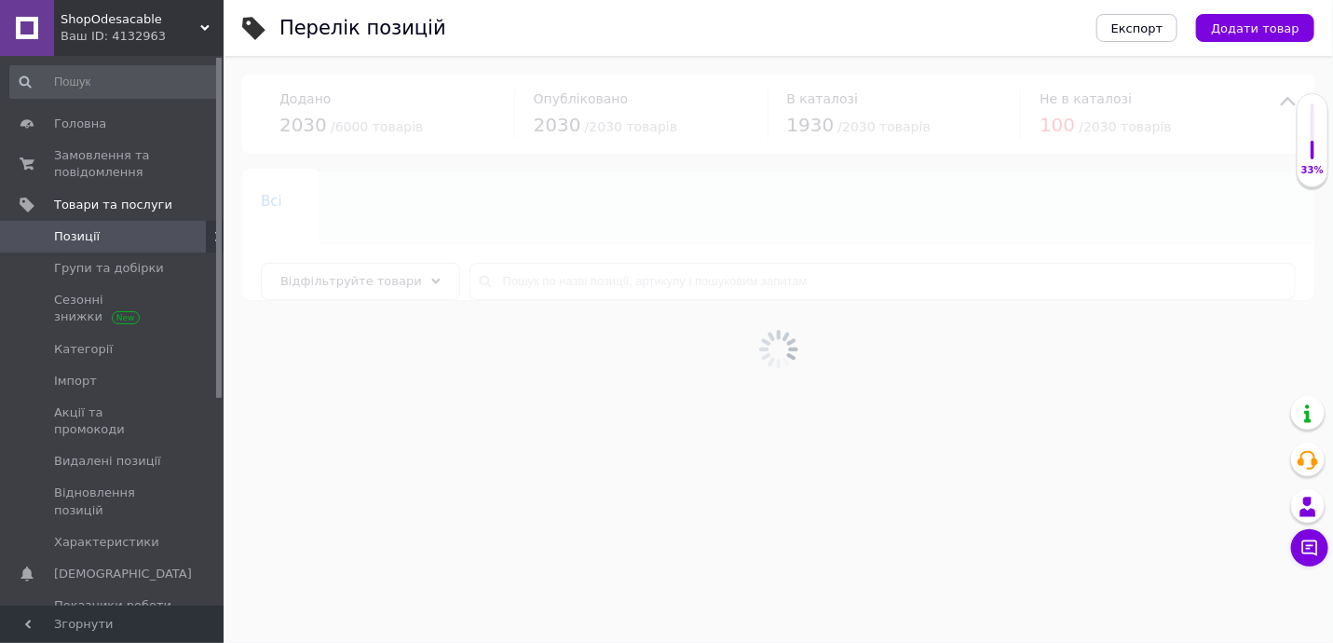
click at [615, 283] on div at bounding box center [777, 349] width 1109 height 587
click at [615, 283] on input "text" at bounding box center [882, 281] width 826 height 37
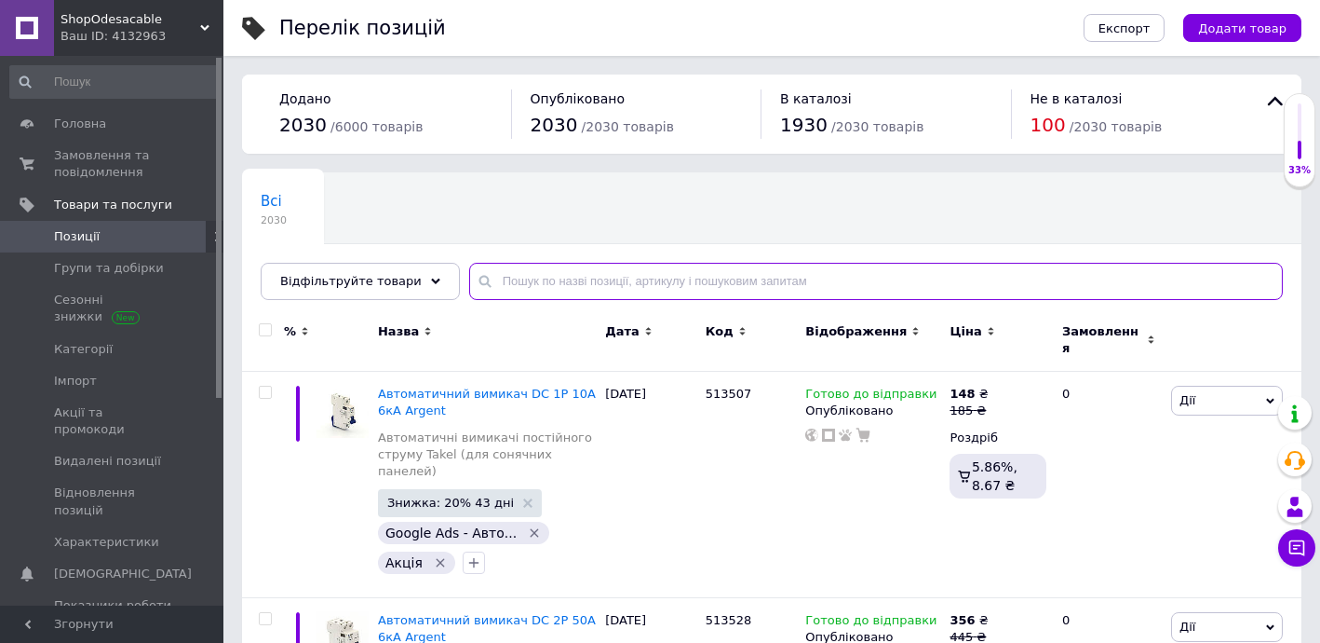
click at [615, 283] on input "text" at bounding box center [876, 281] width 814 height 37
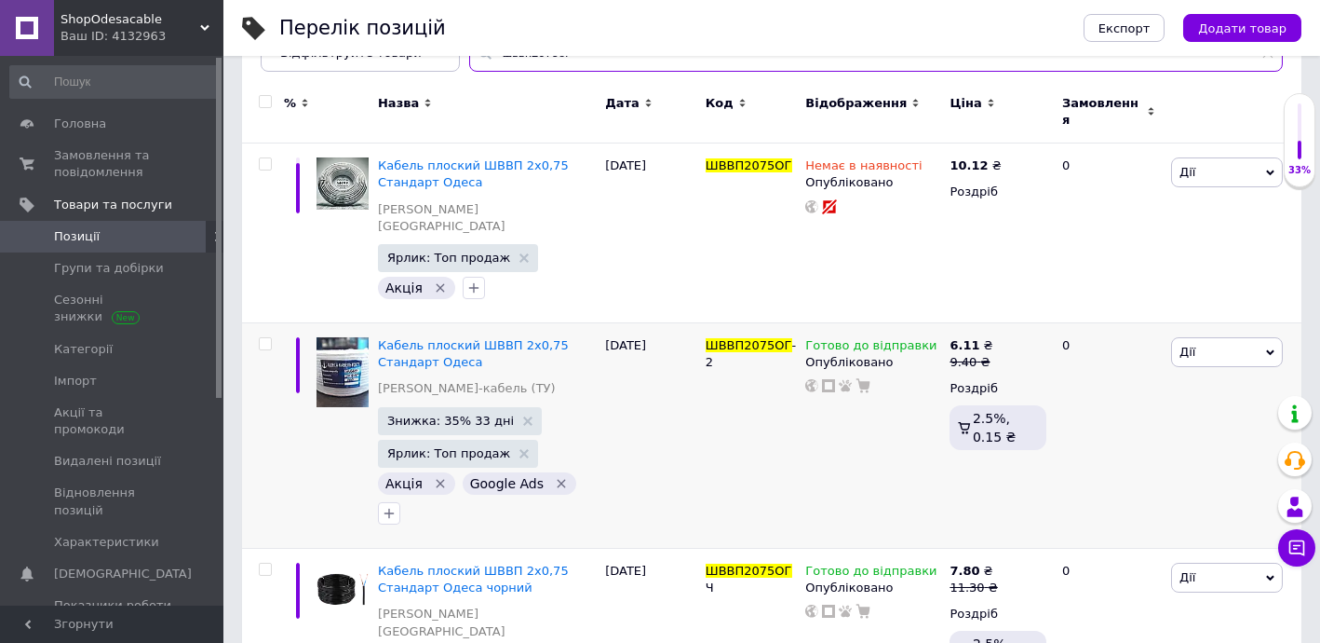
scroll to position [338, 0]
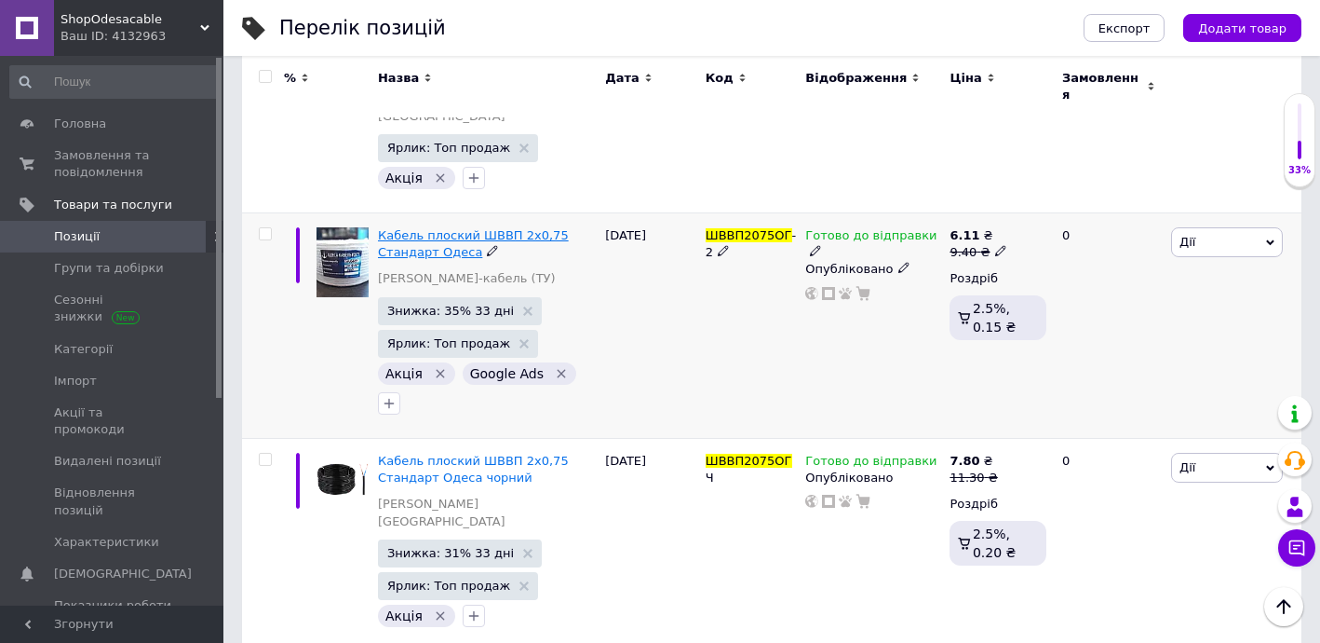
type input "шввп2075ог"
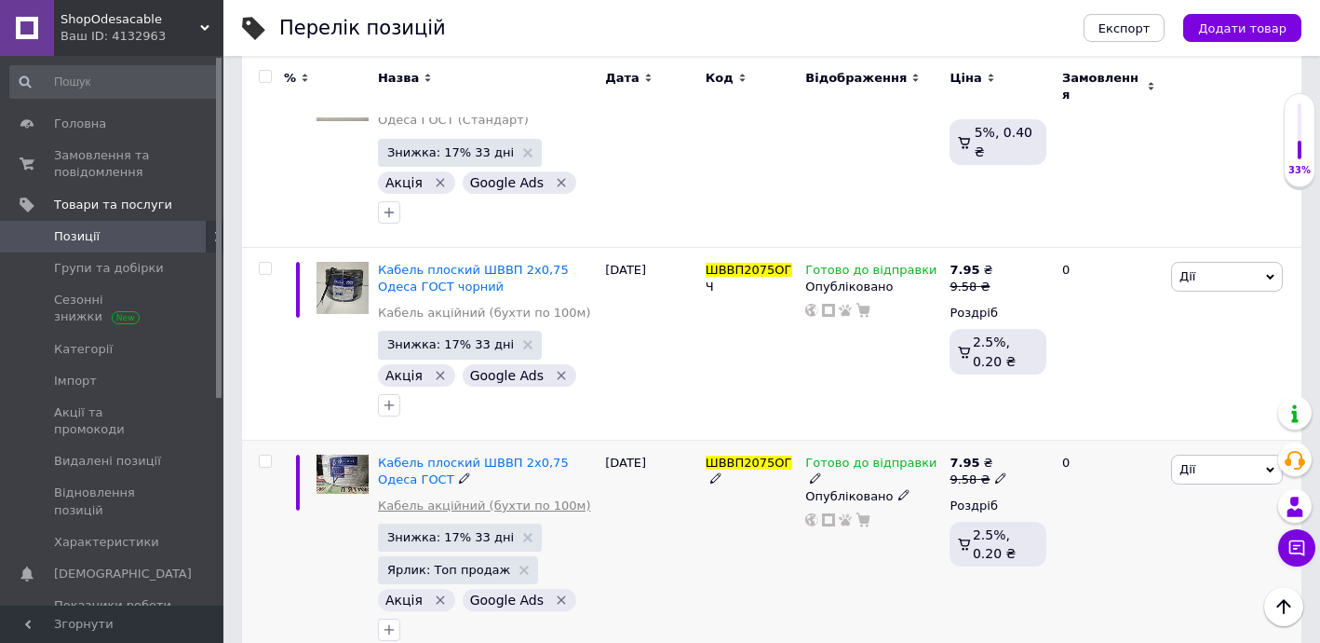
scroll to position [1394, 0]
